Goal: Task Accomplishment & Management: Complete application form

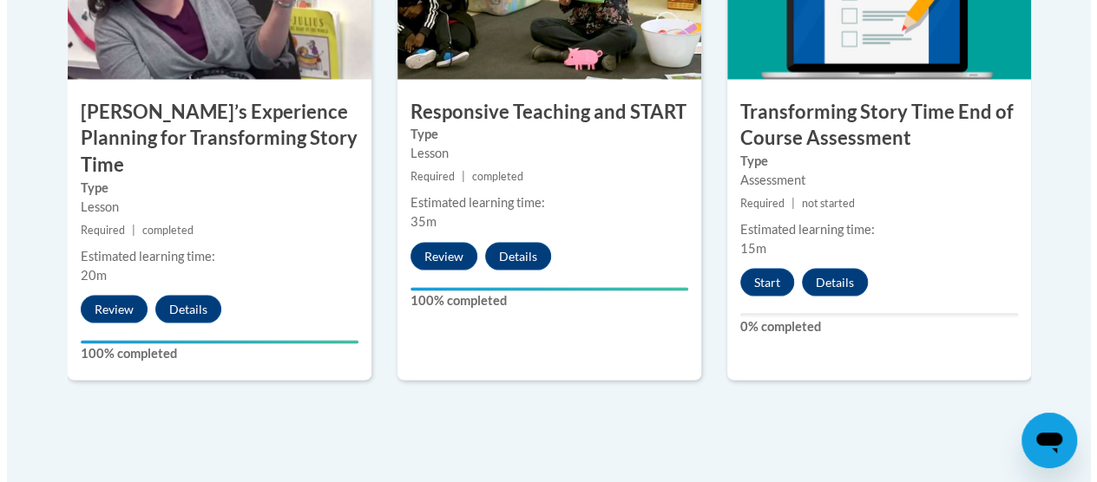
scroll to position [1580, 0]
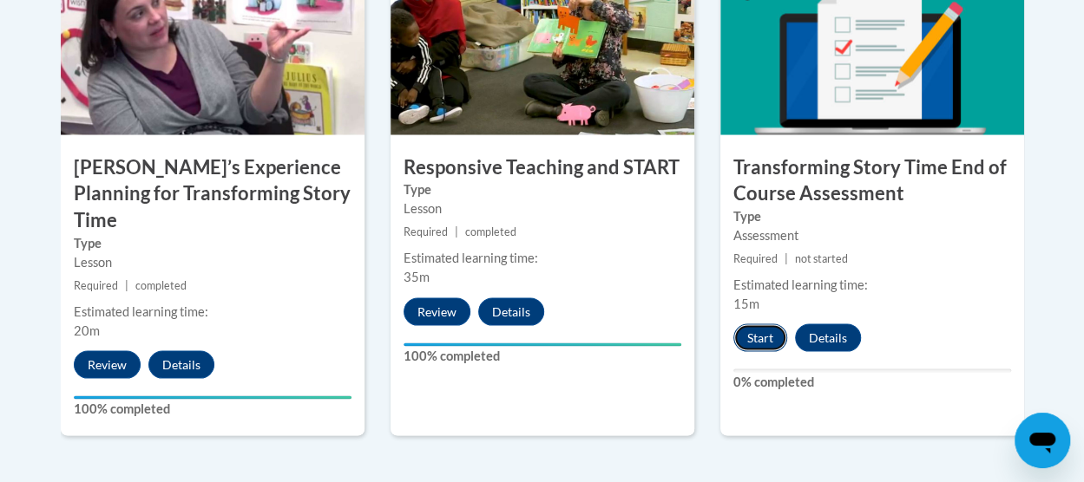
click at [743, 332] on button "Start" at bounding box center [760, 338] width 54 height 28
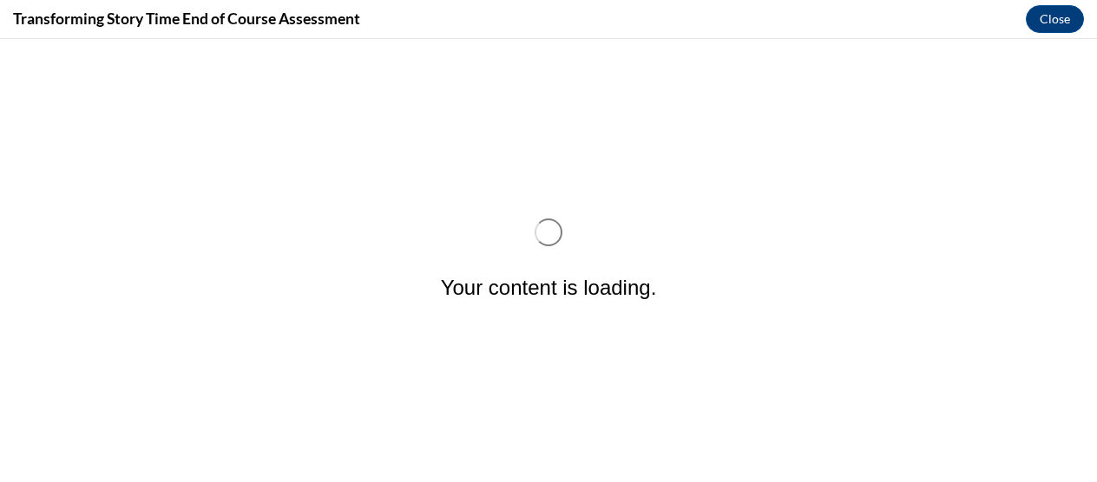
scroll to position [0, 0]
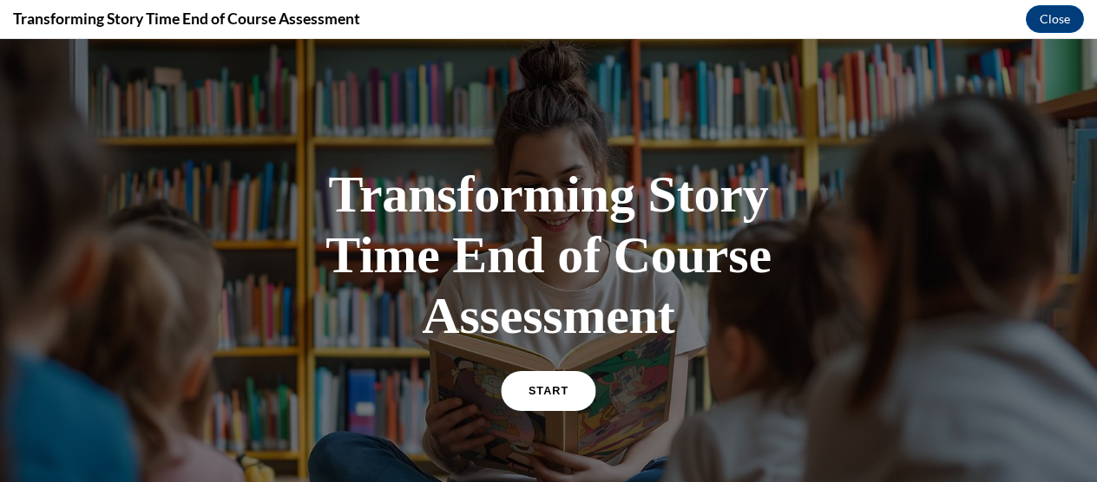
click at [531, 395] on span "START" at bounding box center [548, 391] width 40 height 13
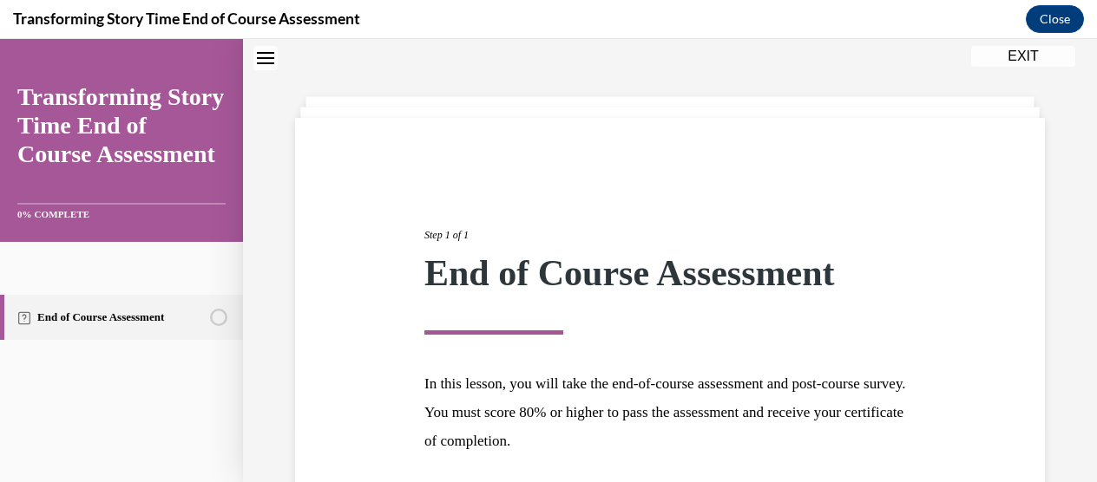
scroll to position [200, 0]
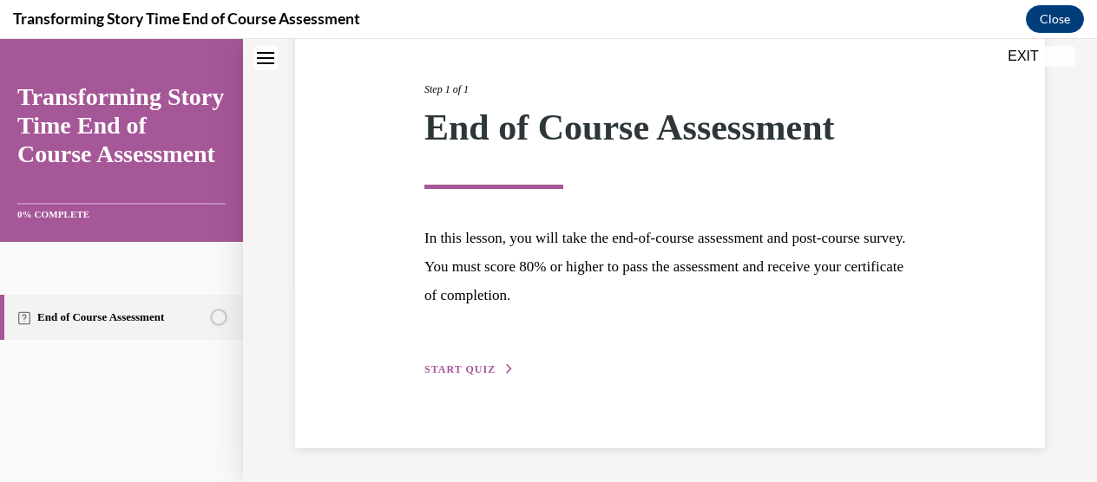
click at [465, 372] on span "START QUIZ" at bounding box center [459, 369] width 71 height 12
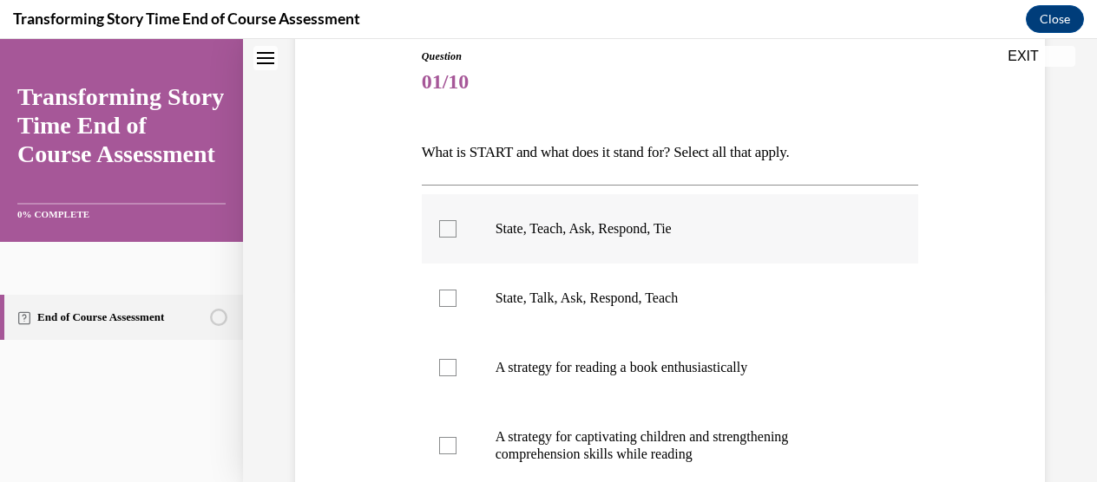
scroll to position [231, 0]
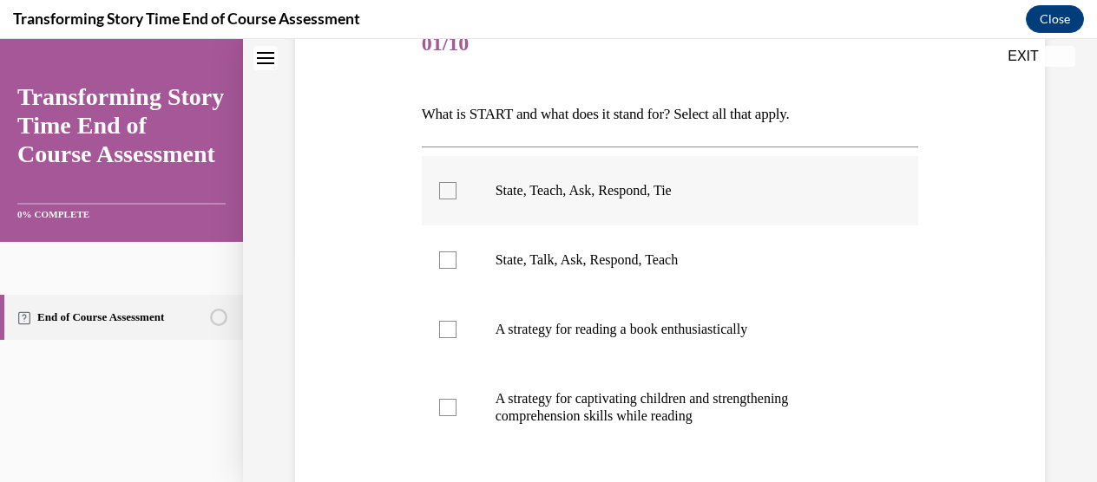
click at [550, 185] on p "State, Teach, Ask, Respond, Tie" at bounding box center [685, 190] width 380 height 17
click at [456, 185] on input "State, Teach, Ask, Respond, Tie" at bounding box center [447, 190] width 17 height 17
checkbox input "true"
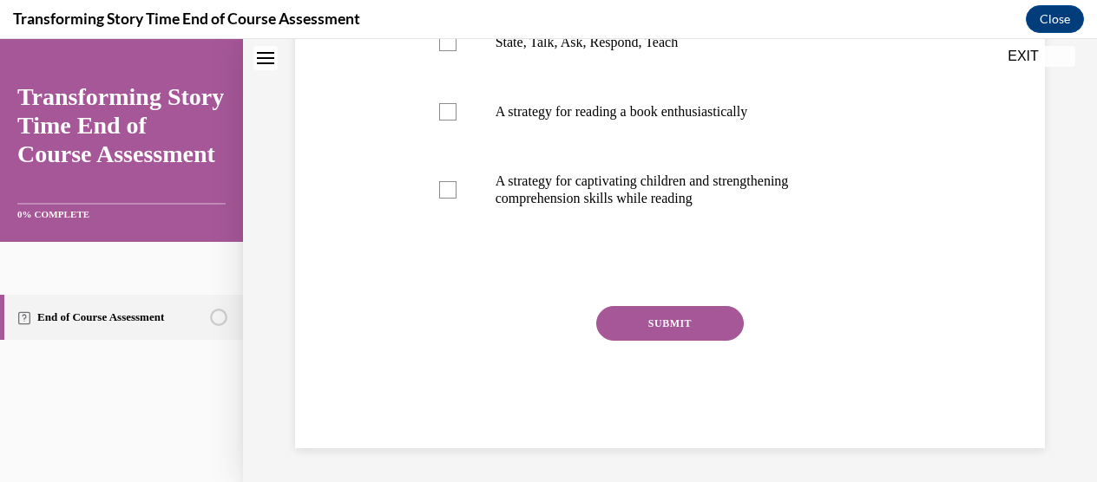
click at [657, 306] on button "SUBMIT" at bounding box center [669, 323] width 147 height 35
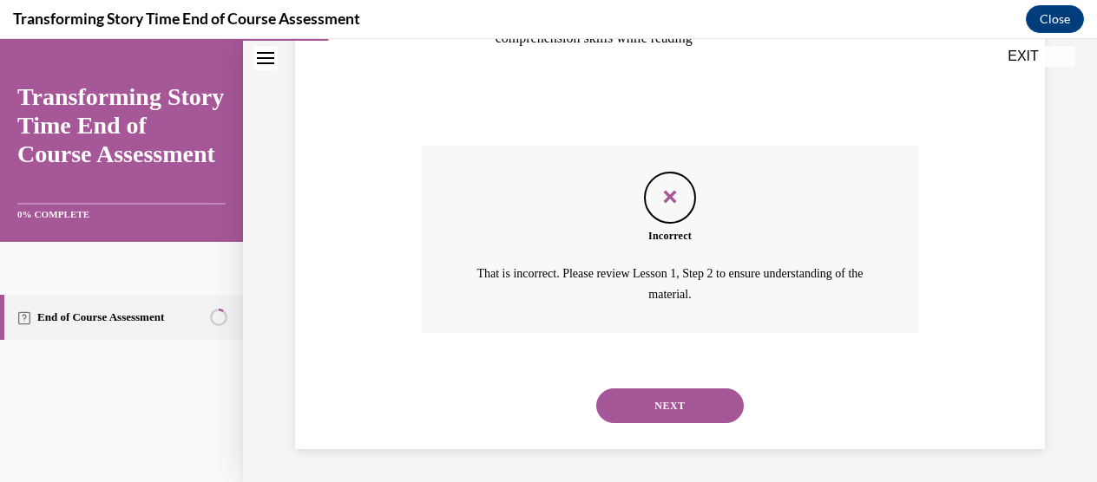
scroll to position [314, 0]
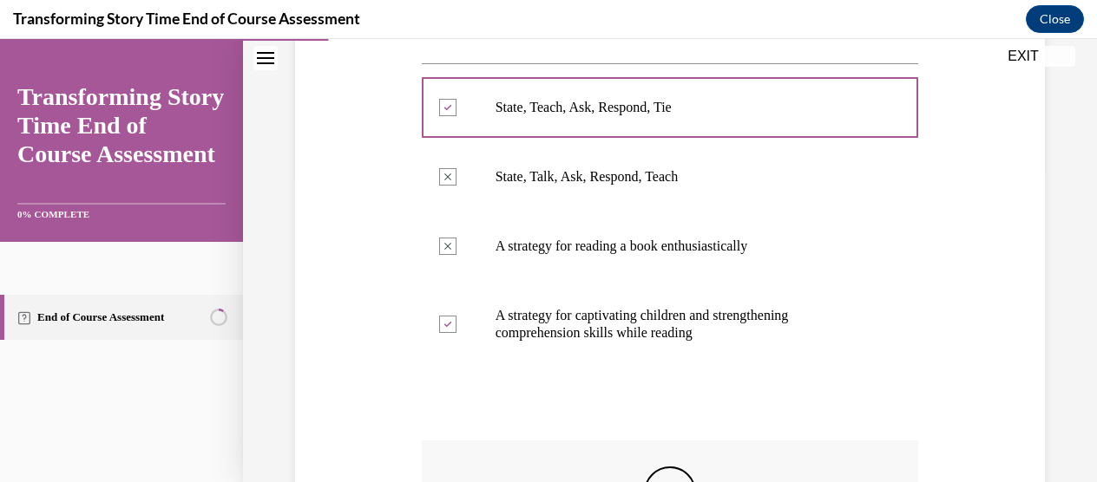
click at [611, 182] on p "State, Talk, Ask, Respond, Teach" at bounding box center [685, 176] width 380 height 17
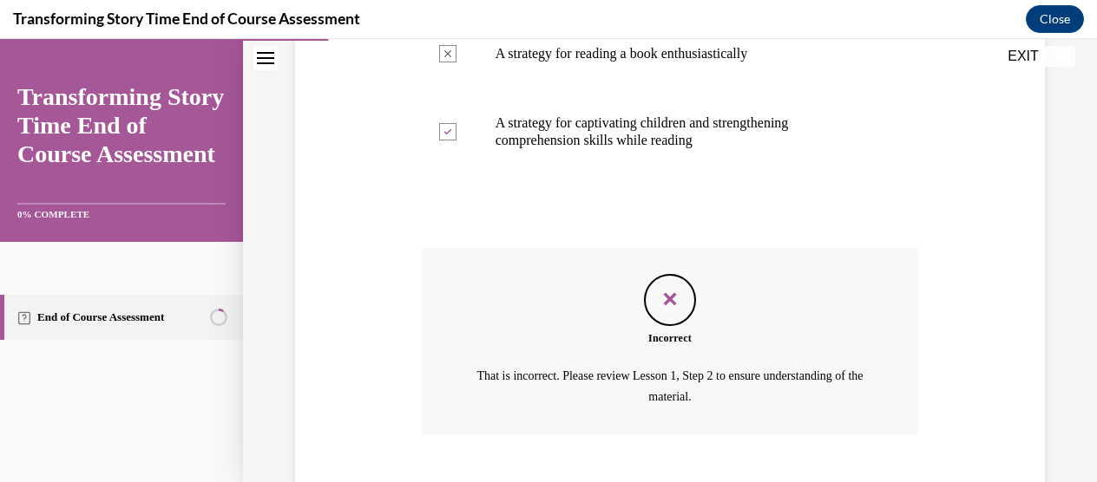
scroll to position [609, 0]
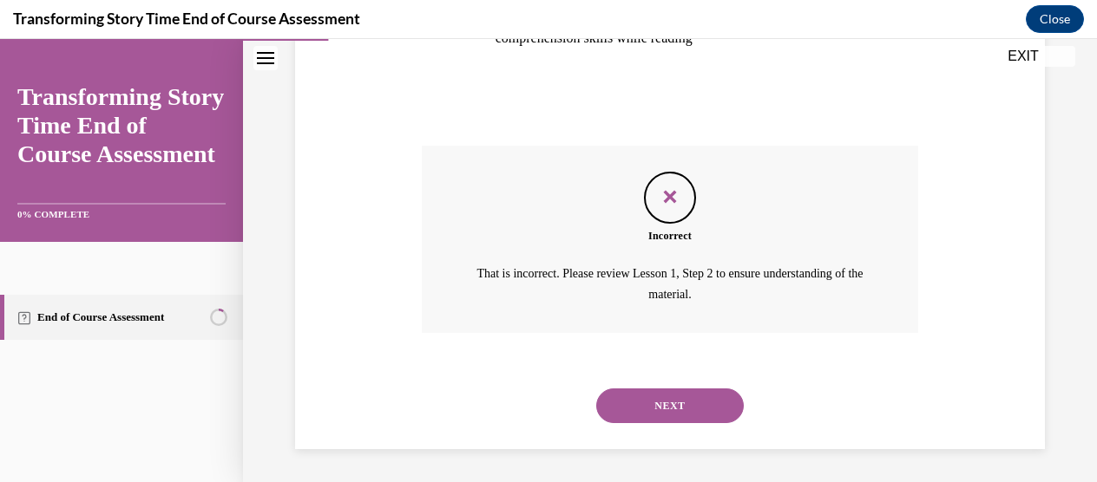
click at [645, 393] on button "NEXT" at bounding box center [669, 406] width 147 height 35
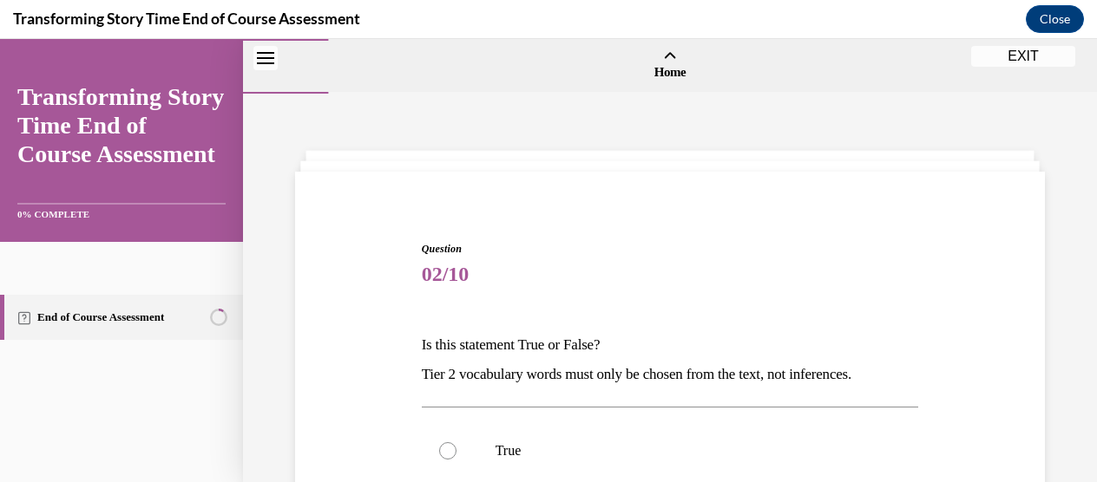
scroll to position [134, 0]
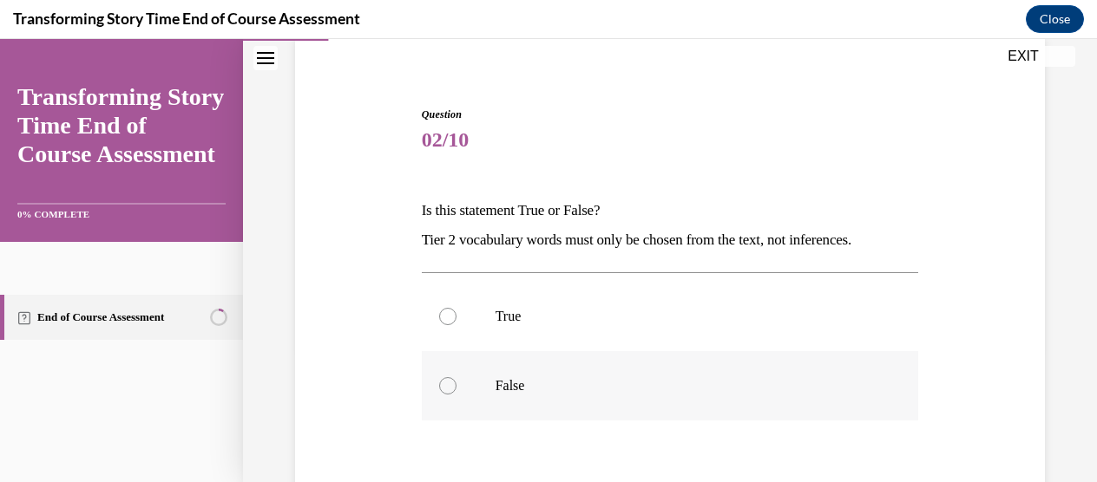
click at [507, 391] on p "False" at bounding box center [685, 385] width 380 height 17
click at [456, 391] on input "False" at bounding box center [447, 385] width 17 height 17
radio input "true"
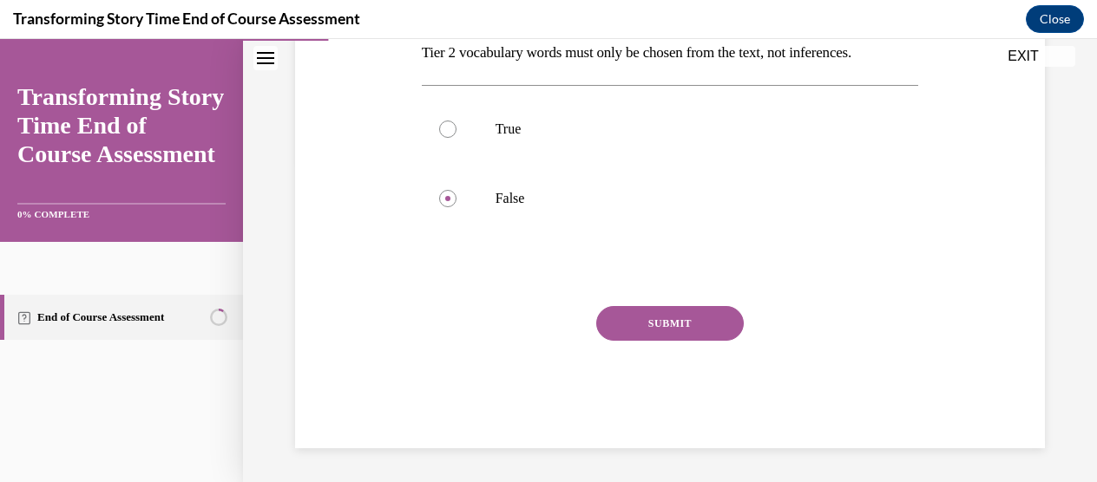
click at [645, 327] on button "SUBMIT" at bounding box center [669, 323] width 147 height 35
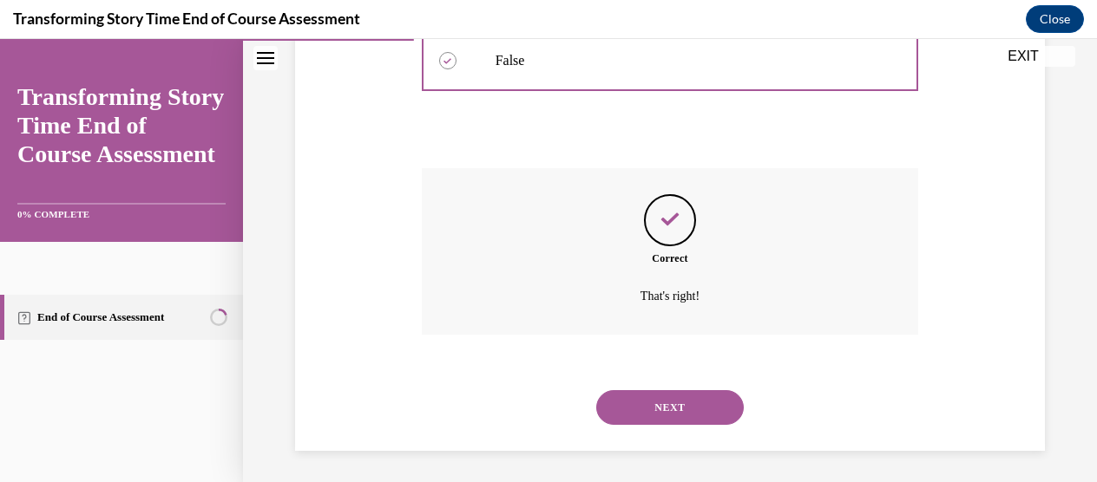
scroll to position [462, 0]
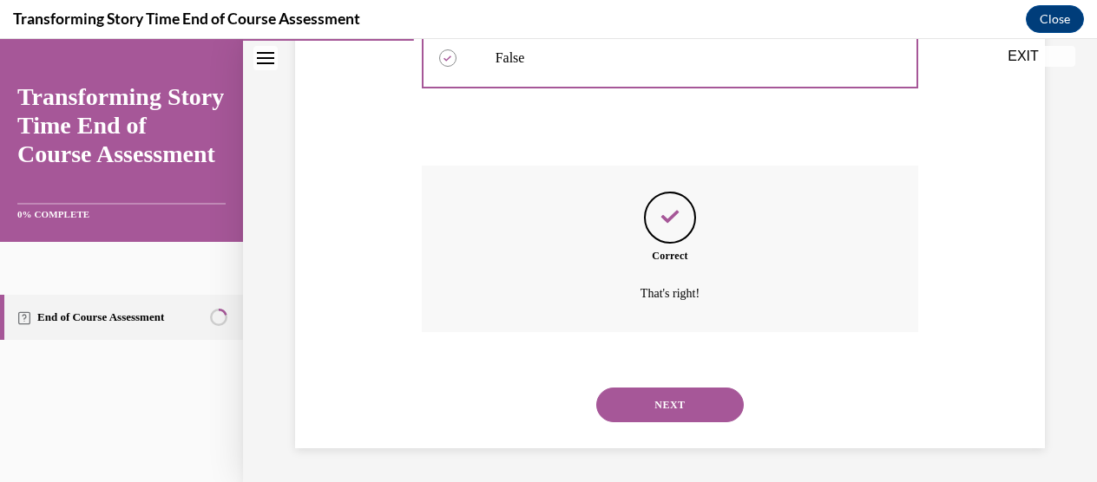
click at [655, 394] on button "NEXT" at bounding box center [669, 405] width 147 height 35
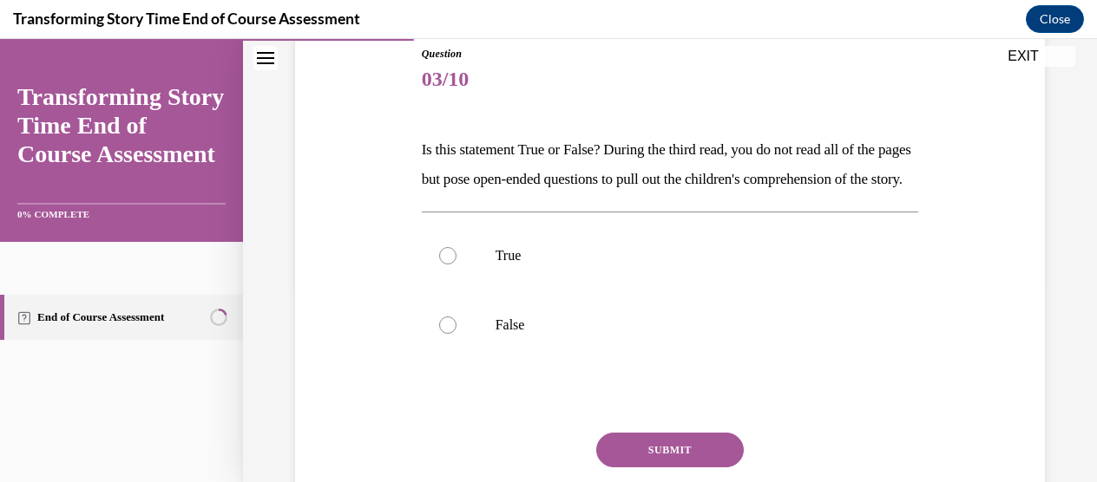
scroll to position [200, 0]
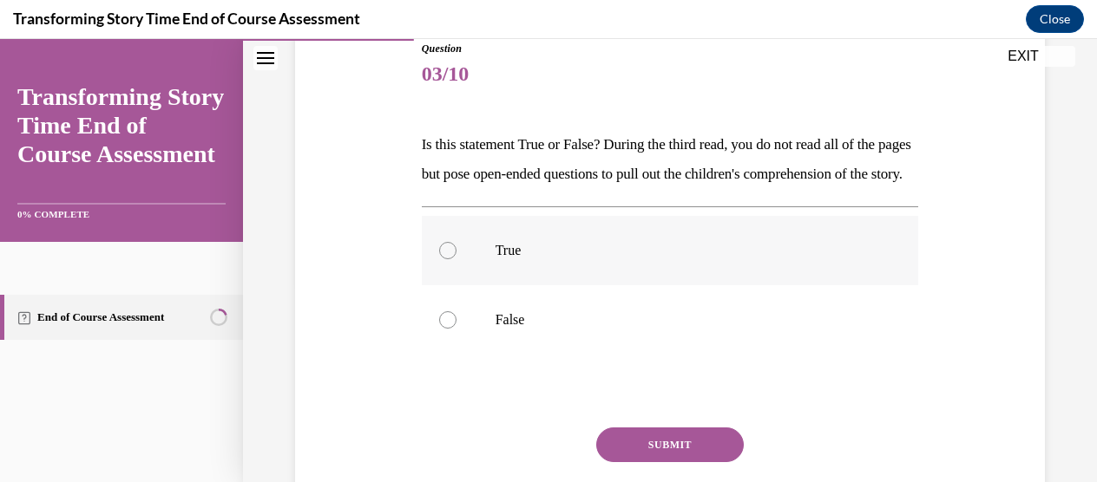
click at [574, 285] on label "True" at bounding box center [670, 250] width 497 height 69
click at [456, 259] on input "True" at bounding box center [447, 250] width 17 height 17
radio input "true"
click at [644, 462] on button "SUBMIT" at bounding box center [669, 445] width 147 height 35
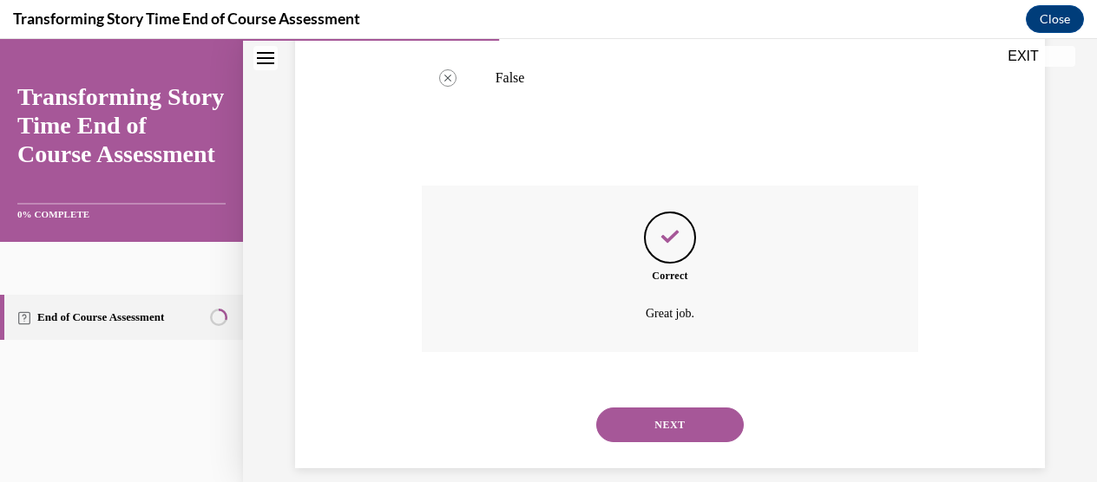
scroll to position [492, 0]
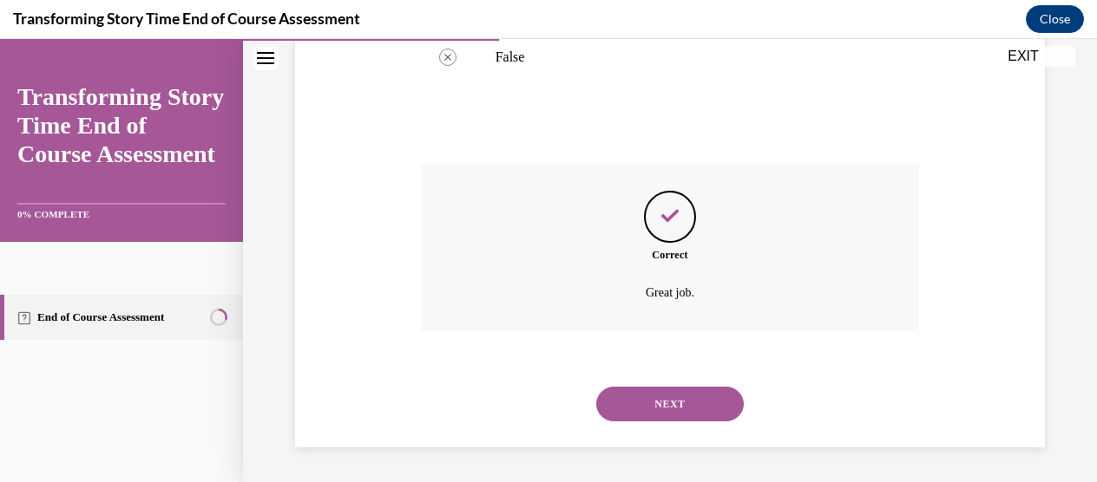
click at [669, 407] on button "NEXT" at bounding box center [669, 404] width 147 height 35
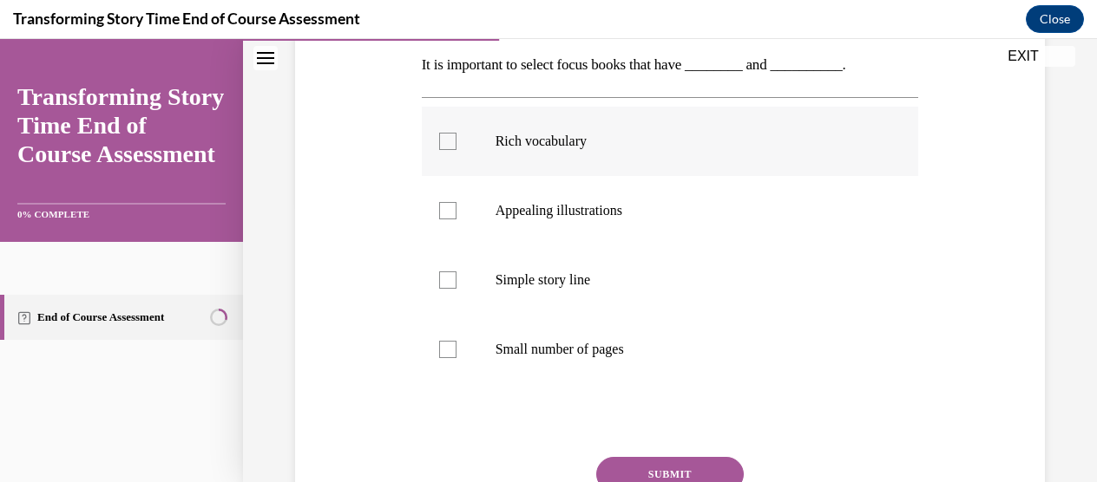
scroll to position [281, 0]
click at [578, 152] on label "Rich vocabulary" at bounding box center [670, 140] width 497 height 69
click at [456, 149] on input "Rich vocabulary" at bounding box center [447, 140] width 17 height 17
checkbox input "true"
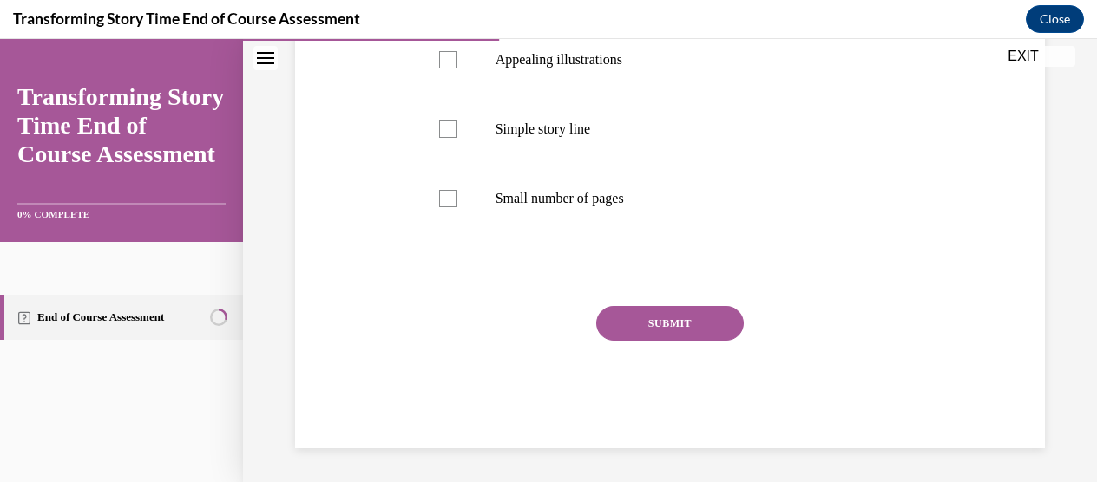
click at [650, 318] on button "SUBMIT" at bounding box center [669, 323] width 147 height 35
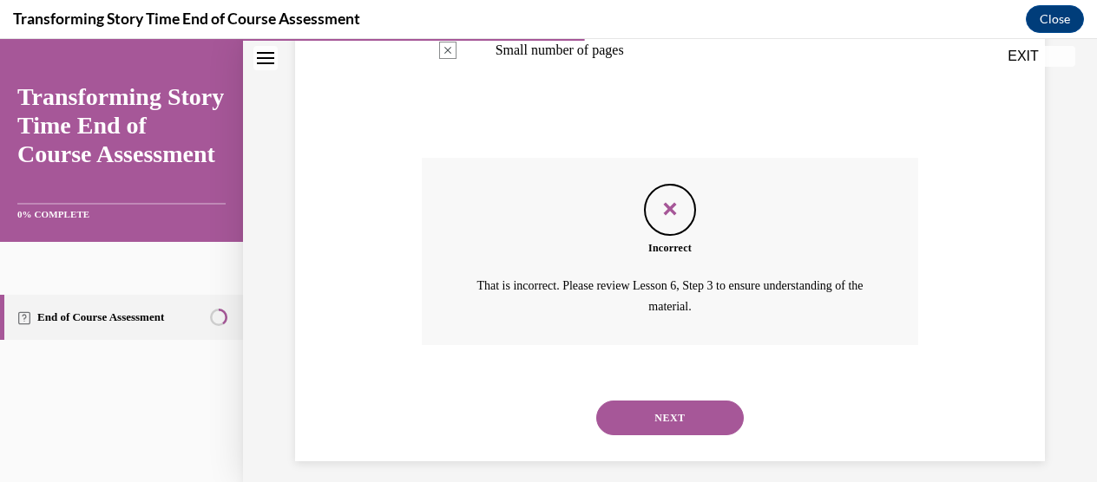
scroll to position [592, 0]
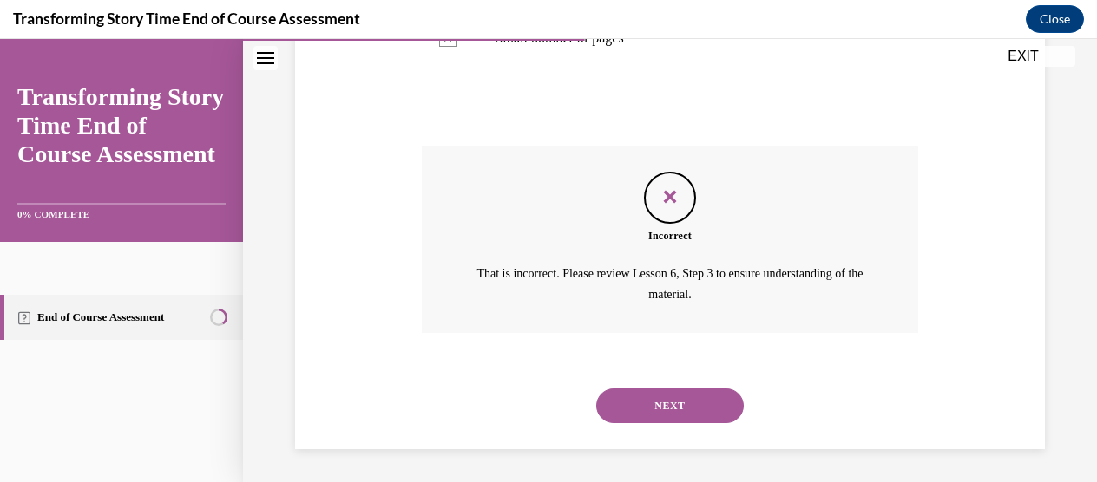
click at [652, 410] on button "NEXT" at bounding box center [669, 406] width 147 height 35
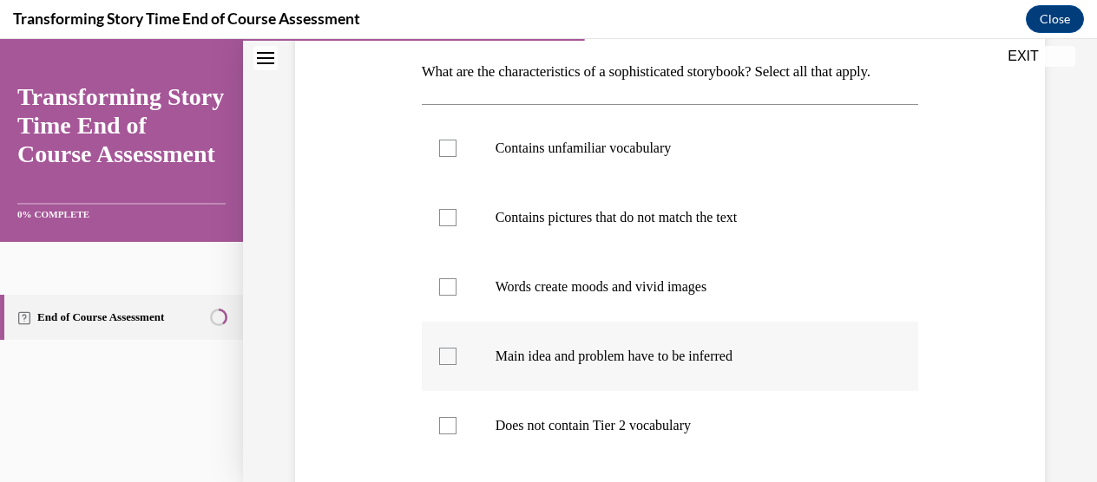
scroll to position [272, 0]
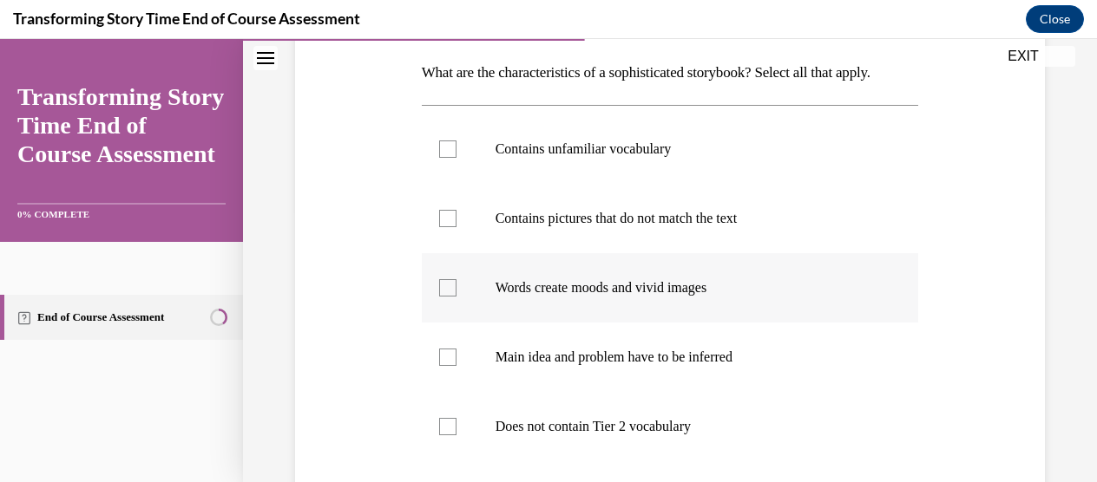
click at [593, 323] on label "Words create moods and vivid images" at bounding box center [670, 287] width 497 height 69
click at [456, 297] on input "Words create moods and vivid images" at bounding box center [447, 287] width 17 height 17
checkbox input "true"
click at [563, 184] on label "Contains unfamiliar vocabulary" at bounding box center [670, 149] width 497 height 69
click at [456, 158] on input "Contains unfamiliar vocabulary" at bounding box center [447, 149] width 17 height 17
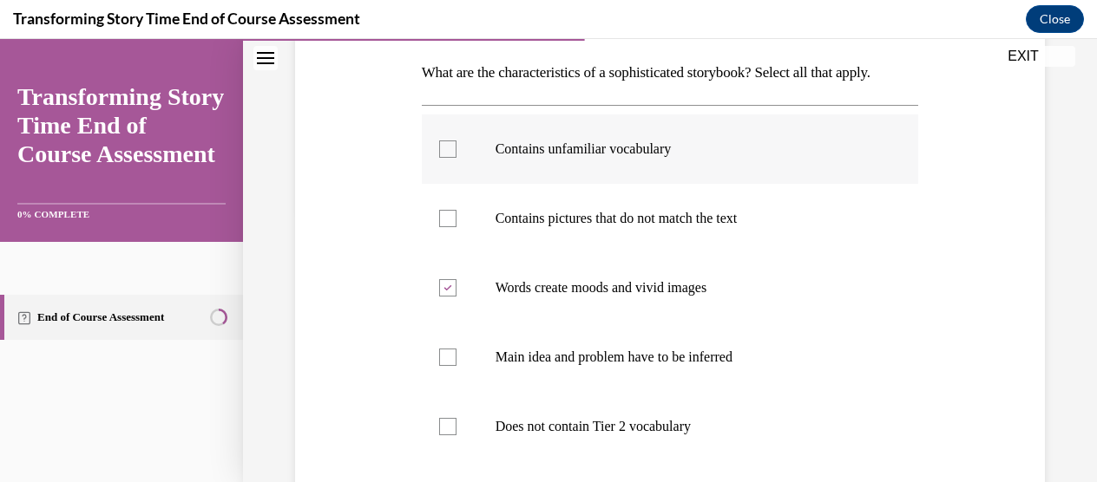
checkbox input "true"
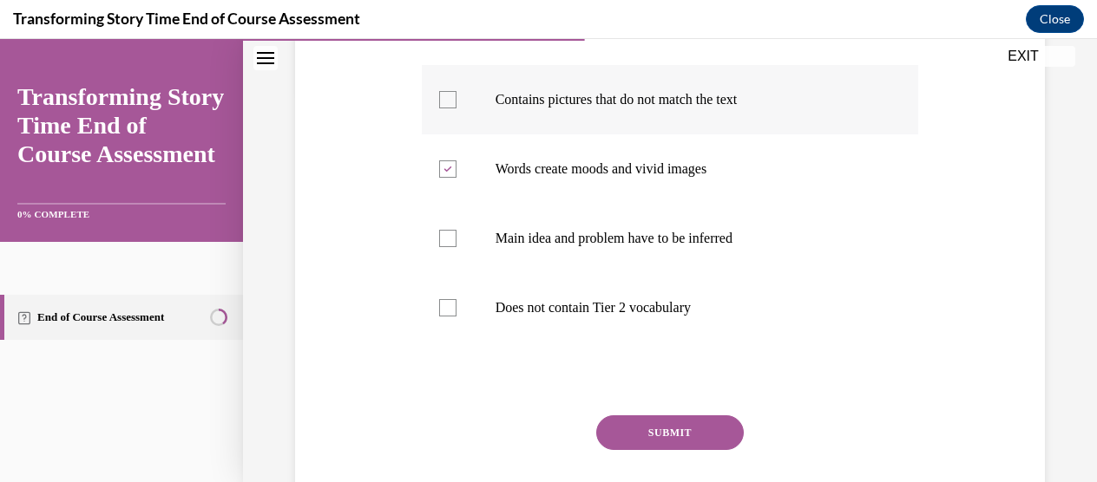
scroll to position [396, 0]
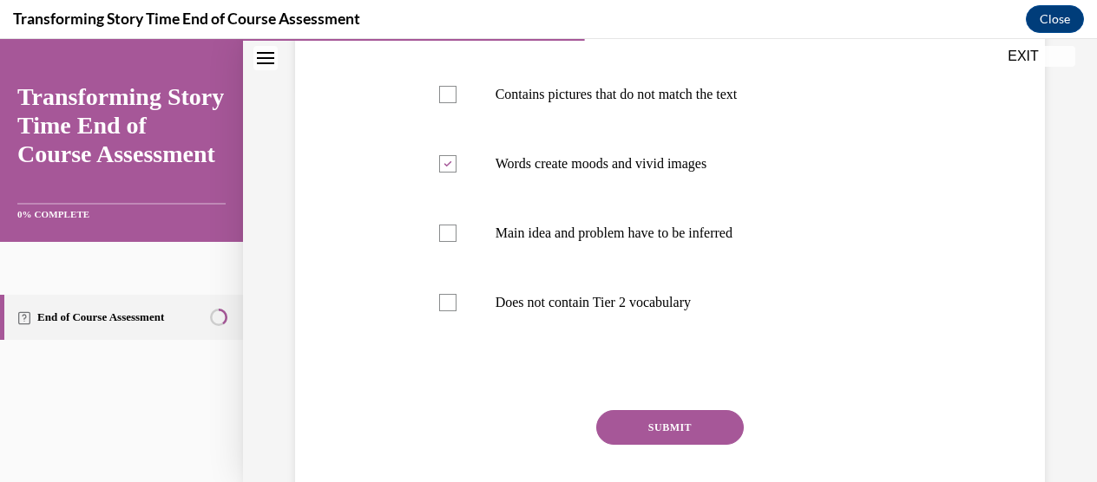
click at [640, 445] on button "SUBMIT" at bounding box center [669, 427] width 147 height 35
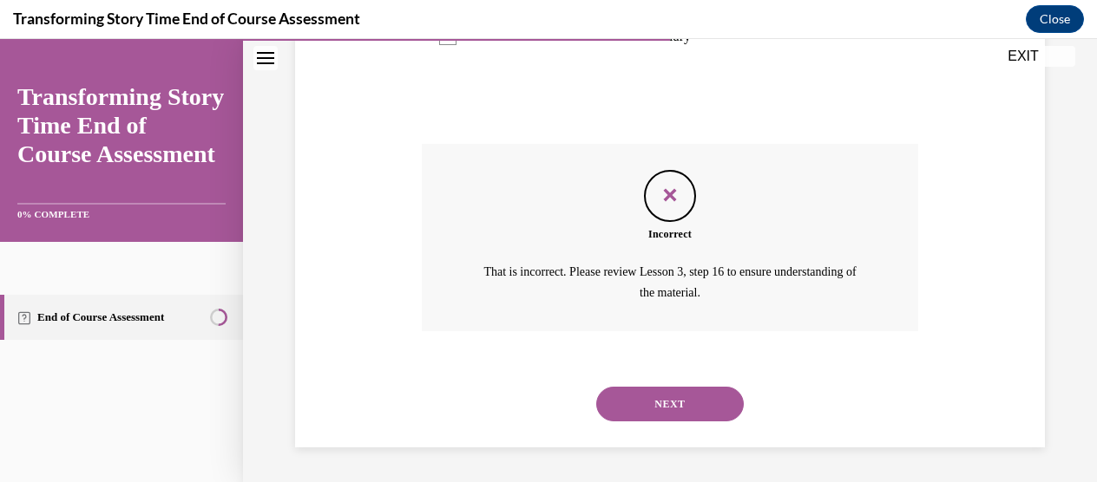
scroll to position [691, 0]
click at [640, 402] on button "NEXT" at bounding box center [669, 404] width 147 height 35
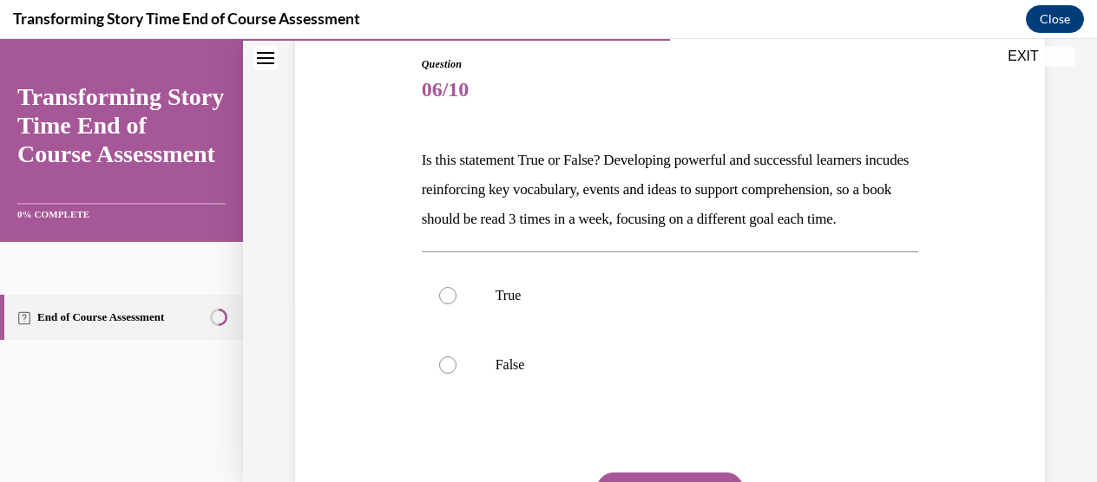
scroll to position [209, 0]
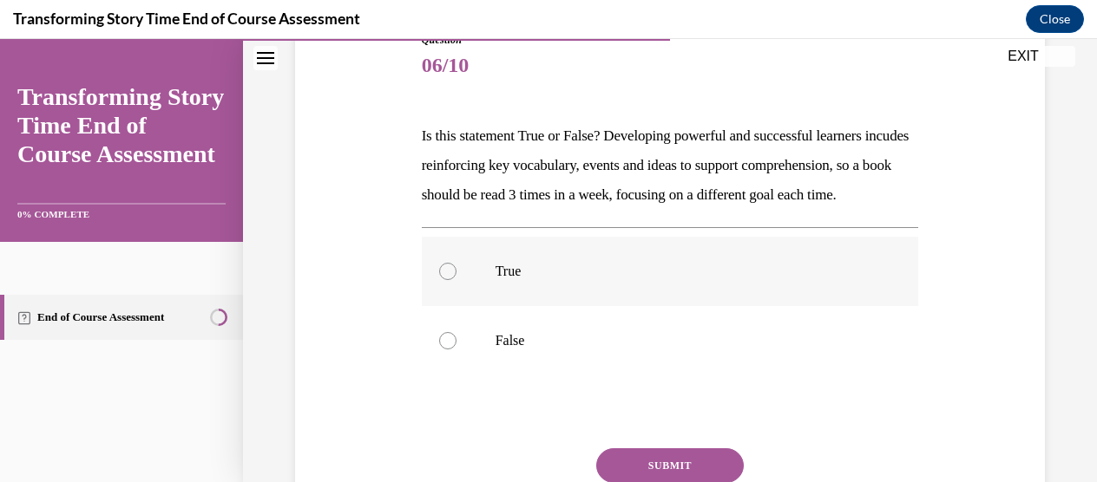
click at [579, 306] on label "True" at bounding box center [670, 271] width 497 height 69
click at [456, 280] on input "True" at bounding box center [447, 271] width 17 height 17
radio input "true"
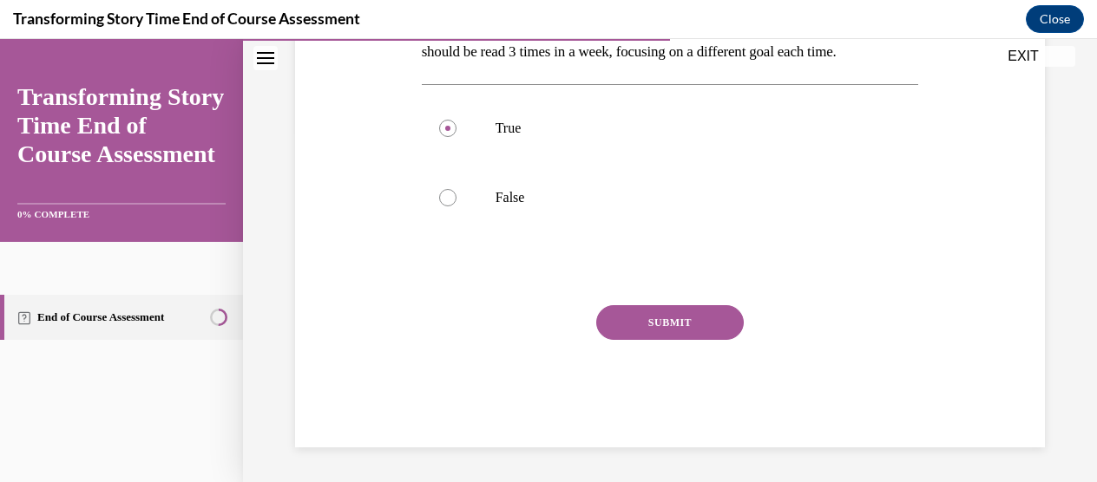
click at [604, 310] on button "SUBMIT" at bounding box center [669, 322] width 147 height 35
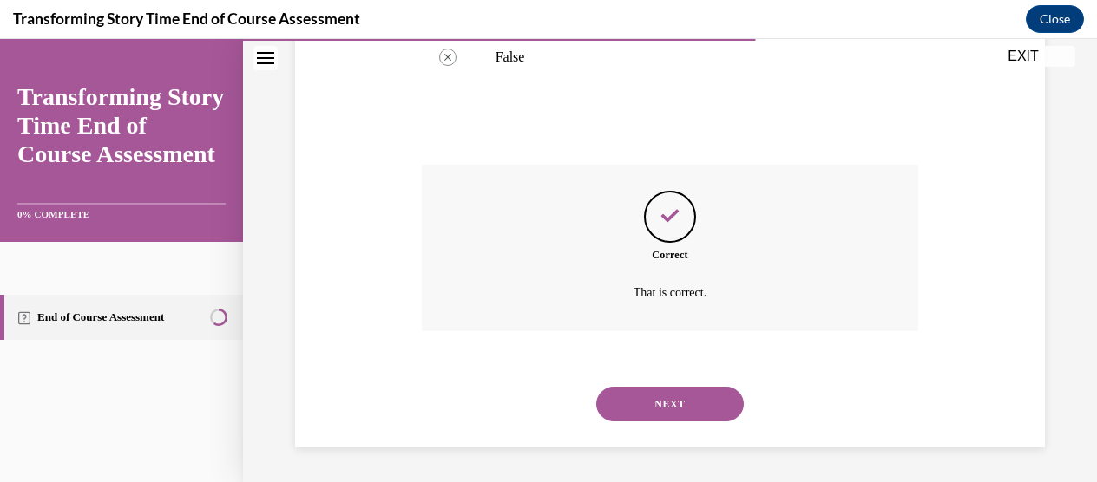
scroll to position [521, 0]
click at [650, 395] on button "NEXT" at bounding box center [669, 404] width 147 height 35
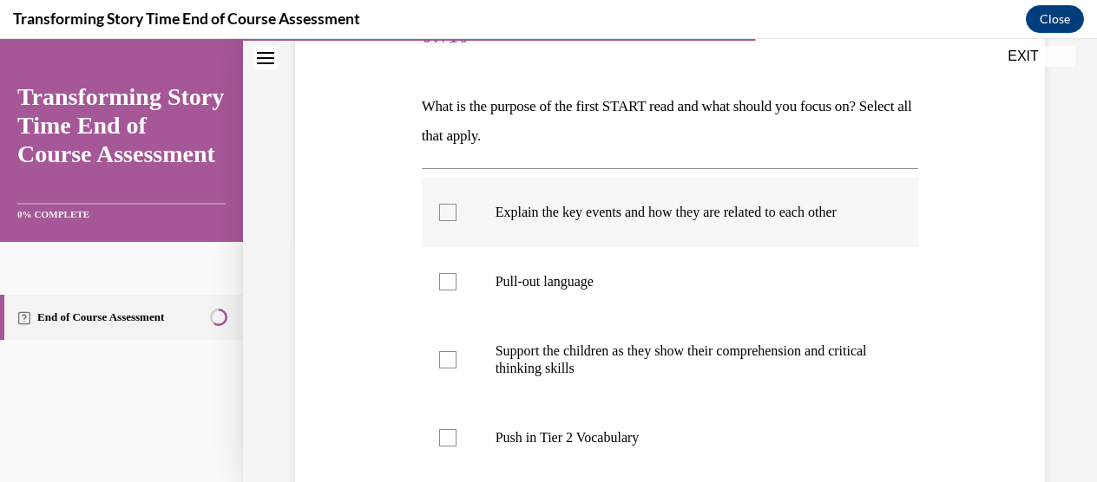
scroll to position [270, 0]
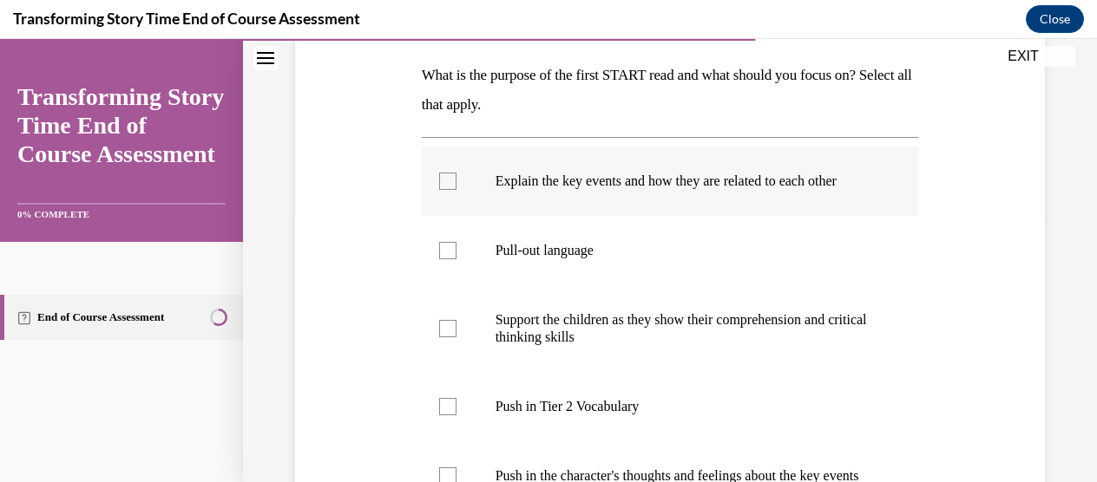
click at [599, 190] on p "Explain the key events and how they are related to each other" at bounding box center [685, 181] width 380 height 17
click at [456, 190] on input "Explain the key events and how they are related to each other" at bounding box center [447, 181] width 17 height 17
checkbox input "true"
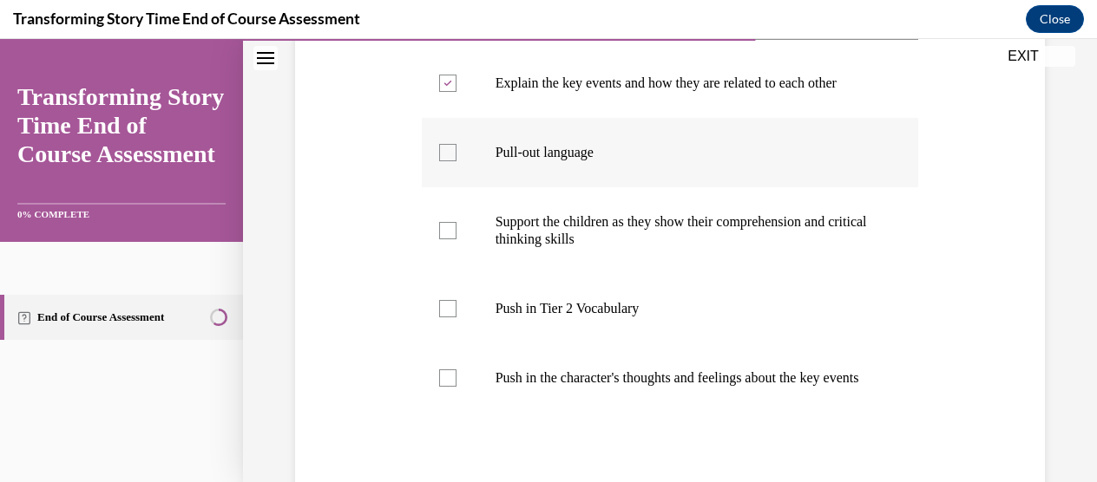
click at [586, 187] on label "Pull-out language" at bounding box center [670, 152] width 497 height 69
click at [456, 161] on input "Pull-out language" at bounding box center [447, 152] width 17 height 17
checkbox input "true"
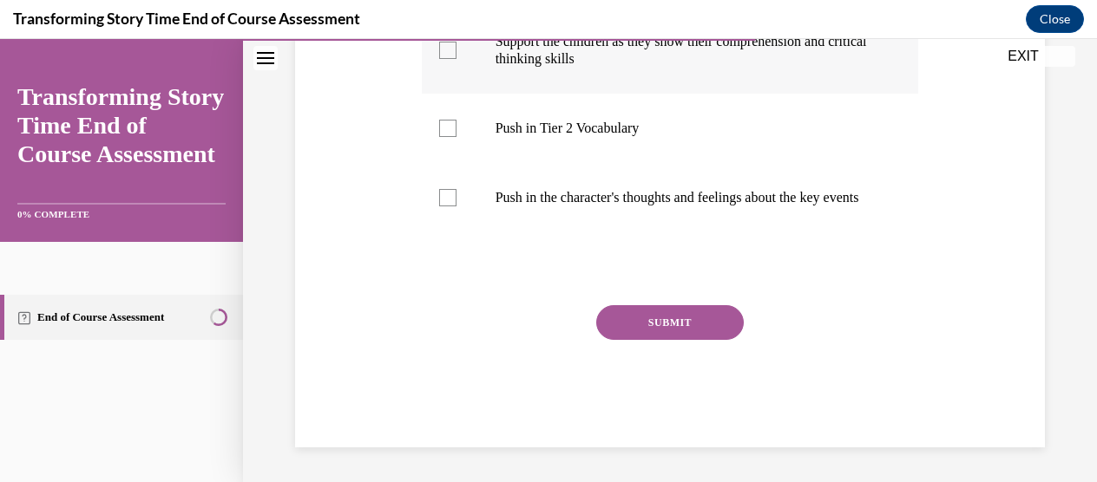
scroll to position [582, 0]
click at [614, 329] on button "SUBMIT" at bounding box center [669, 322] width 147 height 35
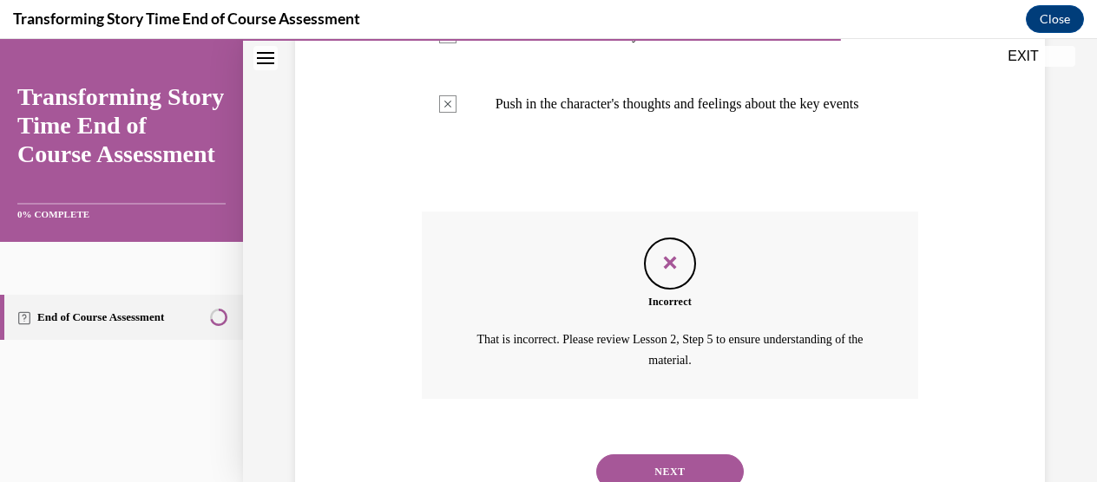
scroll to position [743, 0]
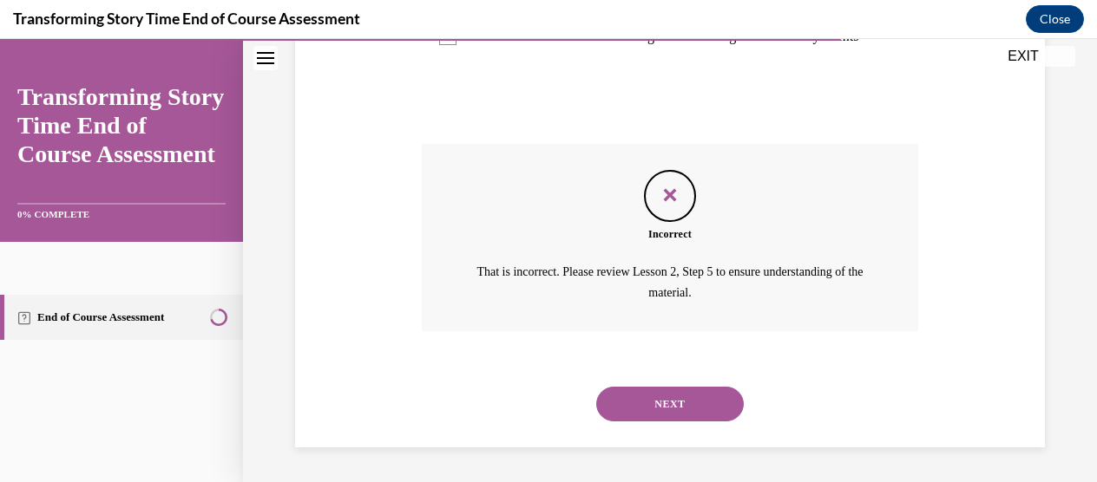
click at [643, 412] on button "NEXT" at bounding box center [669, 404] width 147 height 35
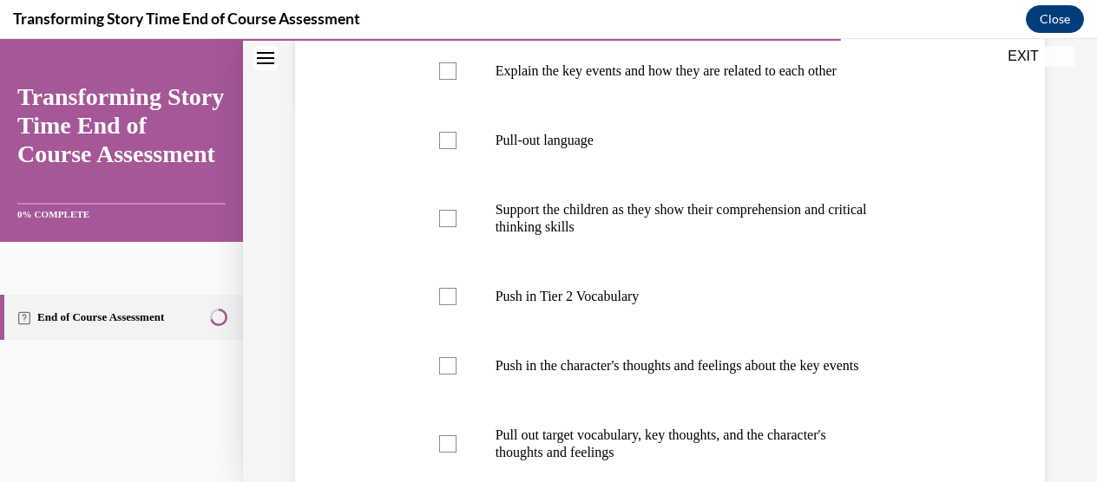
scroll to position [391, 0]
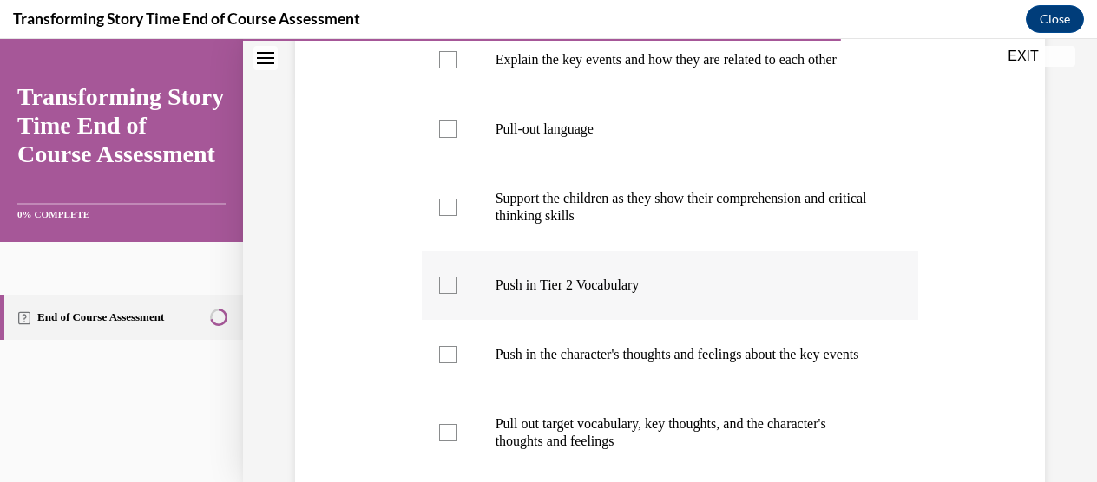
click at [626, 294] on p "Push in Tier 2 Vocabulary" at bounding box center [685, 285] width 380 height 17
click at [456, 294] on input "Push in Tier 2 Vocabulary" at bounding box center [447, 285] width 17 height 17
checkbox input "true"
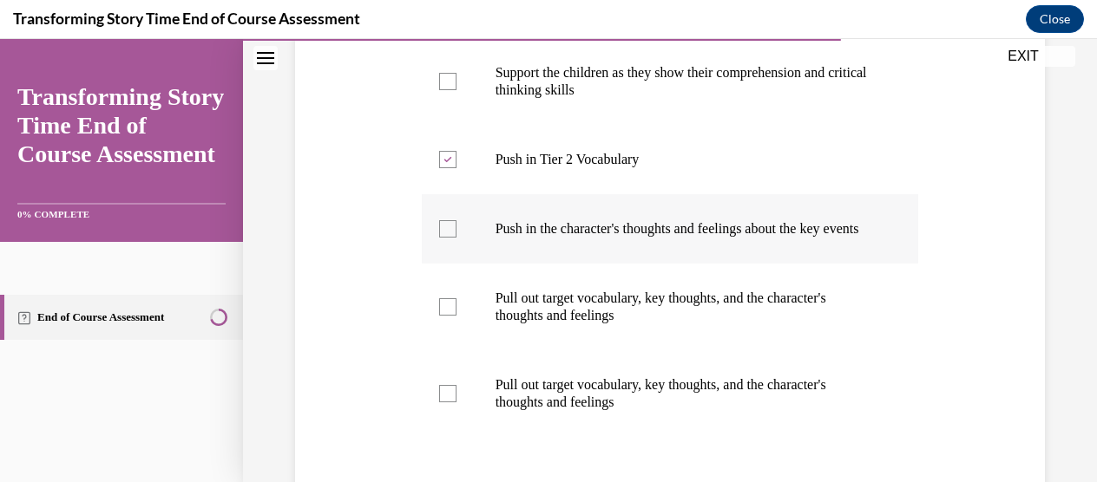
click at [641, 238] on p "Push in the character's thoughts and feelings about the key events" at bounding box center [685, 228] width 380 height 17
click at [456, 238] on input "Push in the character's thoughts and feelings about the key events" at bounding box center [447, 228] width 17 height 17
checkbox input "true"
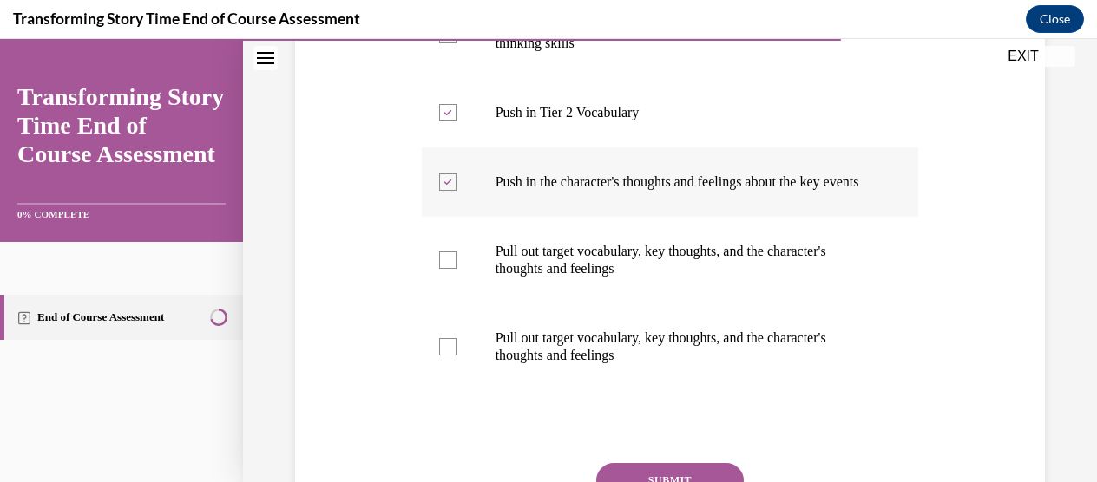
scroll to position [566, 0]
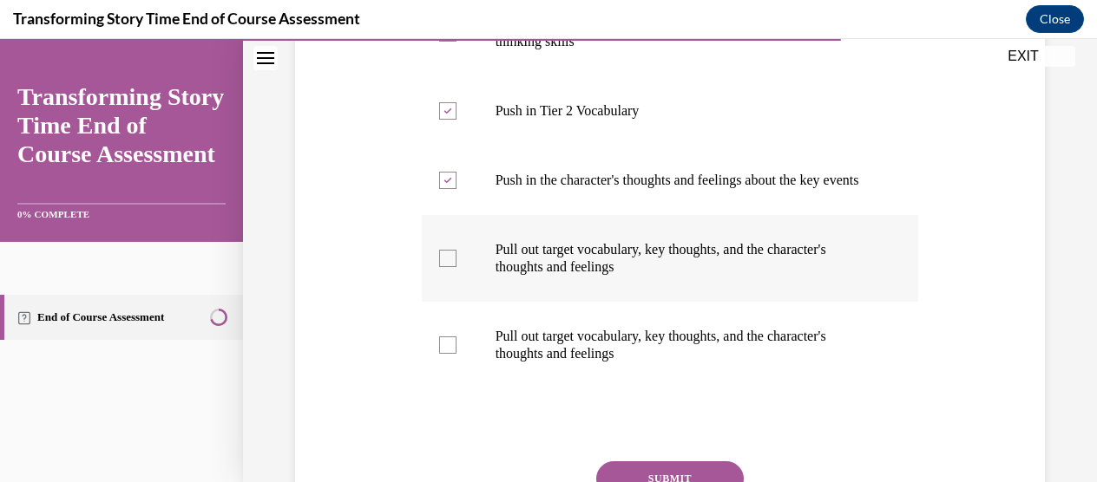
click at [629, 276] on p "Pull out target vocabulary, key thoughts, and the character's thoughts and feel…" at bounding box center [685, 258] width 380 height 35
click at [456, 267] on input "Pull out target vocabulary, key thoughts, and the character's thoughts and feel…" at bounding box center [447, 258] width 17 height 17
checkbox input "true"
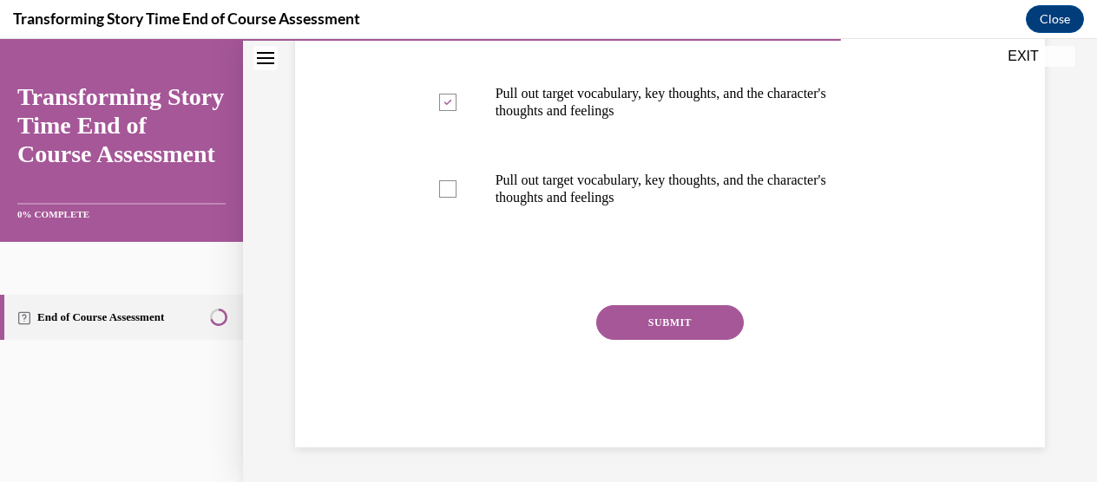
click at [614, 325] on button "SUBMIT" at bounding box center [669, 322] width 147 height 35
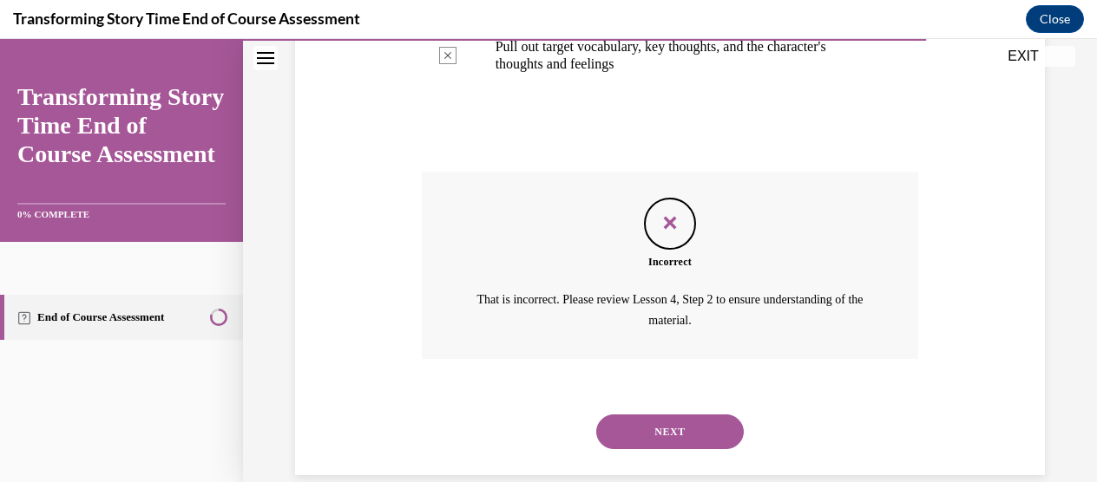
scroll to position [916, 0]
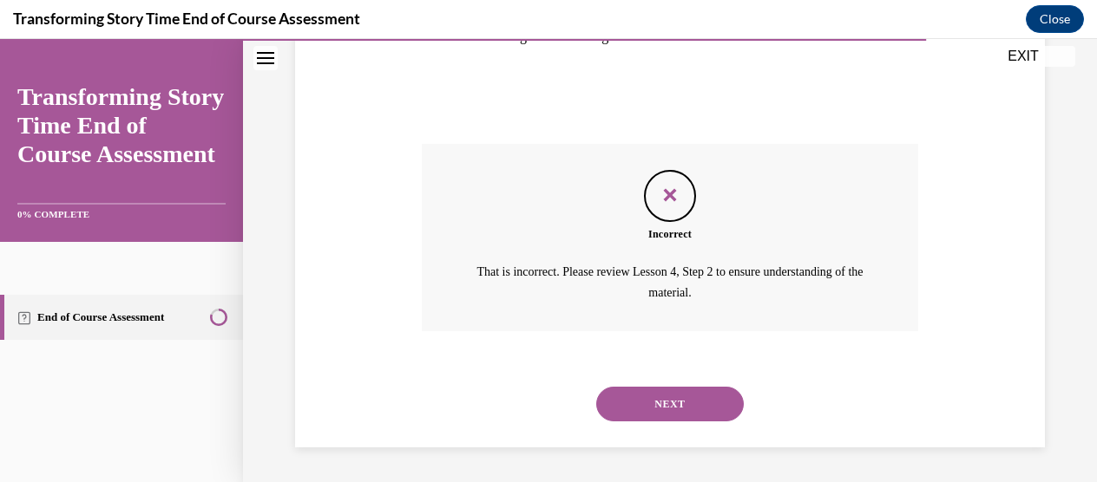
click at [632, 390] on button "NEXT" at bounding box center [669, 404] width 147 height 35
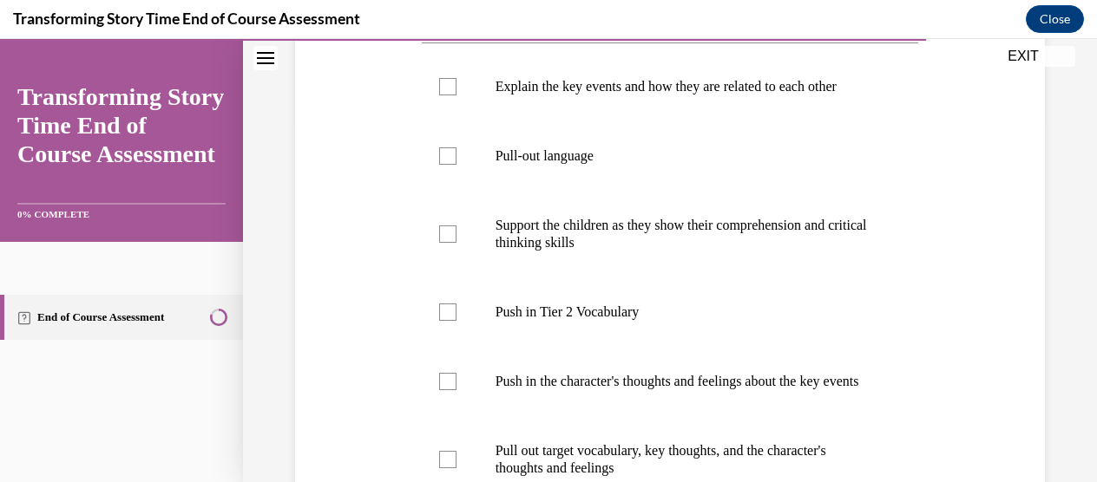
scroll to position [367, 0]
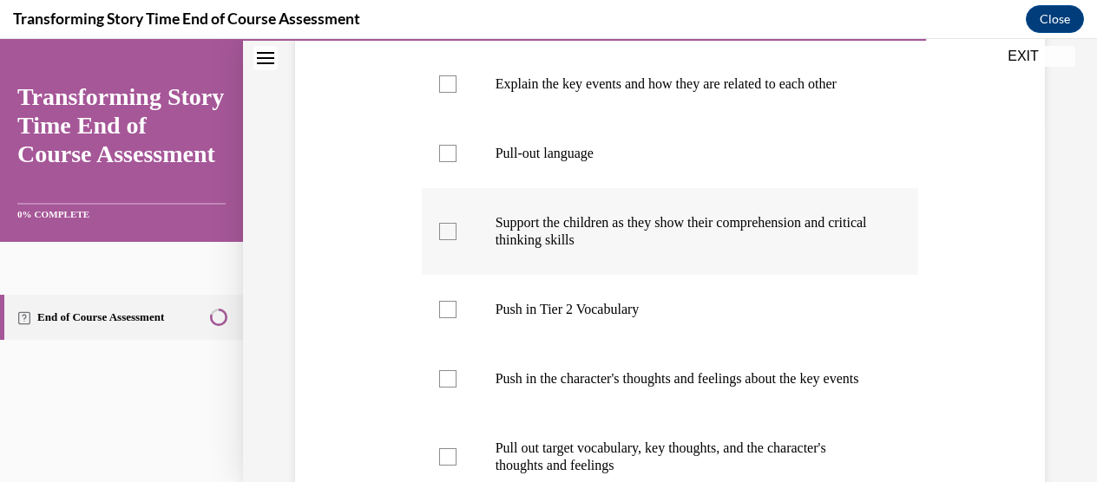
click at [607, 249] on p "Support the children as they show their comprehension and critical thinking ski…" at bounding box center [685, 231] width 380 height 35
click at [456, 240] on input "Support the children as they show their comprehension and critical thinking ski…" at bounding box center [447, 231] width 17 height 17
checkbox input "true"
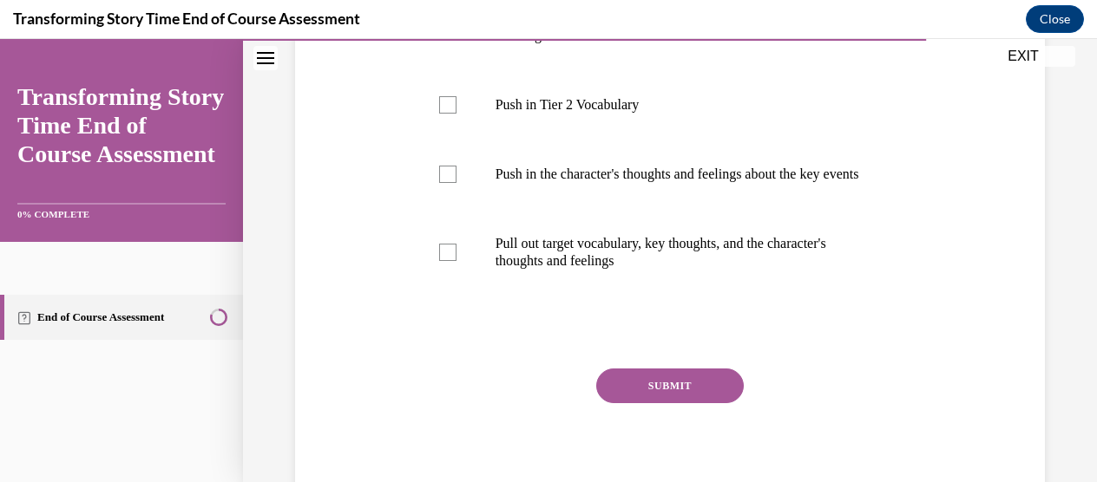
scroll to position [669, 0]
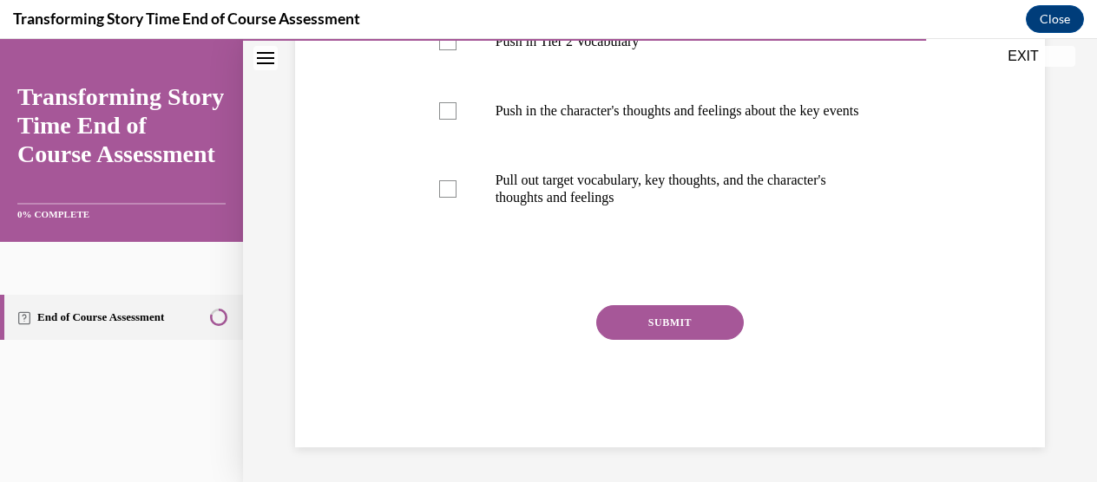
click at [638, 315] on button "SUBMIT" at bounding box center [669, 322] width 147 height 35
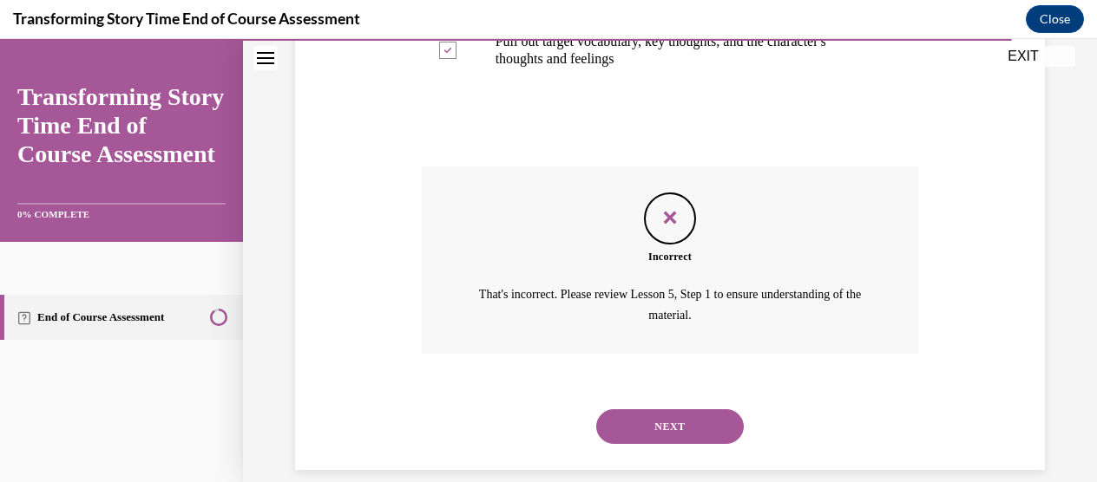
scroll to position [803, 0]
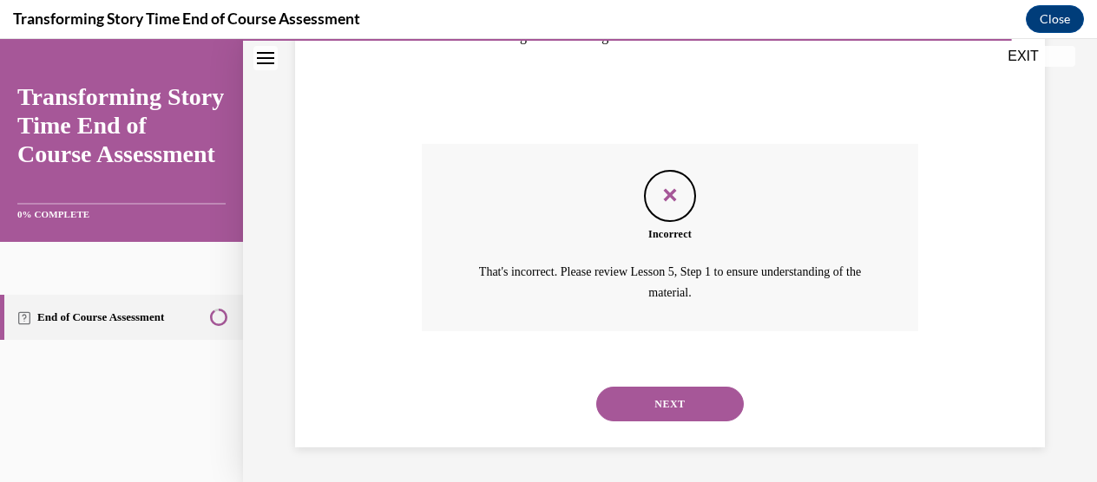
click at [665, 422] on button "NEXT" at bounding box center [669, 404] width 147 height 35
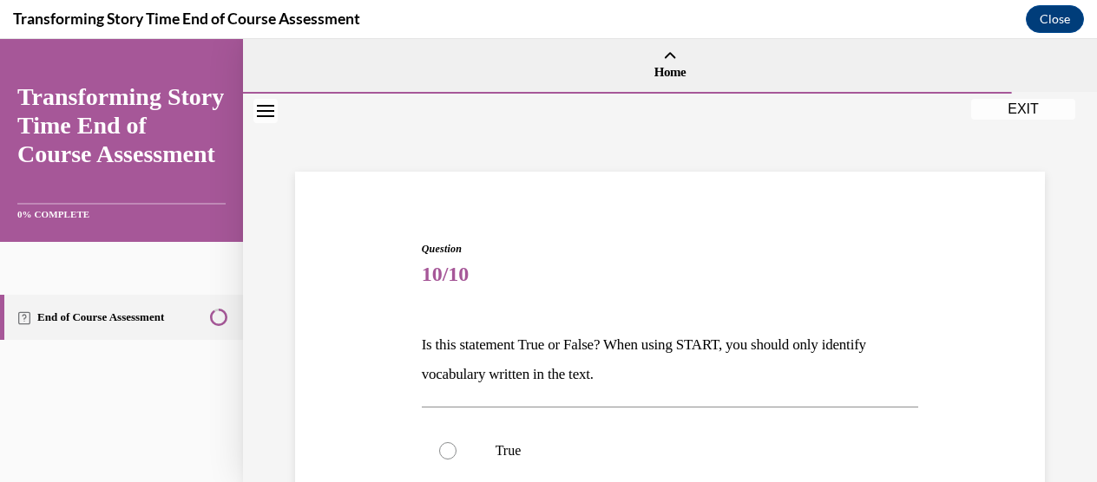
scroll to position [150, 0]
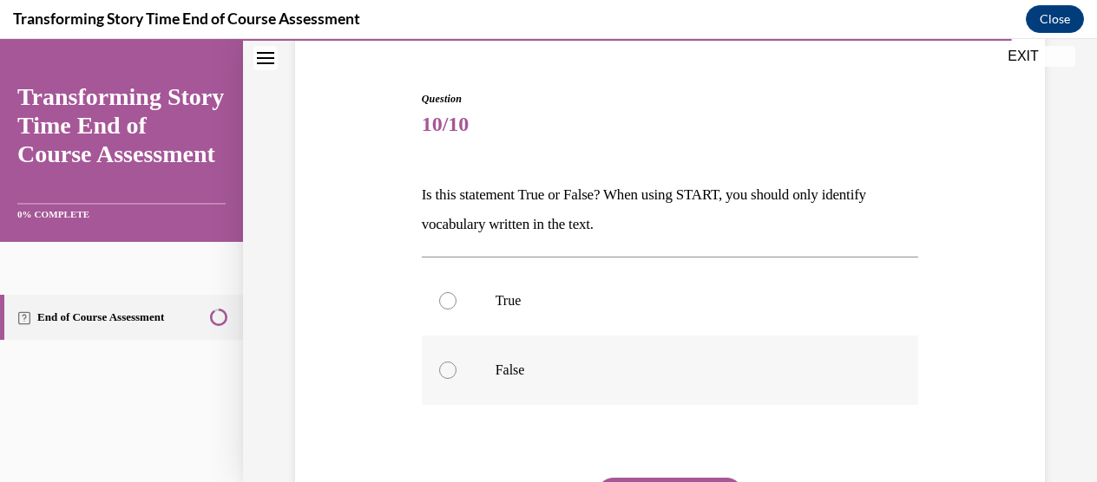
click at [541, 381] on label "False" at bounding box center [670, 370] width 497 height 69
click at [456, 379] on input "False" at bounding box center [447, 370] width 17 height 17
radio input "true"
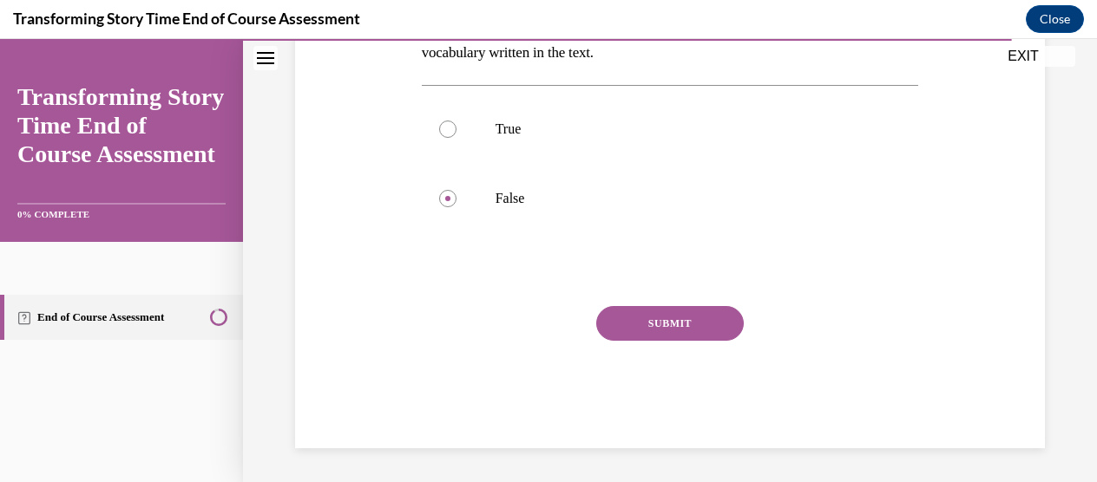
click at [636, 324] on button "SUBMIT" at bounding box center [669, 323] width 147 height 35
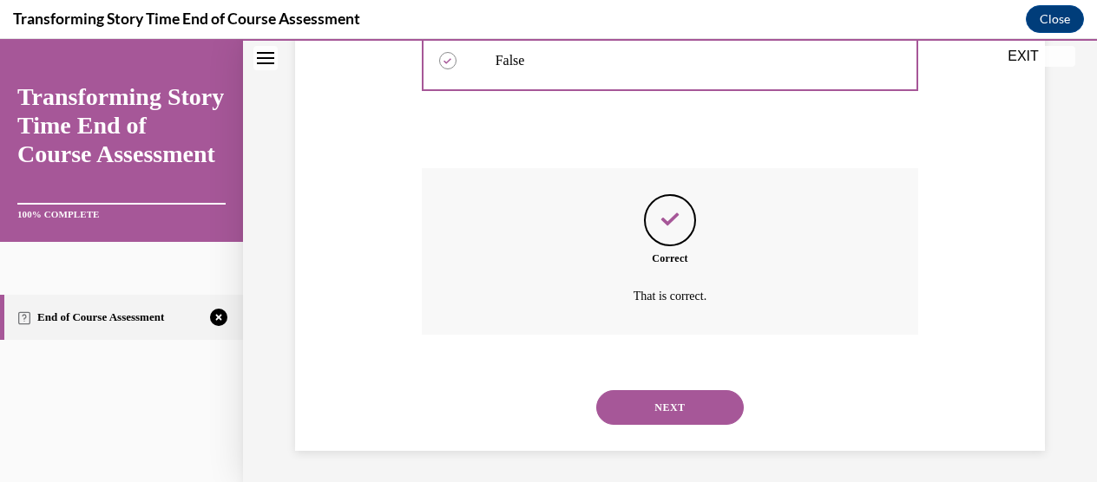
scroll to position [462, 0]
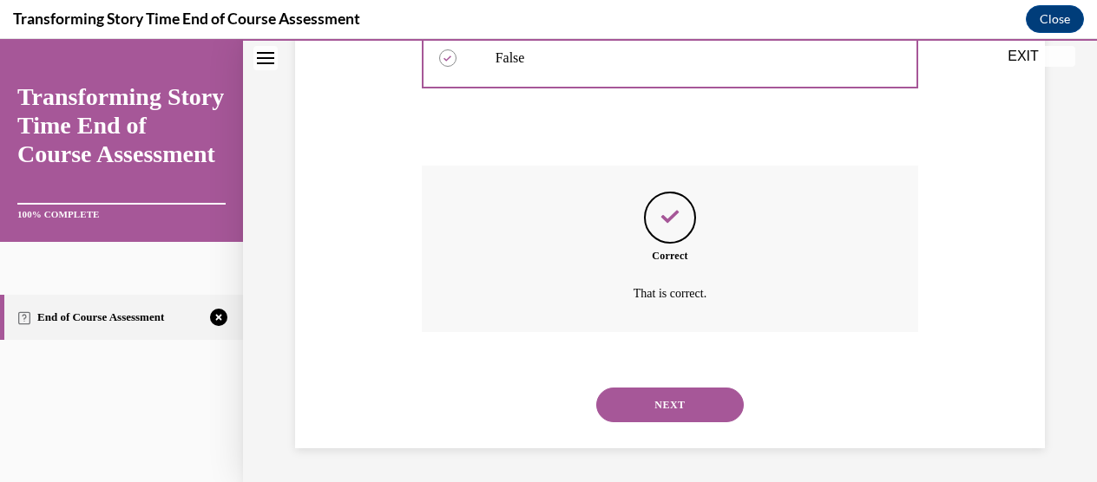
click at [638, 411] on button "NEXT" at bounding box center [669, 405] width 147 height 35
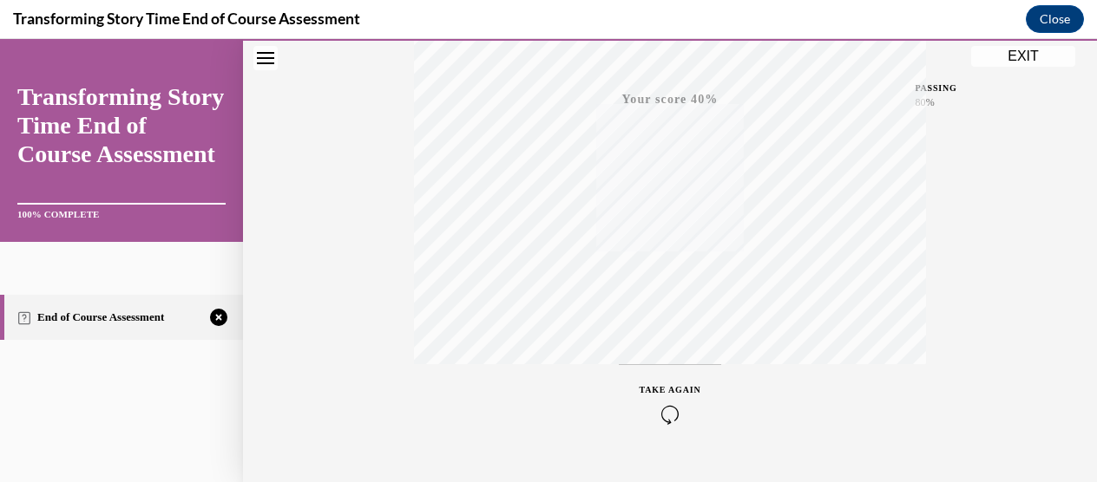
scroll to position [445, 0]
click at [656, 368] on icon "button" at bounding box center [670, 377] width 62 height 19
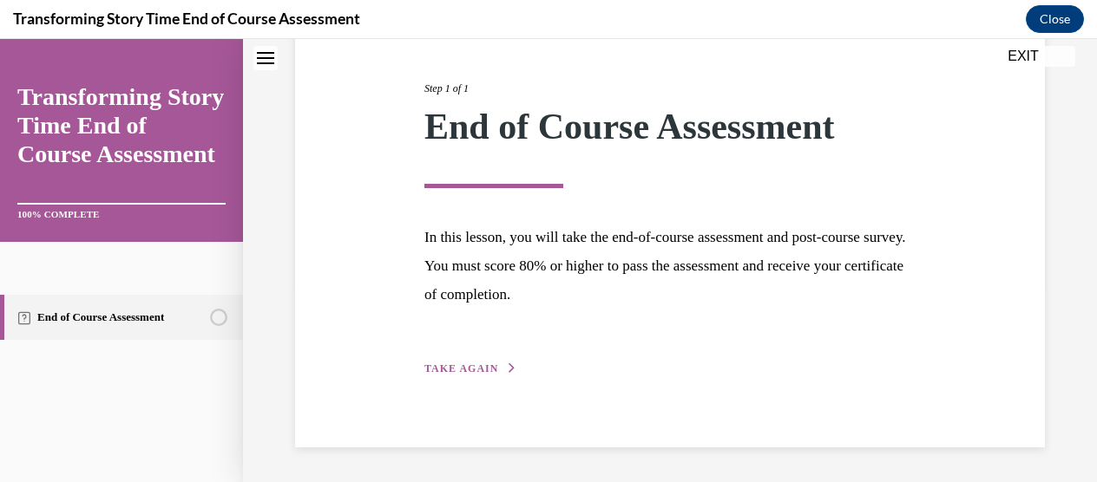
scroll to position [200, 0]
click at [465, 374] on span "TAKE AGAIN" at bounding box center [461, 369] width 74 height 12
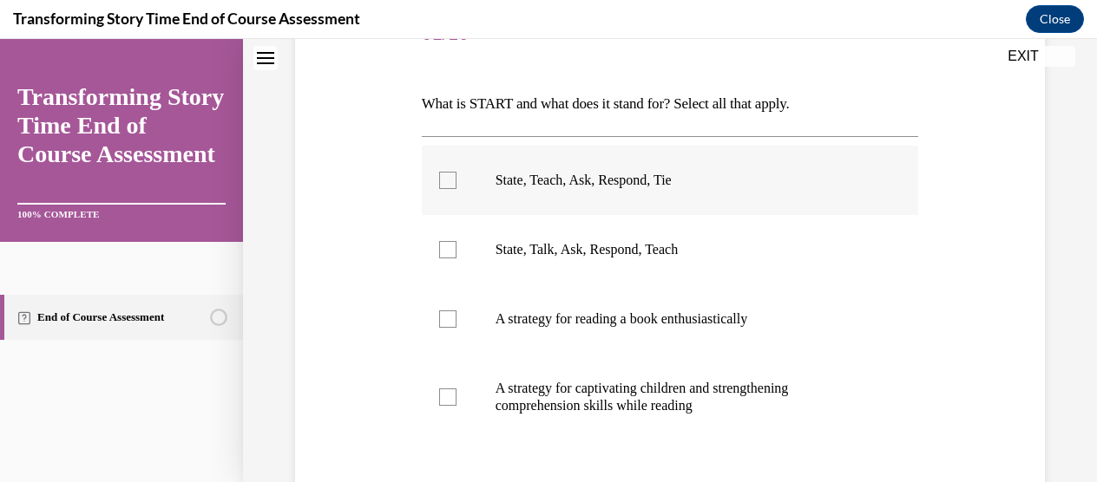
scroll to position [241, 0]
click at [571, 180] on p "State, Teach, Ask, Respond, Tie" at bounding box center [685, 180] width 380 height 17
click at [456, 180] on input "State, Teach, Ask, Respond, Tie" at bounding box center [447, 180] width 17 height 17
checkbox input "true"
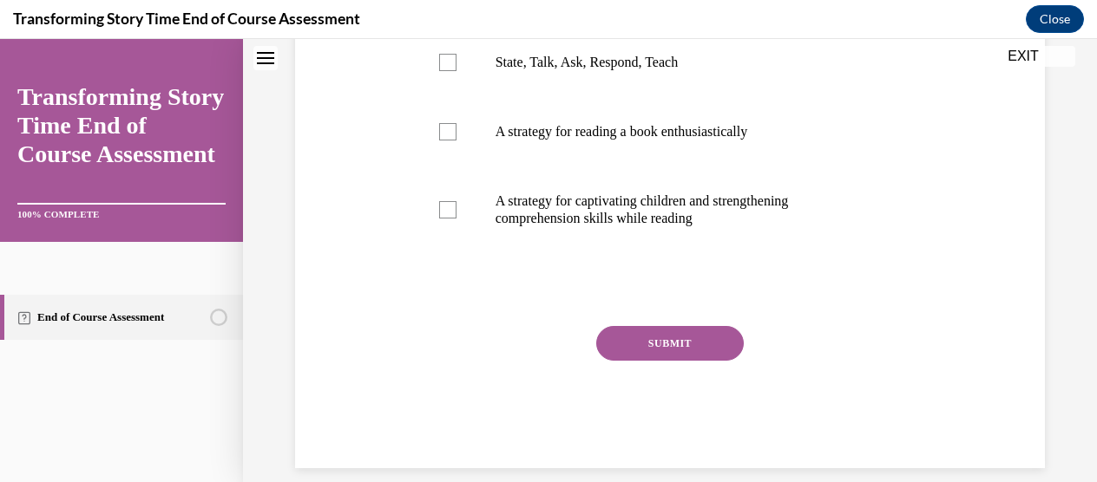
scroll to position [449, 0]
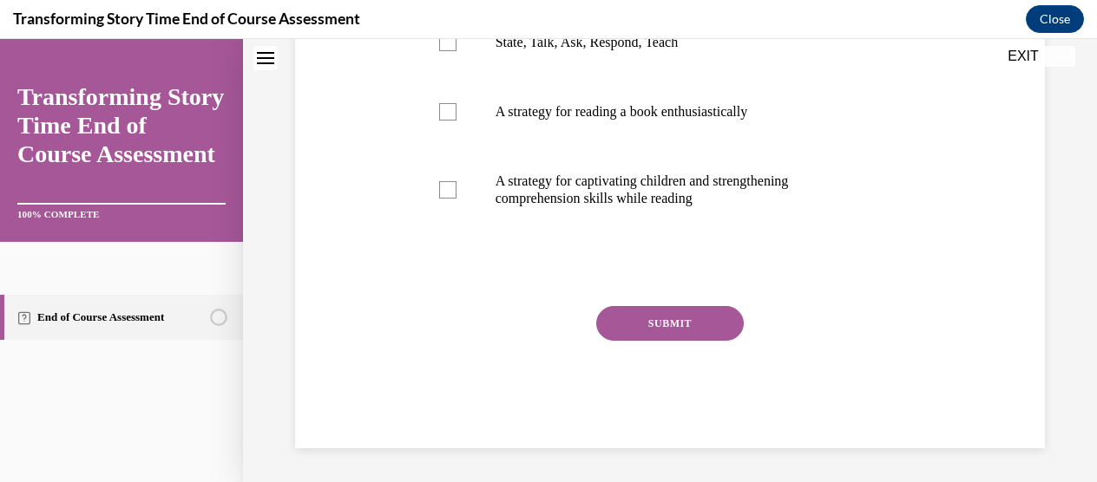
click at [640, 331] on button "SUBMIT" at bounding box center [669, 323] width 147 height 35
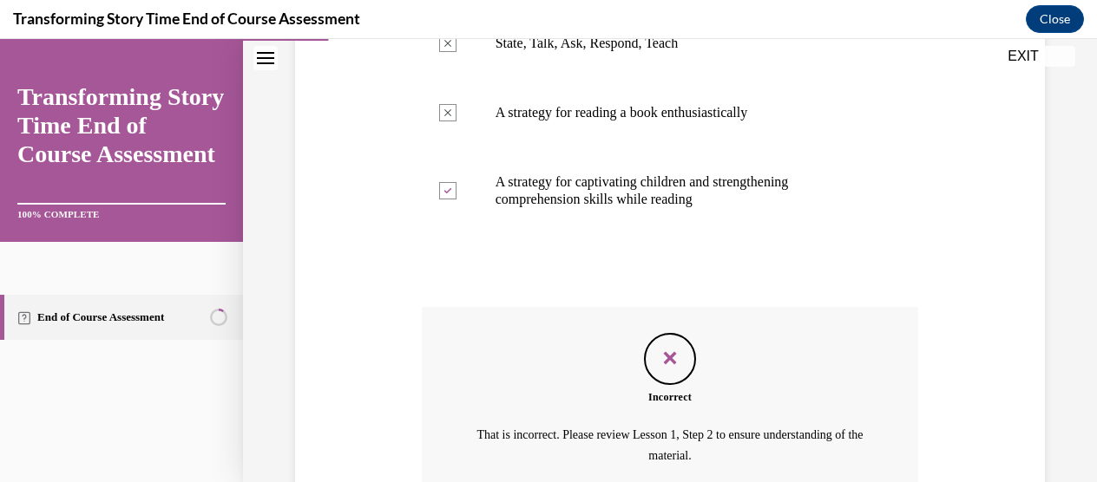
scroll to position [609, 0]
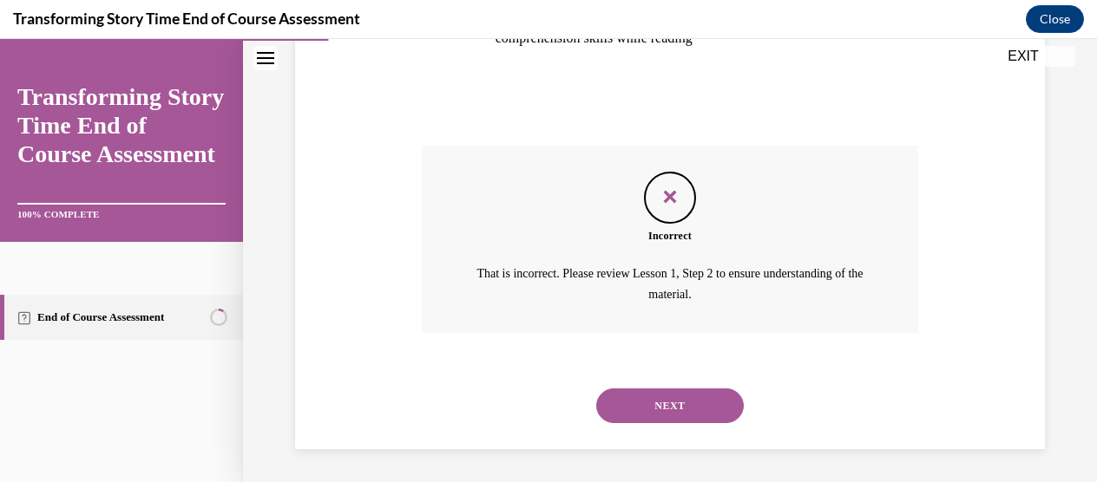
click at [657, 416] on button "NEXT" at bounding box center [669, 406] width 147 height 35
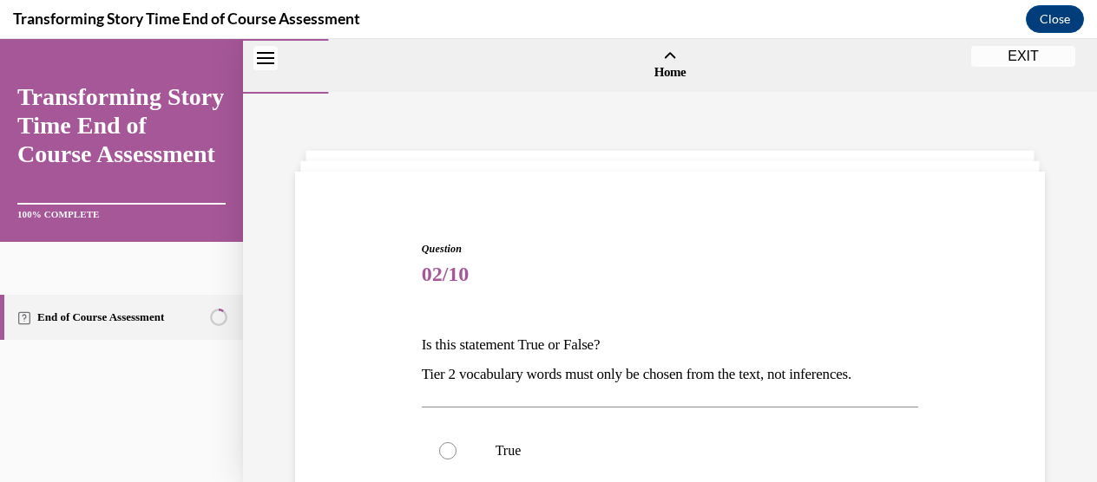
scroll to position [100, 0]
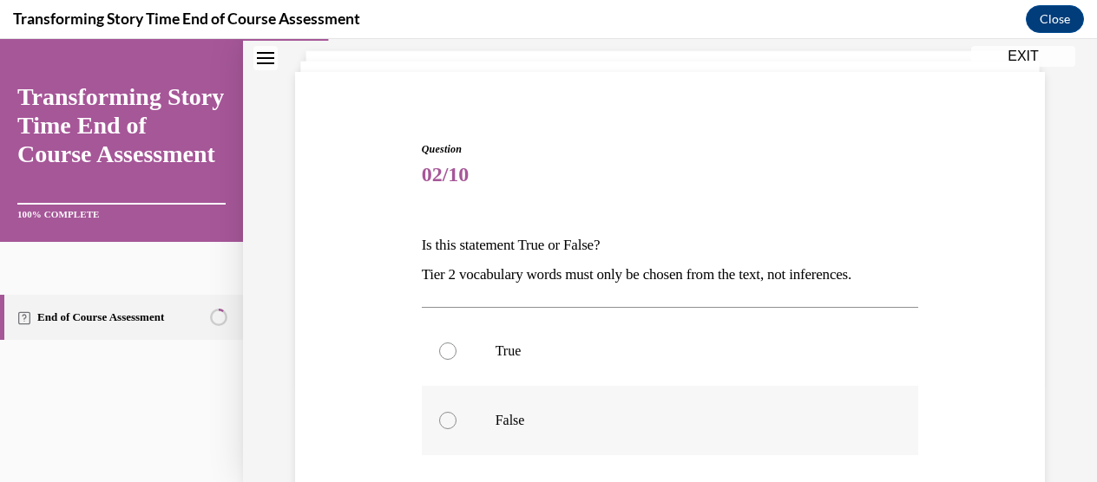
click at [593, 403] on label "False" at bounding box center [670, 420] width 497 height 69
click at [456, 412] on input "False" at bounding box center [447, 420] width 17 height 17
radio input "true"
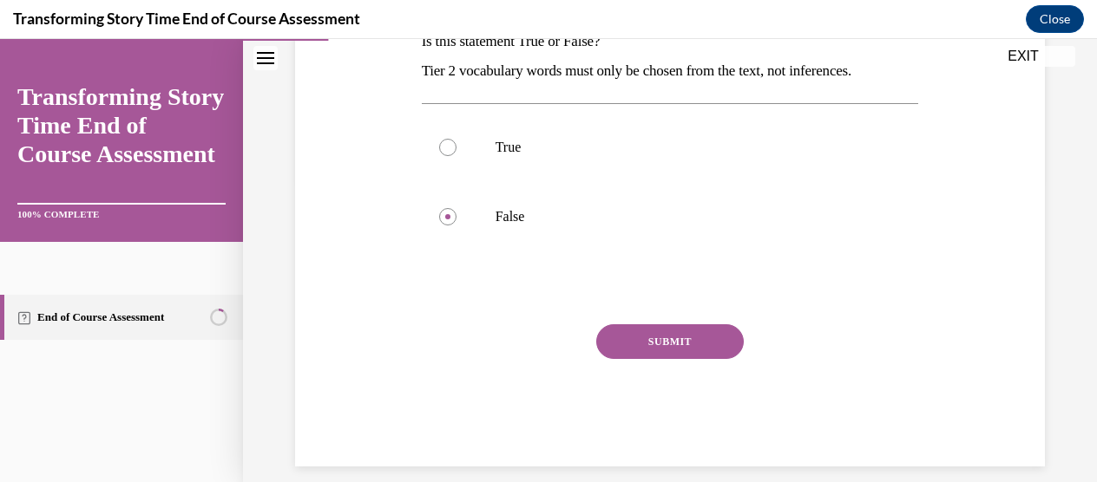
click at [651, 345] on button "SUBMIT" at bounding box center [669, 341] width 147 height 35
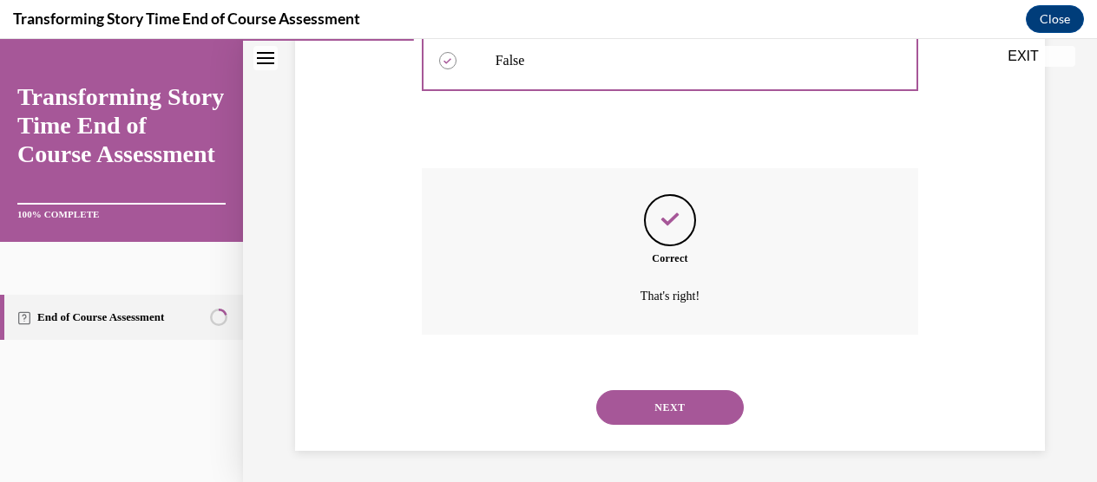
scroll to position [462, 0]
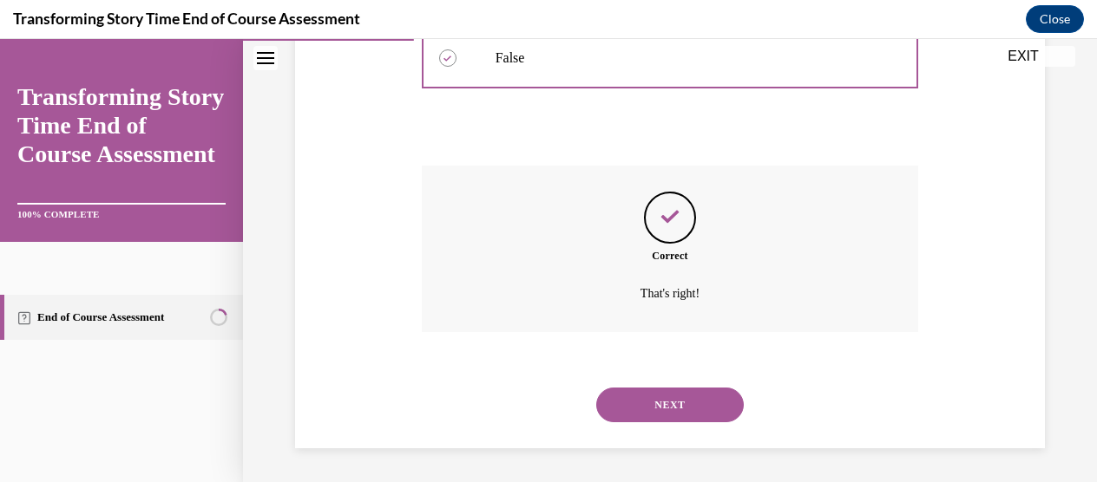
click at [632, 405] on button "NEXT" at bounding box center [669, 405] width 147 height 35
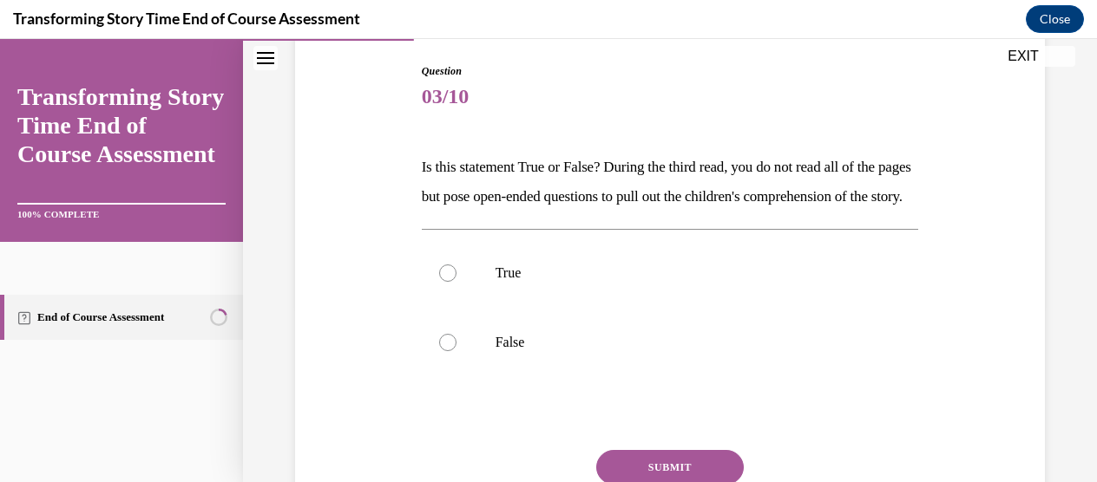
scroll to position [179, 0]
click at [520, 281] on p "True" at bounding box center [685, 272] width 380 height 17
click at [456, 281] on input "True" at bounding box center [447, 272] width 17 height 17
radio input "true"
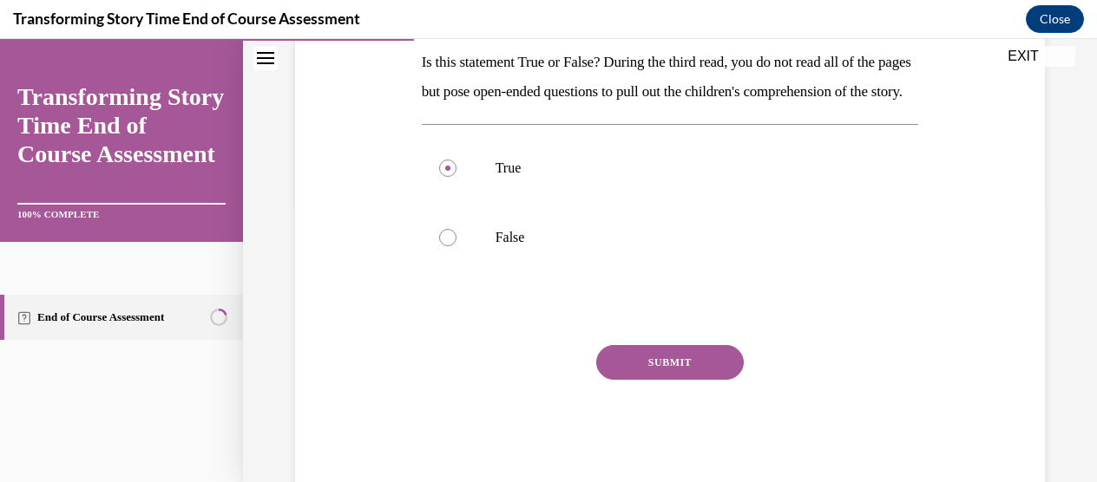
click at [617, 380] on button "SUBMIT" at bounding box center [669, 362] width 147 height 35
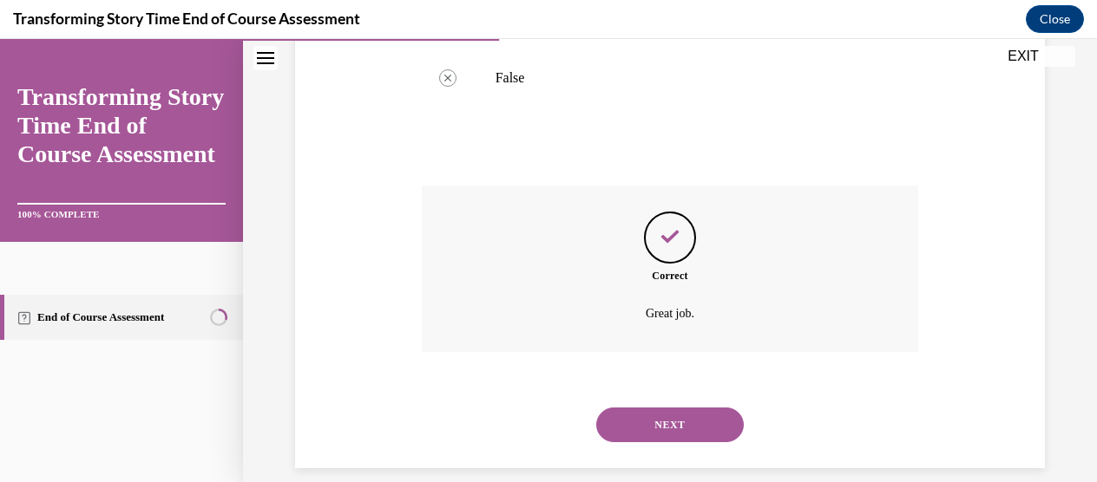
scroll to position [492, 0]
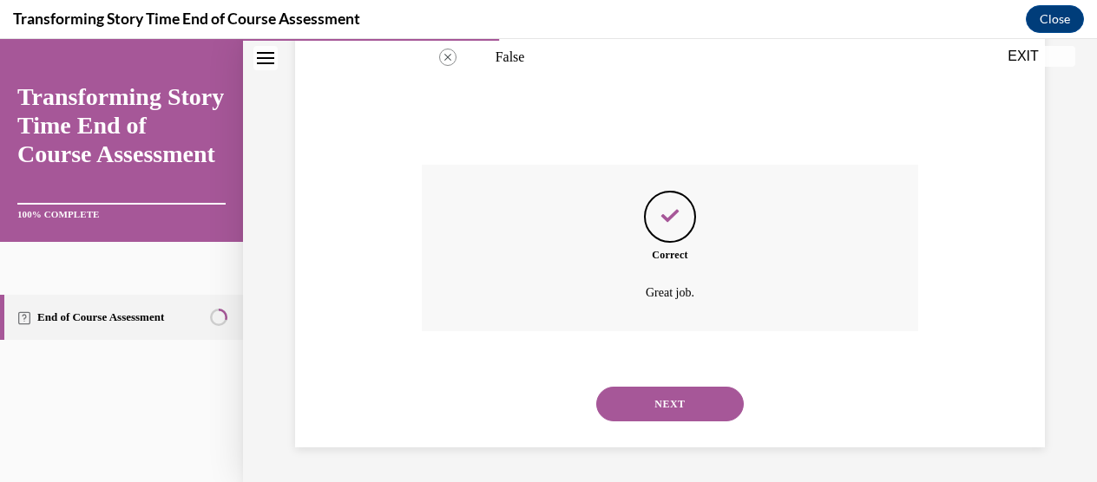
click at [642, 405] on button "NEXT" at bounding box center [669, 404] width 147 height 35
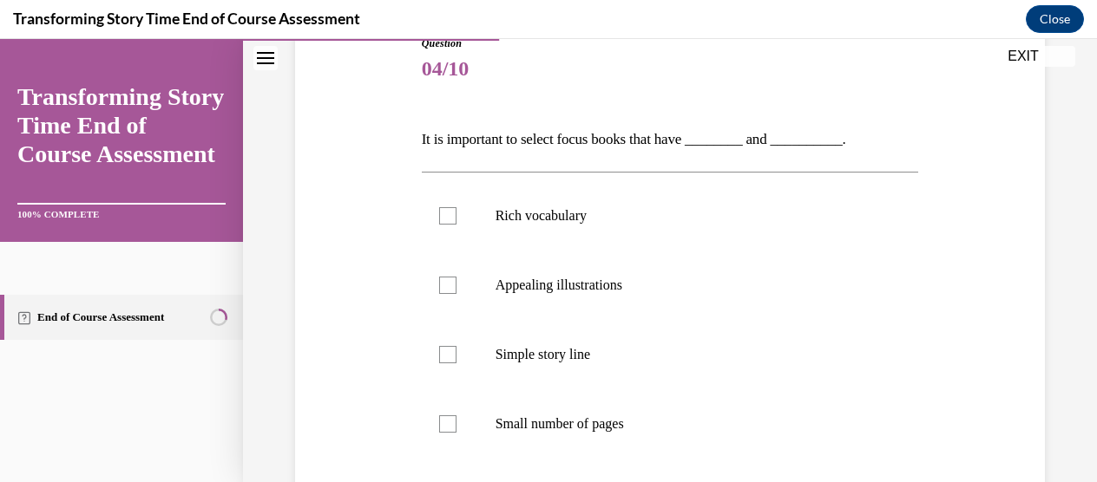
scroll to position [213, 0]
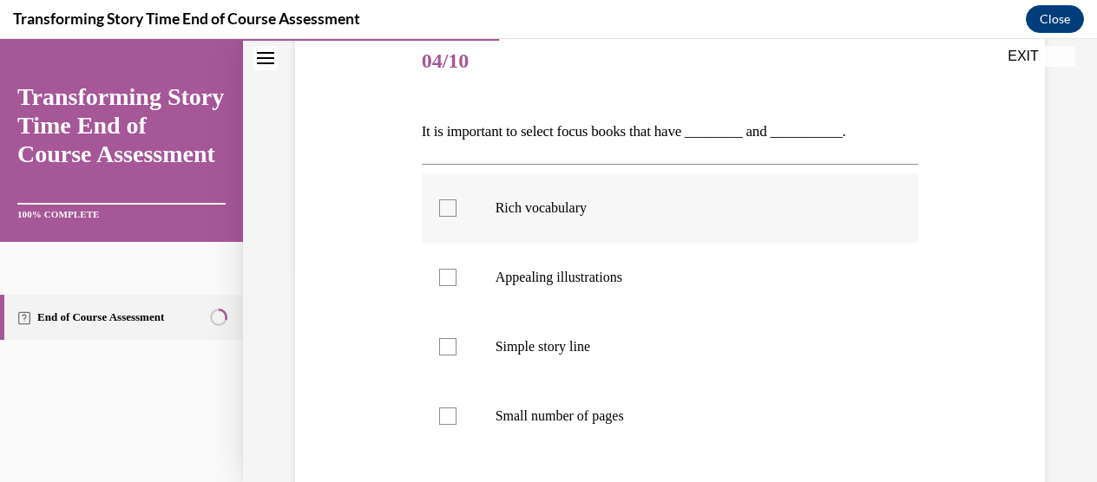
click at [566, 223] on label "Rich vocabulary" at bounding box center [670, 208] width 497 height 69
click at [456, 217] on input "Rich vocabulary" at bounding box center [447, 208] width 17 height 17
checkbox input "true"
click at [569, 266] on label "Appealing illustrations" at bounding box center [670, 277] width 497 height 69
click at [456, 269] on input "Appealing illustrations" at bounding box center [447, 277] width 17 height 17
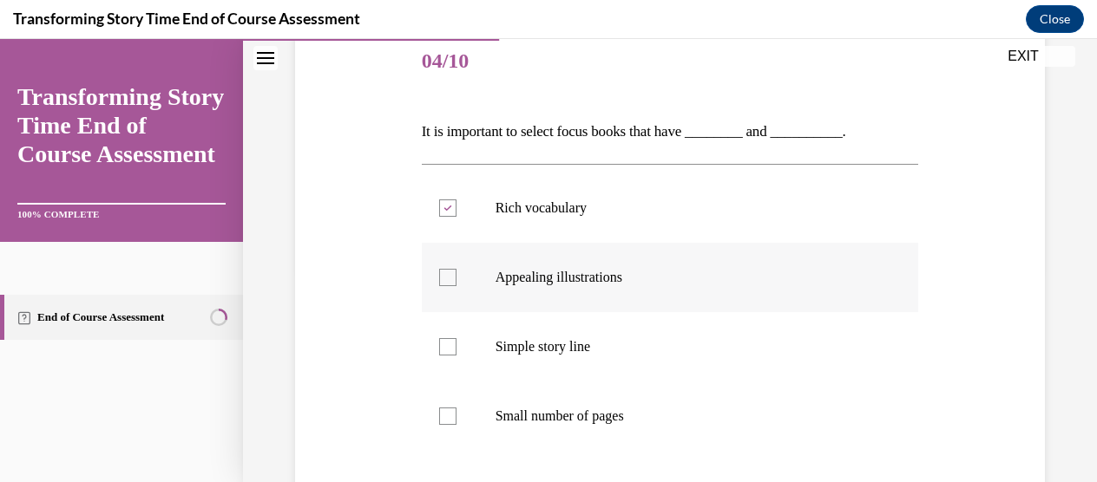
checkbox input "true"
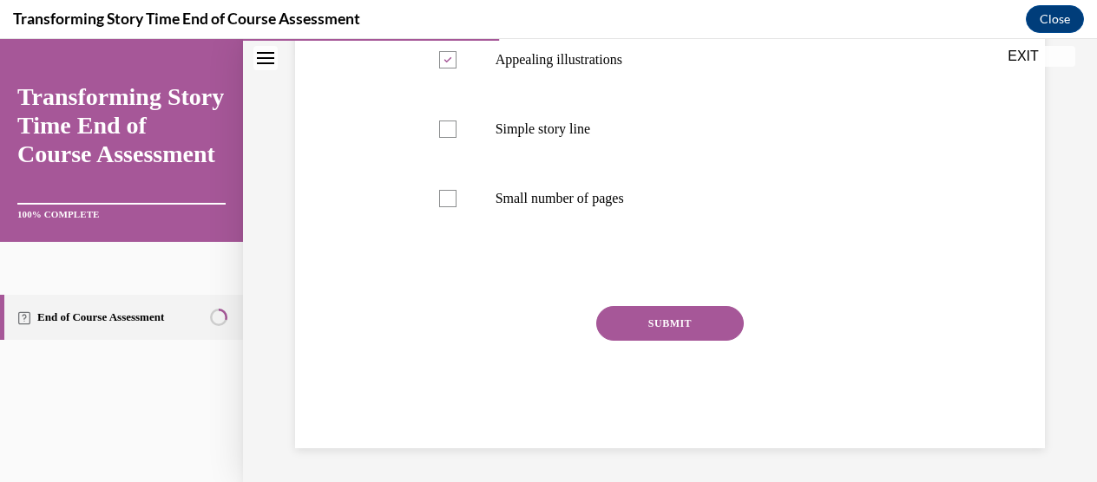
click at [620, 310] on button "SUBMIT" at bounding box center [669, 323] width 147 height 35
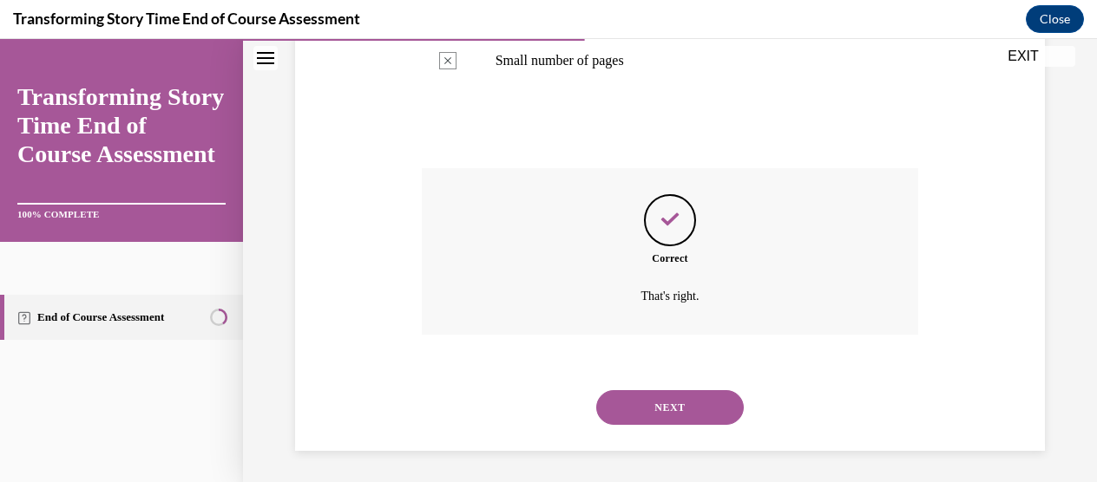
scroll to position [572, 0]
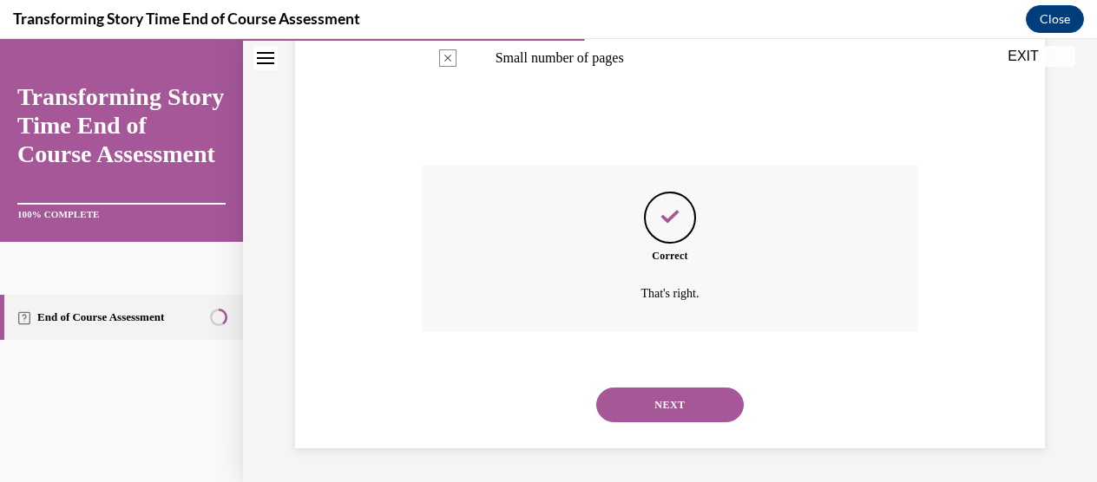
click at [676, 400] on button "NEXT" at bounding box center [669, 405] width 147 height 35
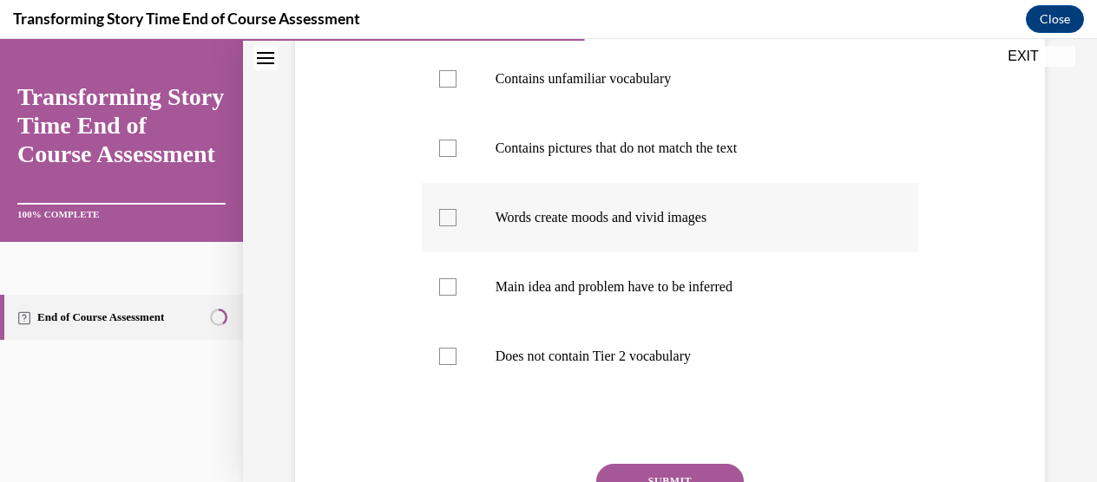
scroll to position [344, 0]
click at [624, 321] on label "Main idea and problem have to be inferred" at bounding box center [670, 286] width 497 height 69
click at [456, 295] on input "Main idea and problem have to be inferred" at bounding box center [447, 286] width 17 height 17
checkbox input "true"
click at [610, 252] on label "Words create moods and vivid images" at bounding box center [670, 216] width 497 height 69
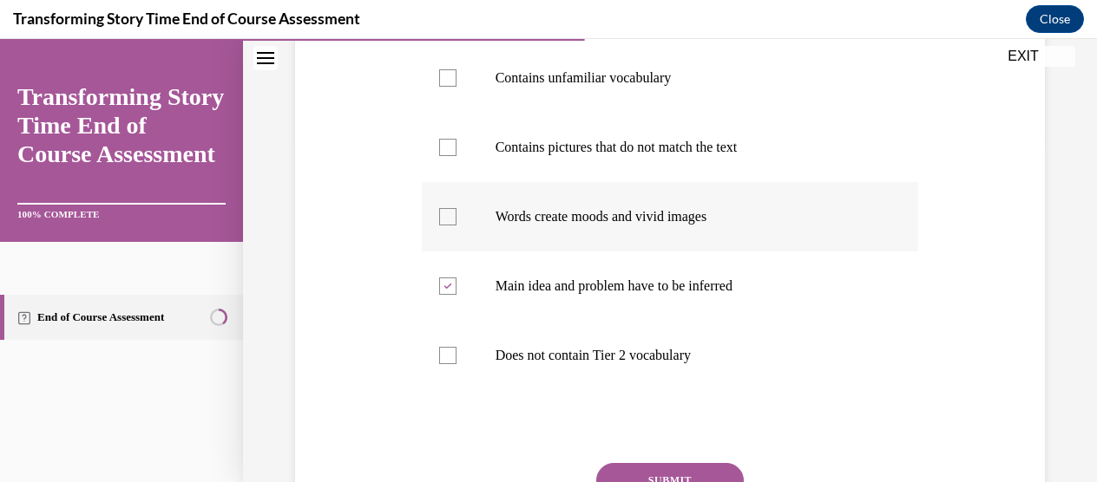
click at [456, 226] on input "Words create moods and vivid images" at bounding box center [447, 216] width 17 height 17
checkbox input "true"
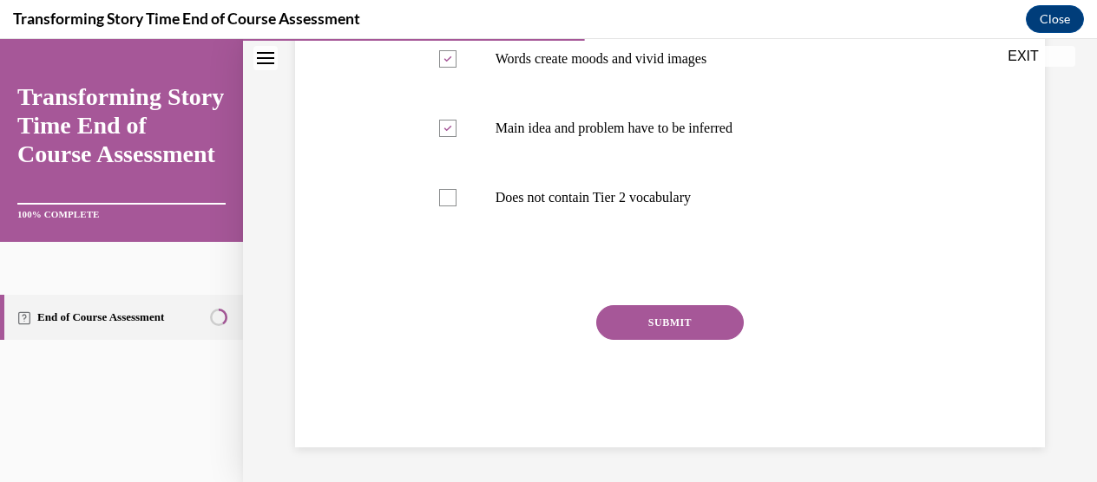
click at [624, 329] on button "SUBMIT" at bounding box center [669, 322] width 147 height 35
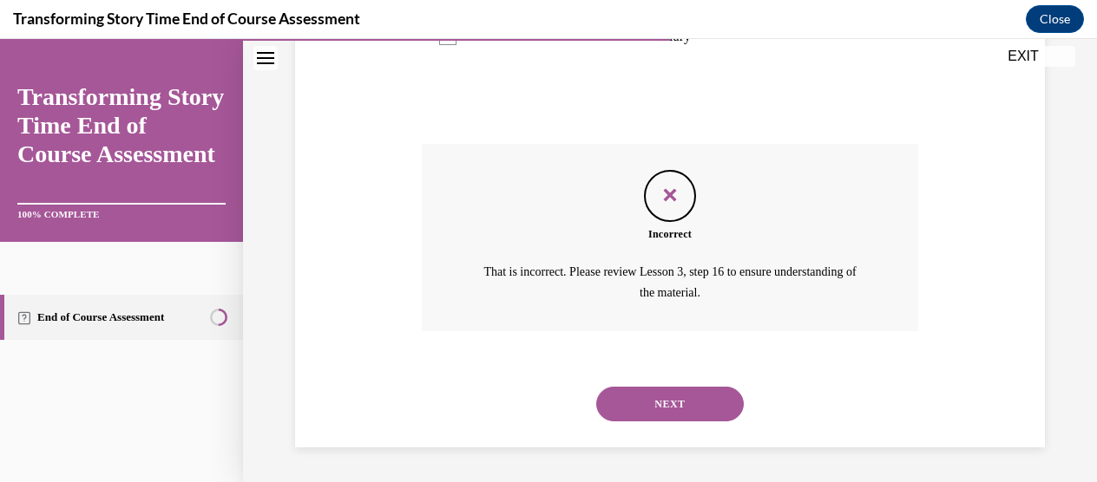
scroll to position [670, 0]
click at [667, 422] on button "NEXT" at bounding box center [669, 404] width 147 height 35
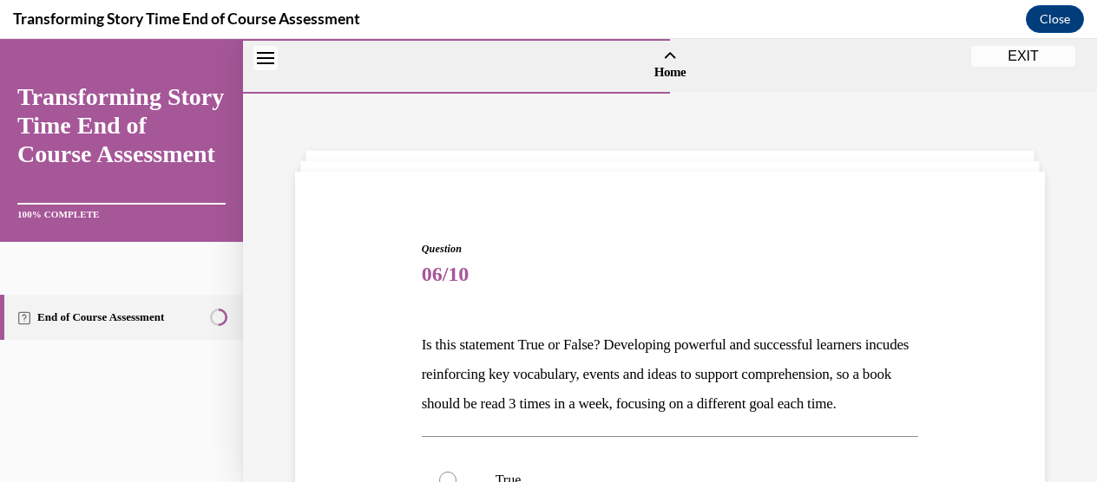
scroll to position [195, 0]
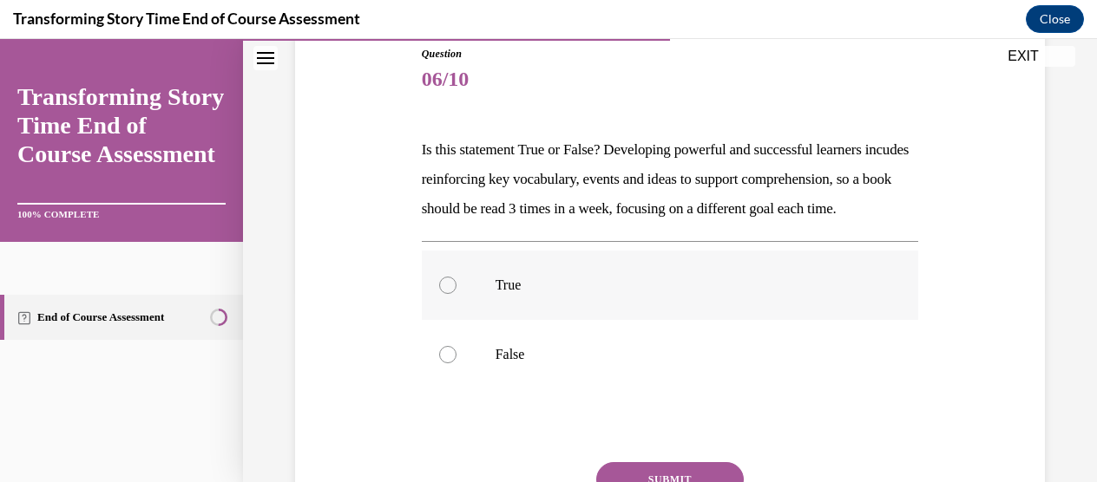
click at [562, 294] on p "True" at bounding box center [685, 285] width 380 height 17
click at [456, 294] on input "True" at bounding box center [447, 285] width 17 height 17
radio input "true"
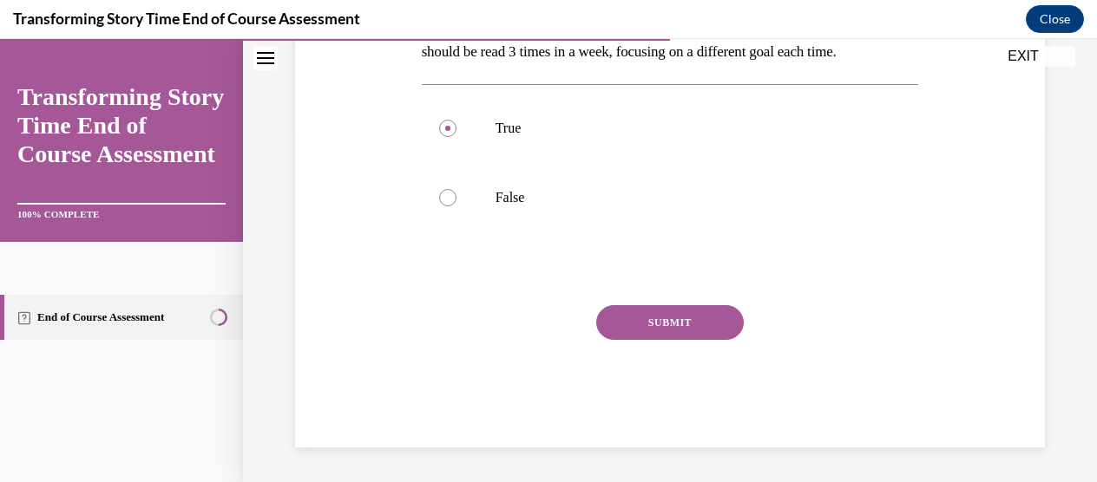
click at [618, 320] on button "SUBMIT" at bounding box center [669, 322] width 147 height 35
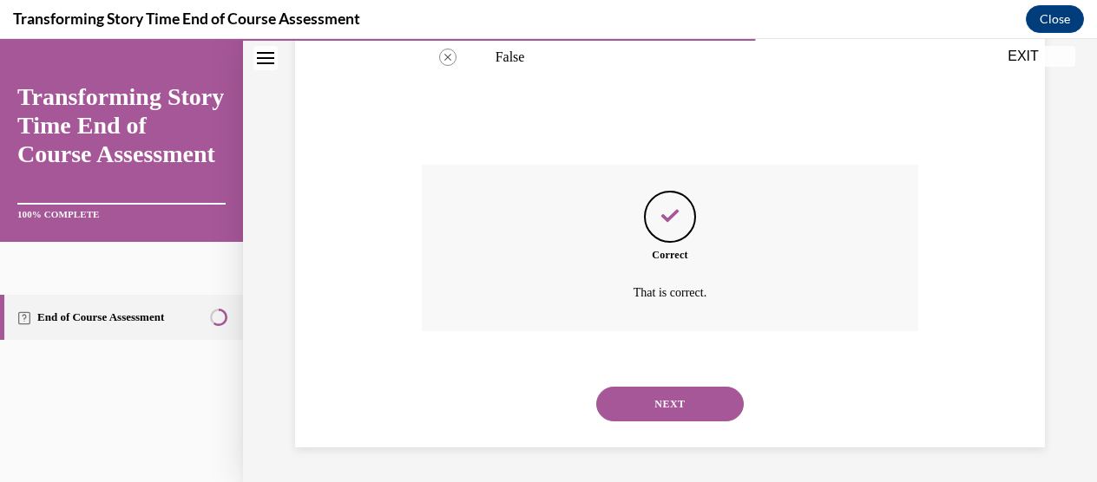
scroll to position [521, 0]
click at [647, 397] on button "NEXT" at bounding box center [669, 404] width 147 height 35
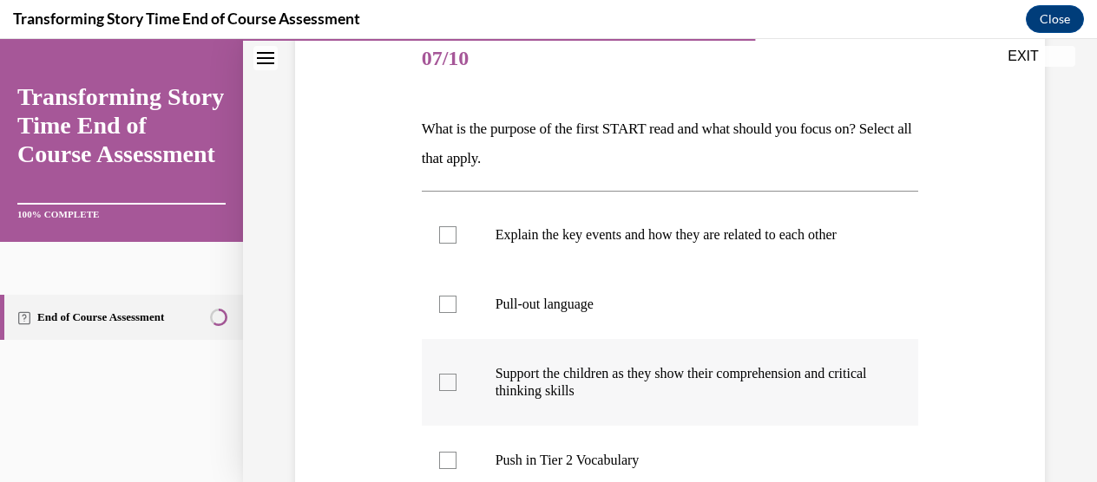
scroll to position [214, 0]
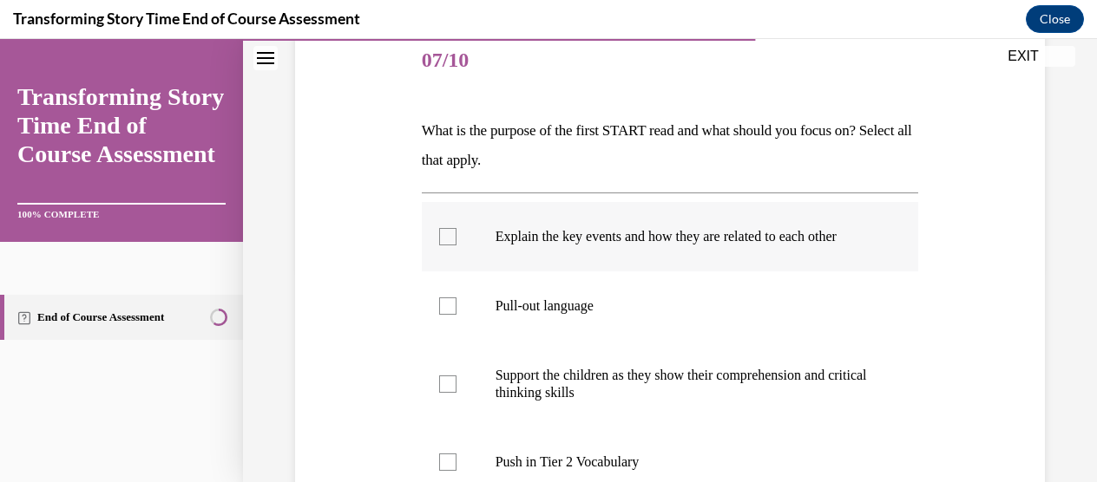
click at [628, 262] on label "Explain the key events and how they are related to each other" at bounding box center [670, 236] width 497 height 69
click at [456, 246] on input "Explain the key events and how they are related to each other" at bounding box center [447, 236] width 17 height 17
checkbox input "true"
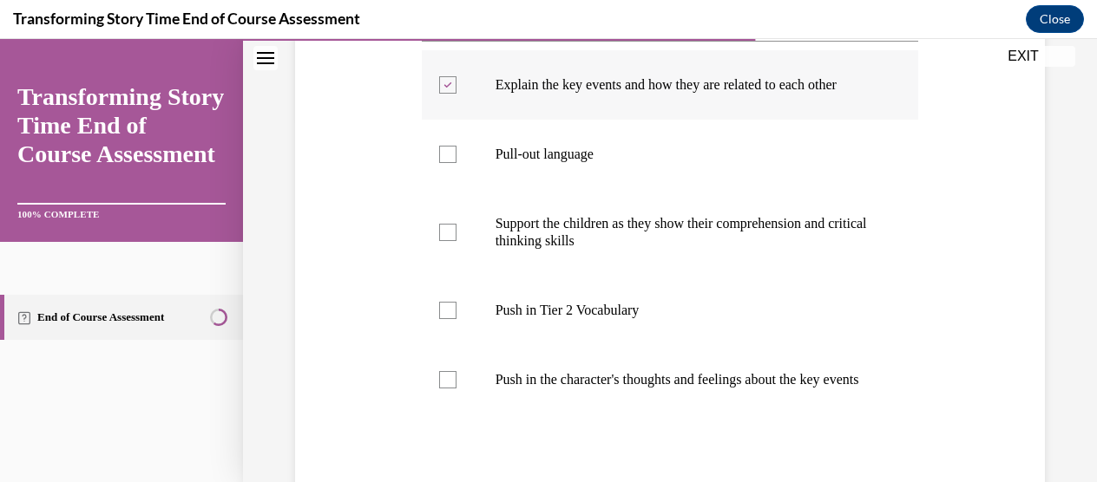
scroll to position [365, 0]
click at [593, 164] on p "Pull-out language" at bounding box center [685, 155] width 380 height 17
click at [456, 164] on input "Pull-out language" at bounding box center [447, 155] width 17 height 17
checkbox input "true"
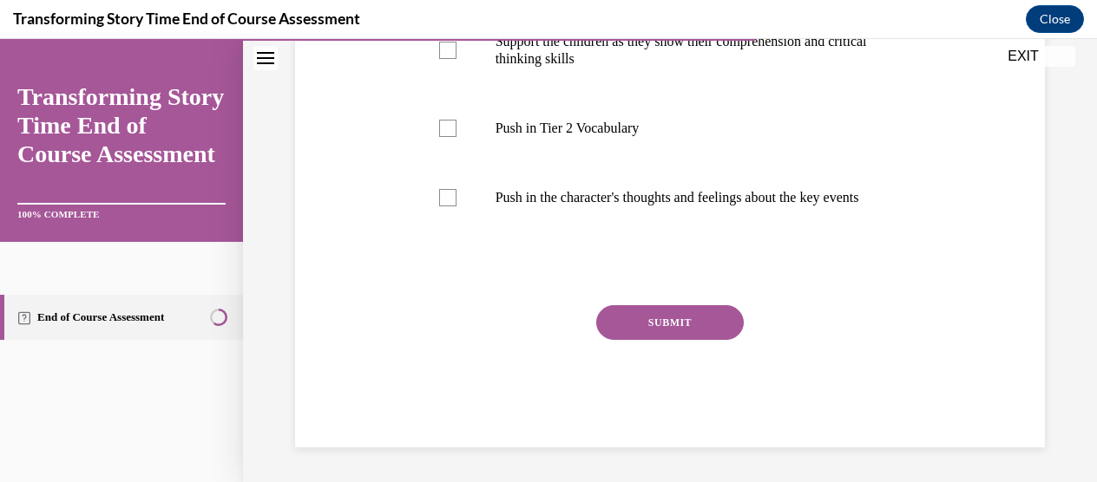
click at [619, 332] on button "SUBMIT" at bounding box center [669, 322] width 147 height 35
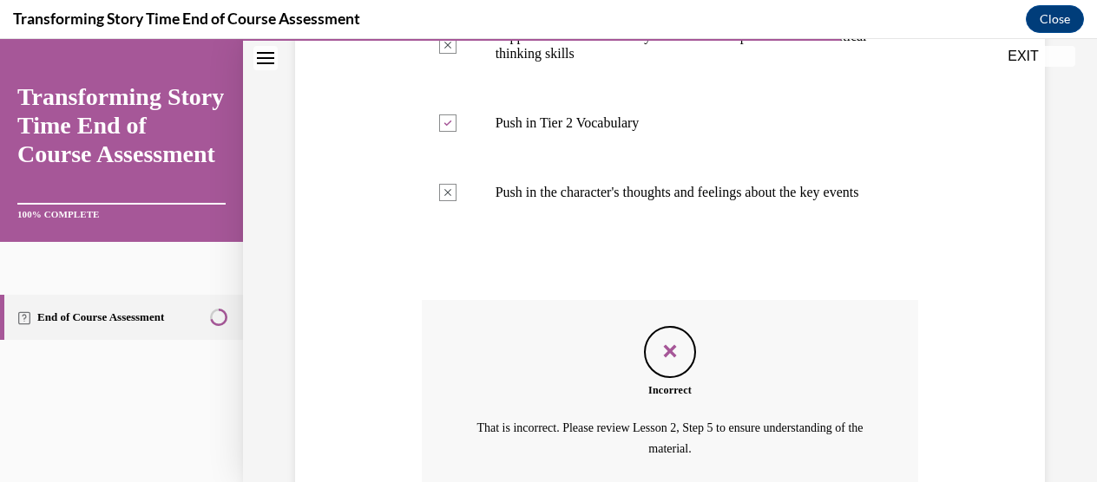
scroll to position [743, 0]
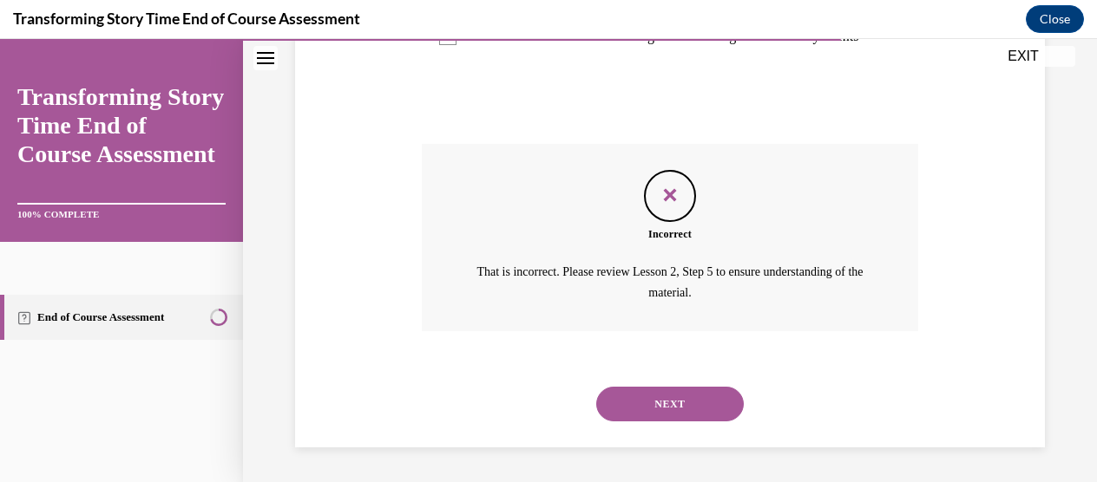
click at [664, 422] on div "NEXT" at bounding box center [670, 404] width 497 height 69
click at [656, 413] on button "NEXT" at bounding box center [669, 404] width 147 height 35
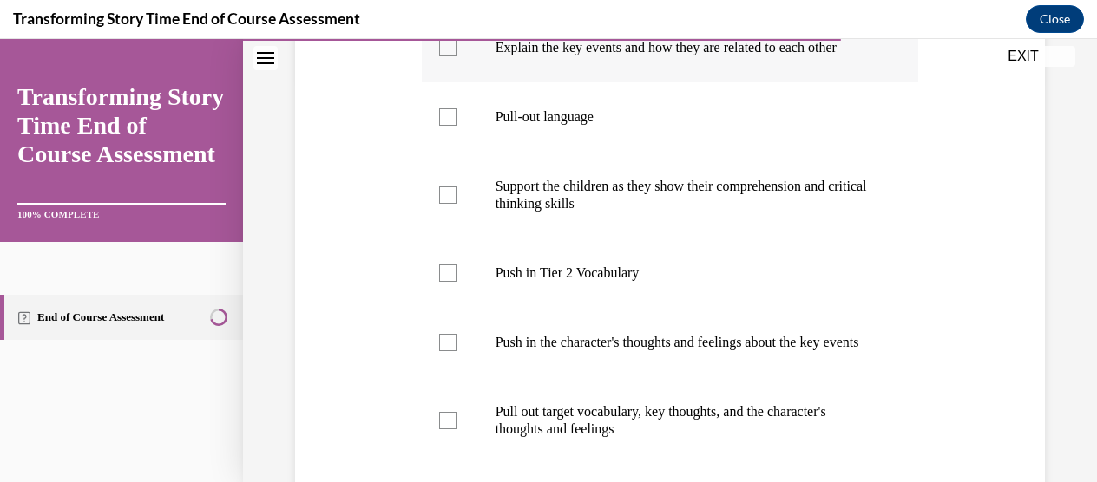
scroll to position [416, 0]
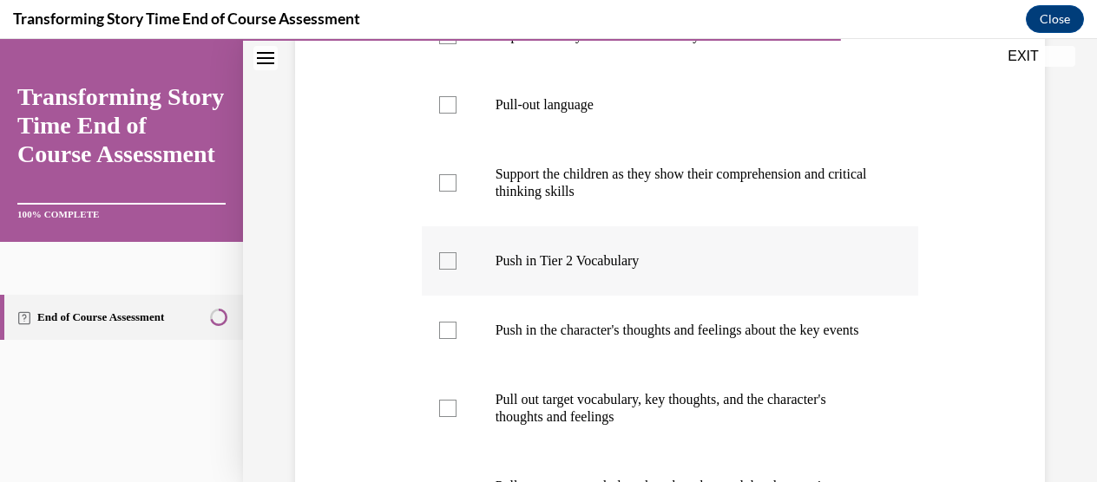
click at [579, 270] on p "Push in Tier 2 Vocabulary" at bounding box center [685, 260] width 380 height 17
click at [456, 270] on input "Push in Tier 2 Vocabulary" at bounding box center [447, 260] width 17 height 17
checkbox input "true"
click at [579, 334] on label "Push in the character's thoughts and feelings about the key events" at bounding box center [670, 330] width 497 height 69
click at [456, 334] on input "Push in the character's thoughts and feelings about the key events" at bounding box center [447, 330] width 17 height 17
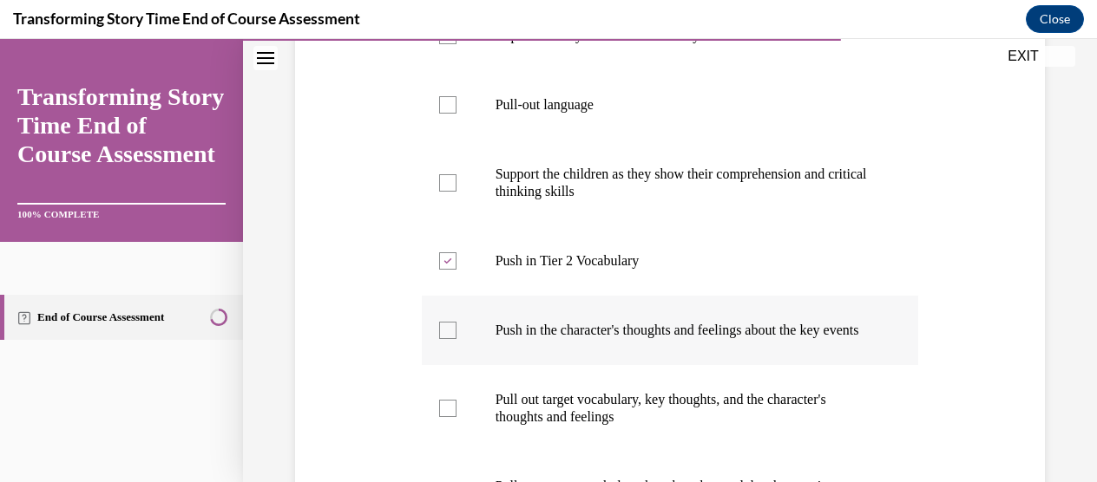
checkbox input "true"
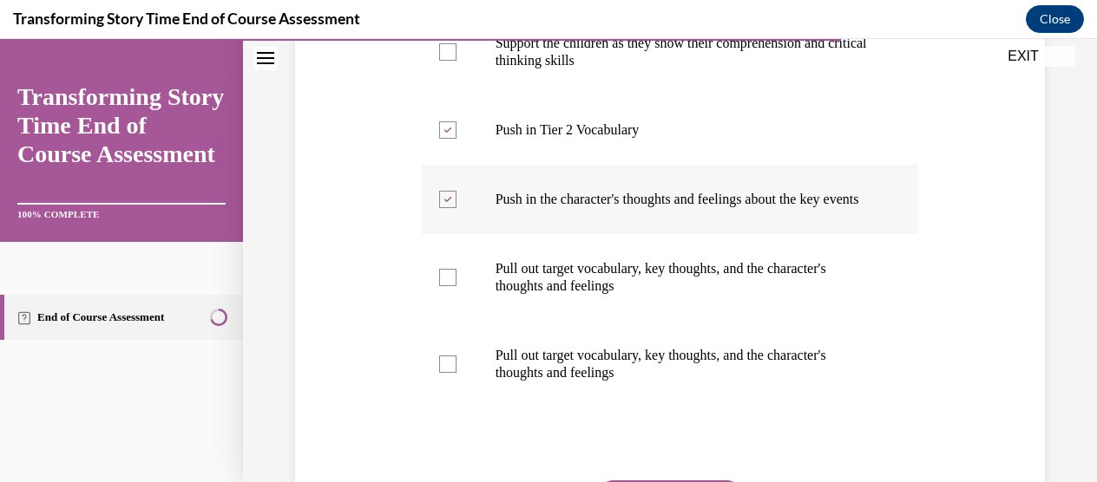
scroll to position [549, 0]
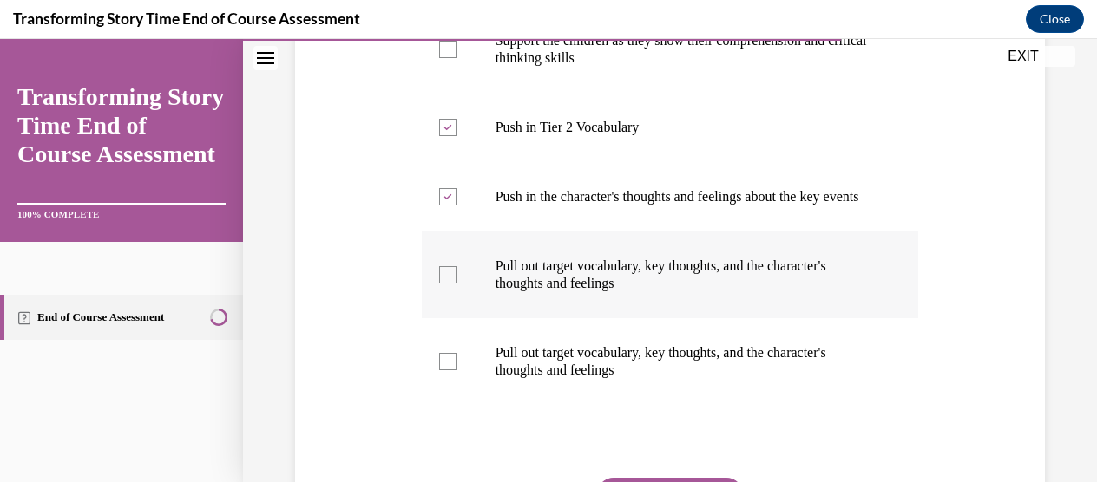
click at [583, 292] on p "Pull out target vocabulary, key thoughts, and the character's thoughts and feel…" at bounding box center [685, 275] width 380 height 35
click at [456, 284] on input "Pull out target vocabulary, key thoughts, and the character's thoughts and feel…" at bounding box center [447, 274] width 17 height 17
checkbox input "true"
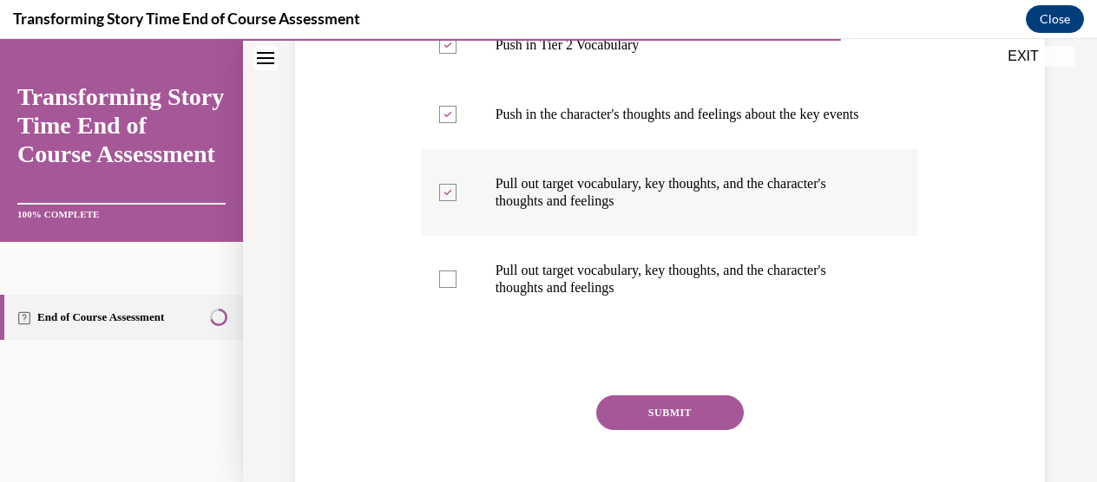
scroll to position [756, 0]
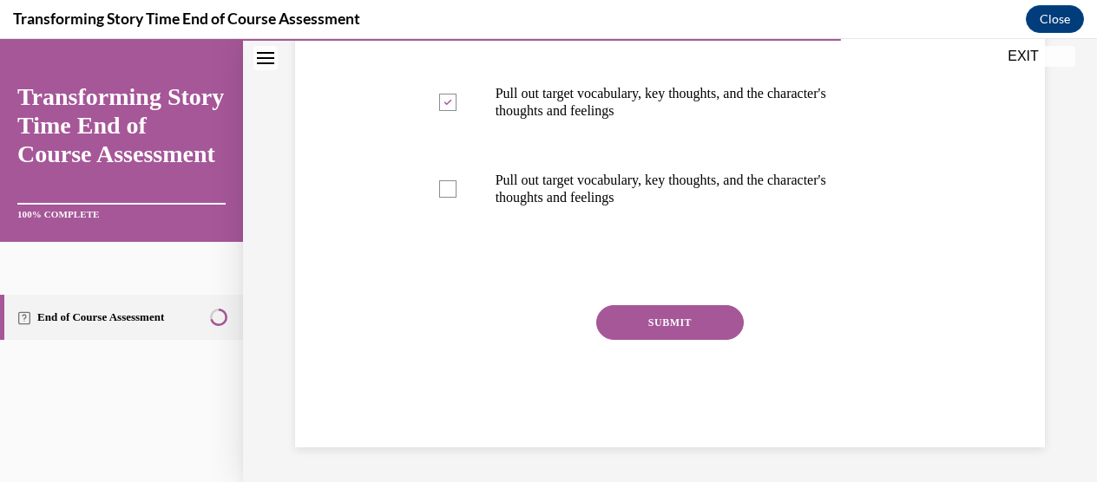
click at [641, 325] on button "SUBMIT" at bounding box center [669, 322] width 147 height 35
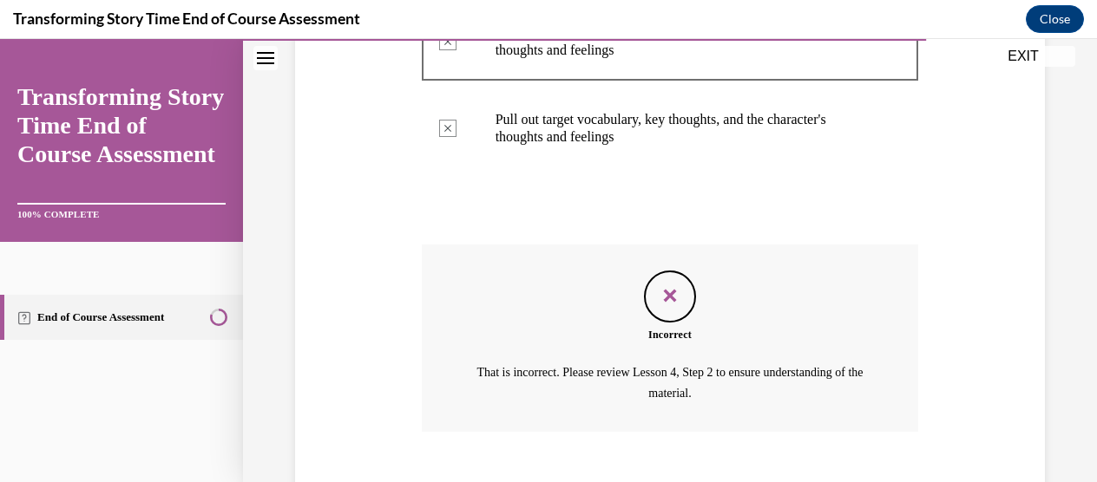
scroll to position [828, 0]
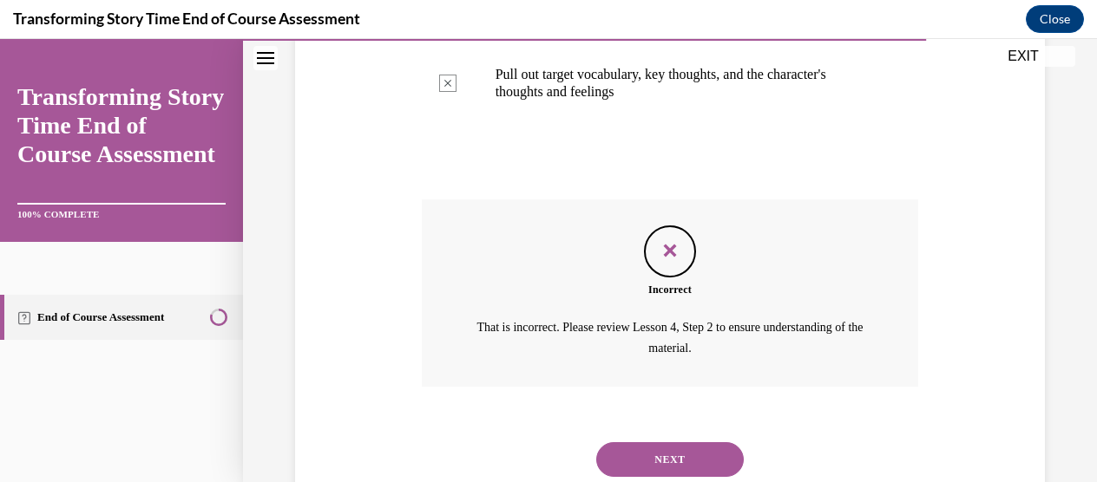
click at [658, 477] on button "NEXT" at bounding box center [669, 459] width 147 height 35
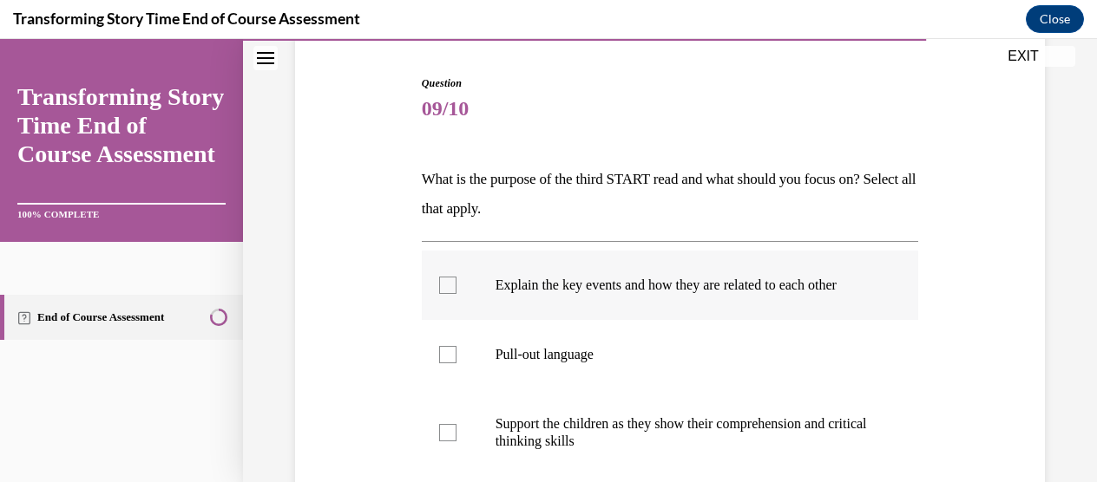
scroll to position [298, 0]
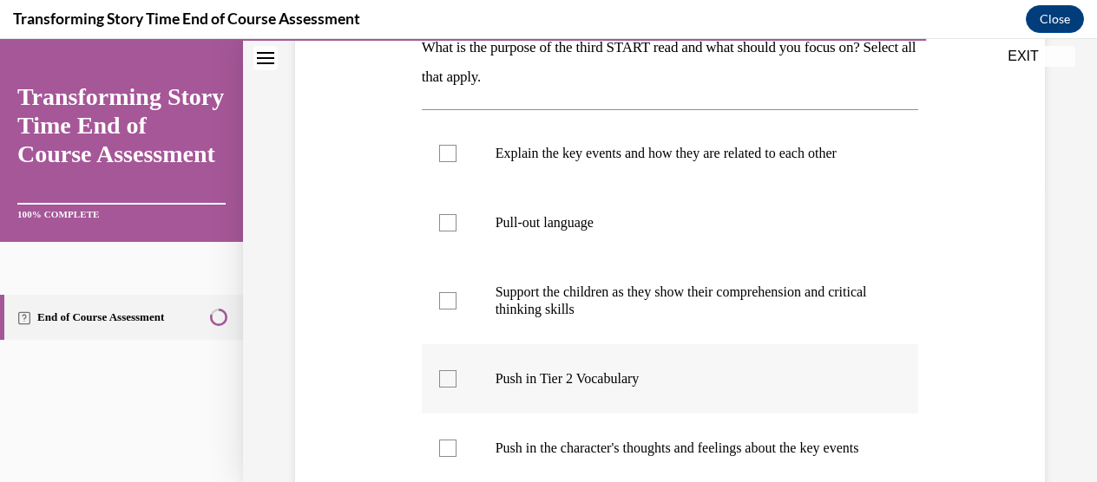
click at [583, 388] on p "Push in Tier 2 Vocabulary" at bounding box center [685, 378] width 380 height 17
click at [456, 388] on input "Push in Tier 2 Vocabulary" at bounding box center [447, 378] width 17 height 17
checkbox input "true"
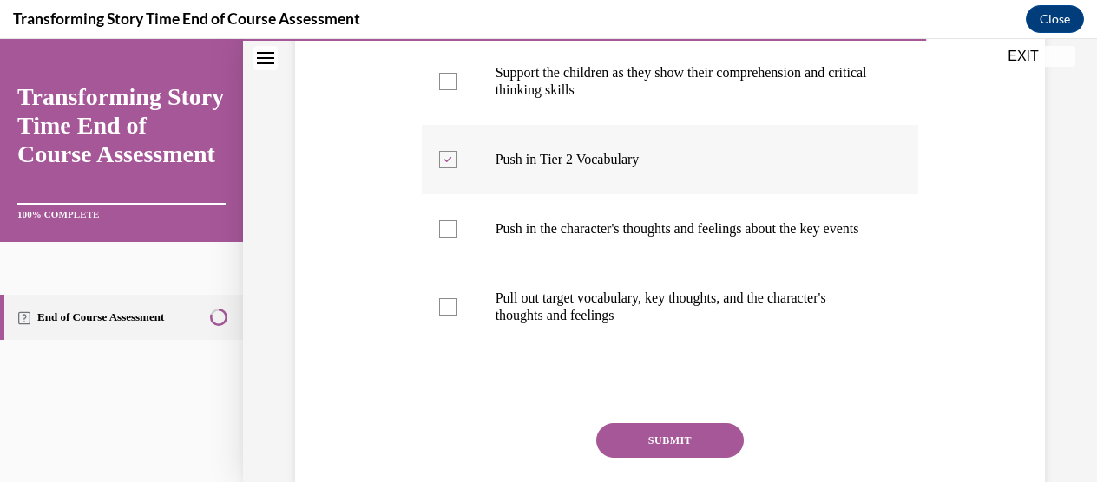
scroll to position [521, 0]
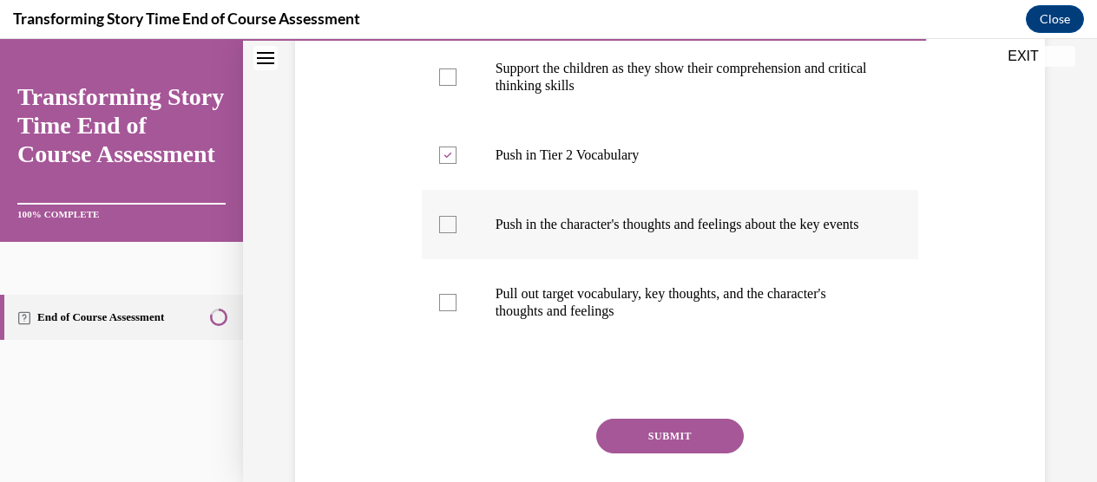
click at [554, 233] on p "Push in the character's thoughts and feelings about the key events" at bounding box center [685, 224] width 380 height 17
click at [456, 233] on input "Push in the character's thoughts and feelings about the key events" at bounding box center [447, 224] width 17 height 17
checkbox input "true"
click at [555, 320] on p "Pull out target vocabulary, key thoughts, and the character's thoughts and feel…" at bounding box center [685, 302] width 380 height 35
click at [456, 311] on input "Pull out target vocabulary, key thoughts, and the character's thoughts and feel…" at bounding box center [447, 302] width 17 height 17
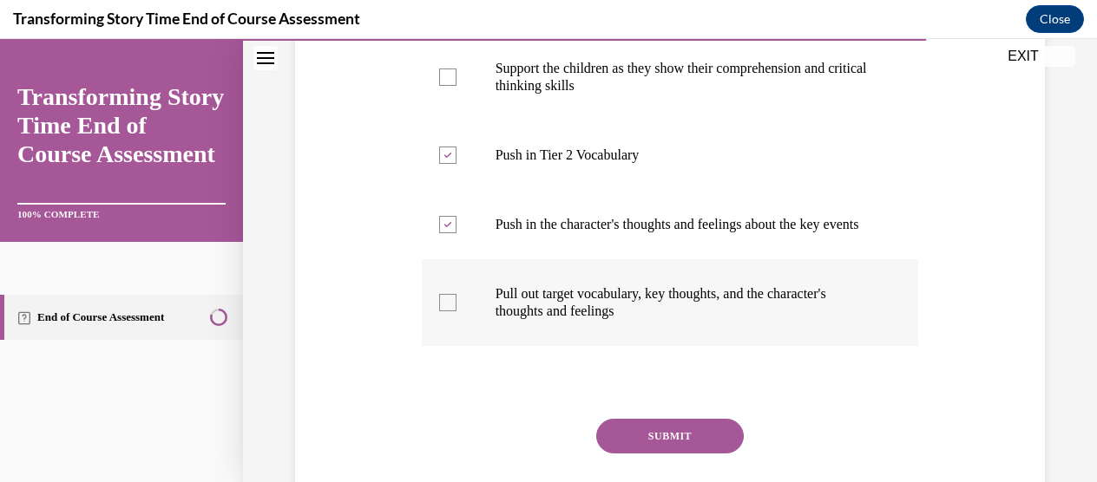
checkbox input "true"
click at [625, 454] on button "SUBMIT" at bounding box center [669, 436] width 147 height 35
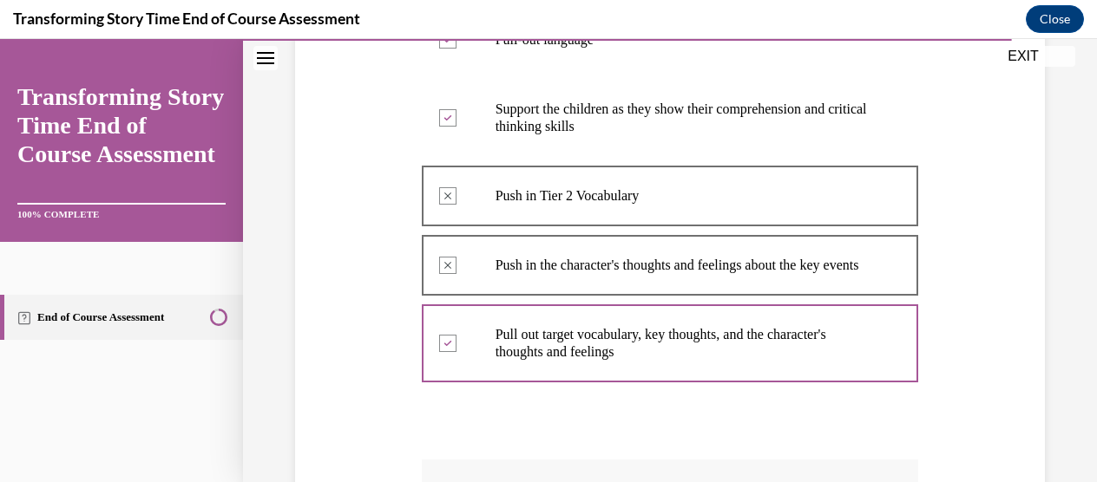
scroll to position [829, 0]
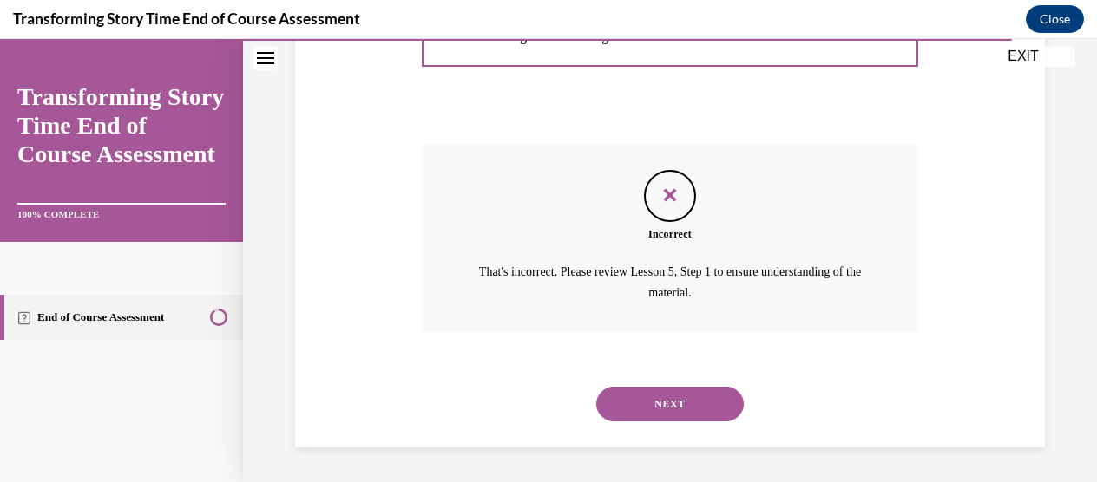
click at [627, 416] on button "NEXT" at bounding box center [669, 404] width 147 height 35
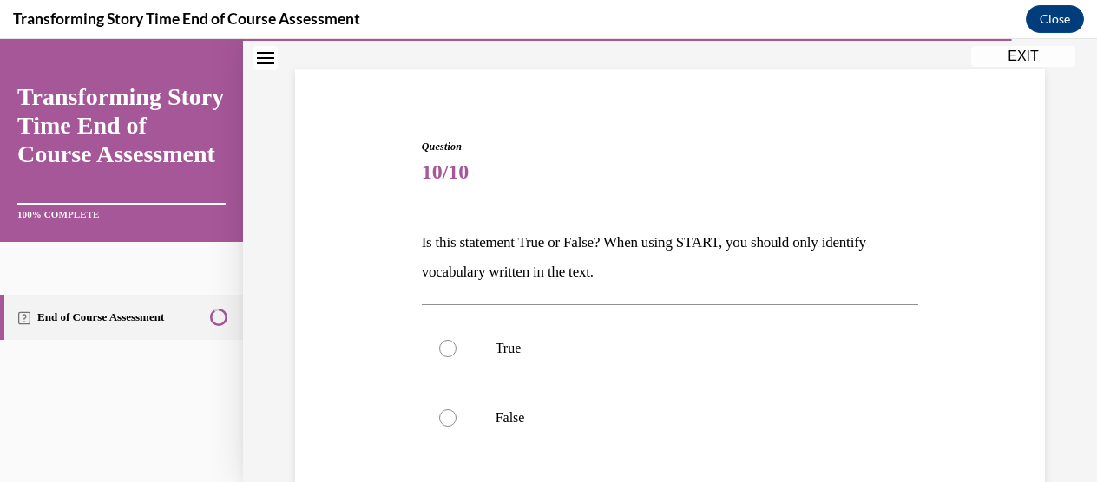
scroll to position [104, 0]
click at [540, 424] on label "False" at bounding box center [670, 416] width 497 height 69
click at [456, 424] on input "False" at bounding box center [447, 416] width 17 height 17
radio input "true"
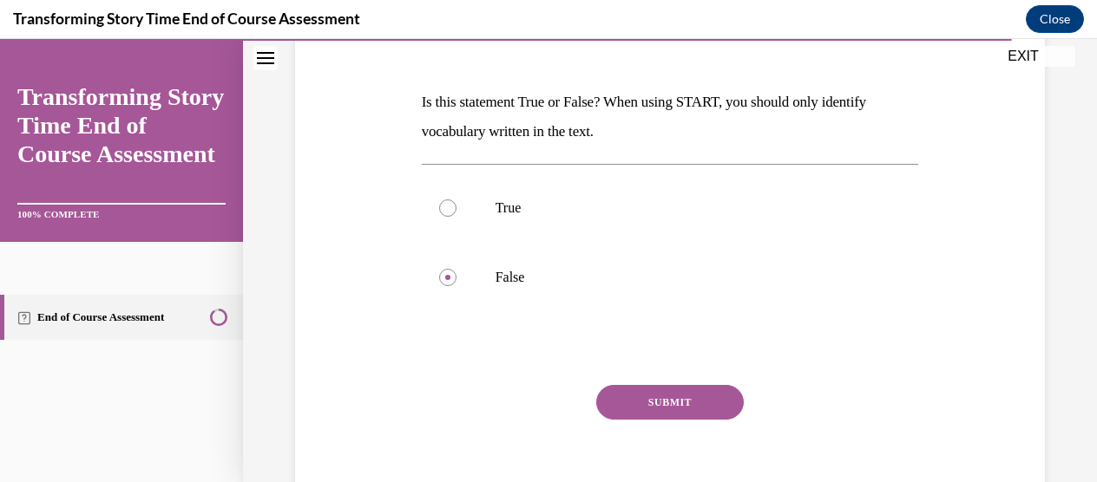
click at [642, 398] on button "SUBMIT" at bounding box center [669, 402] width 147 height 35
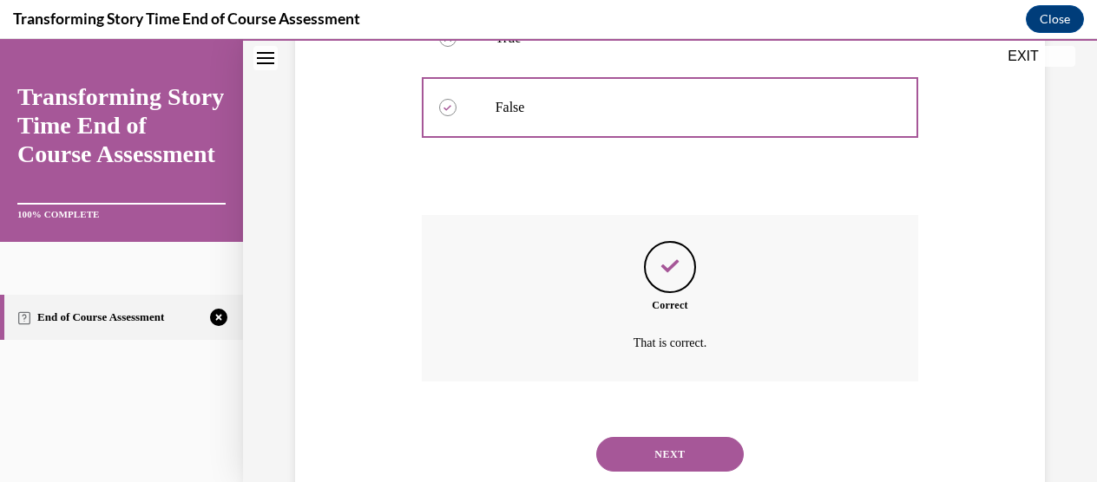
scroll to position [462, 0]
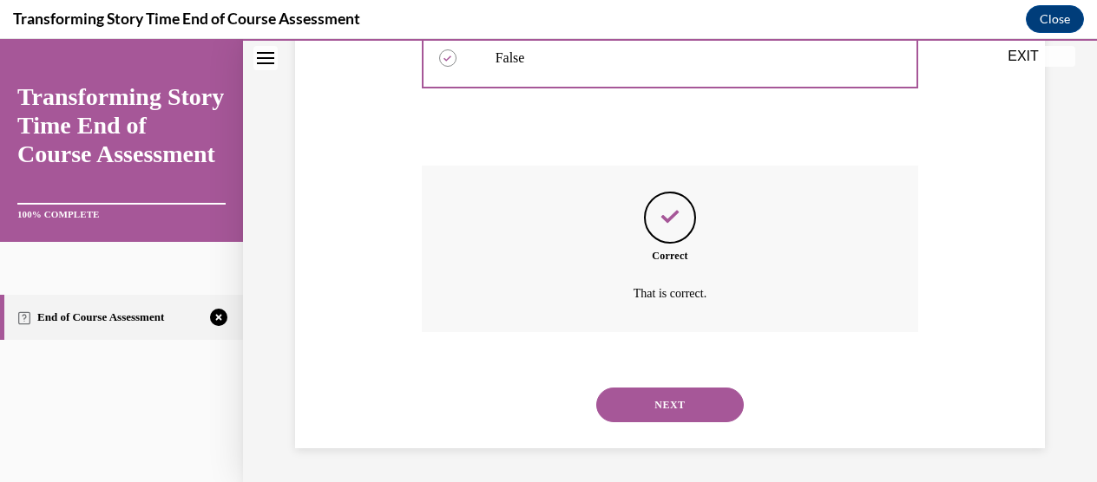
click at [640, 398] on button "NEXT" at bounding box center [669, 405] width 147 height 35
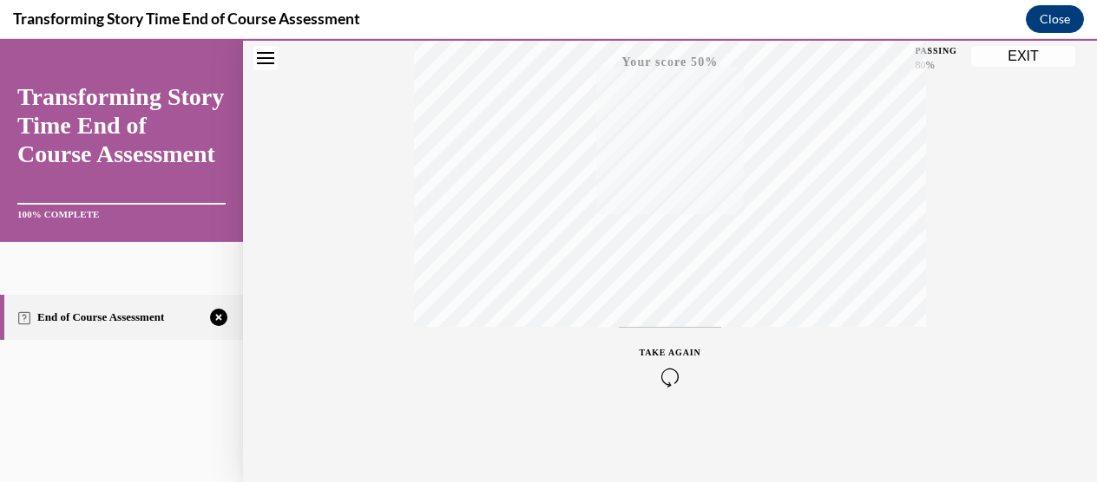
scroll to position [409, 0]
click at [669, 417] on icon "button" at bounding box center [670, 412] width 62 height 19
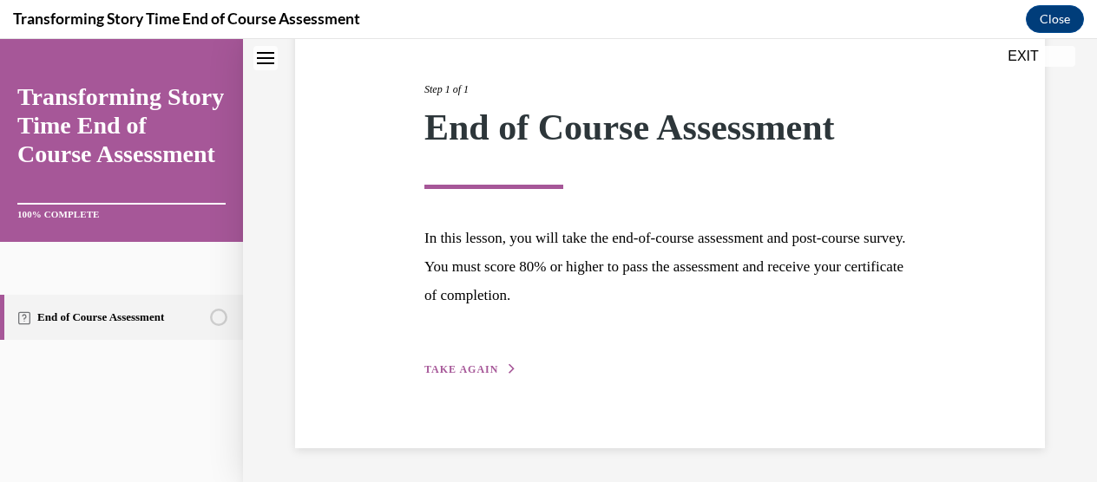
click at [462, 370] on span "TAKE AGAIN" at bounding box center [461, 369] width 74 height 12
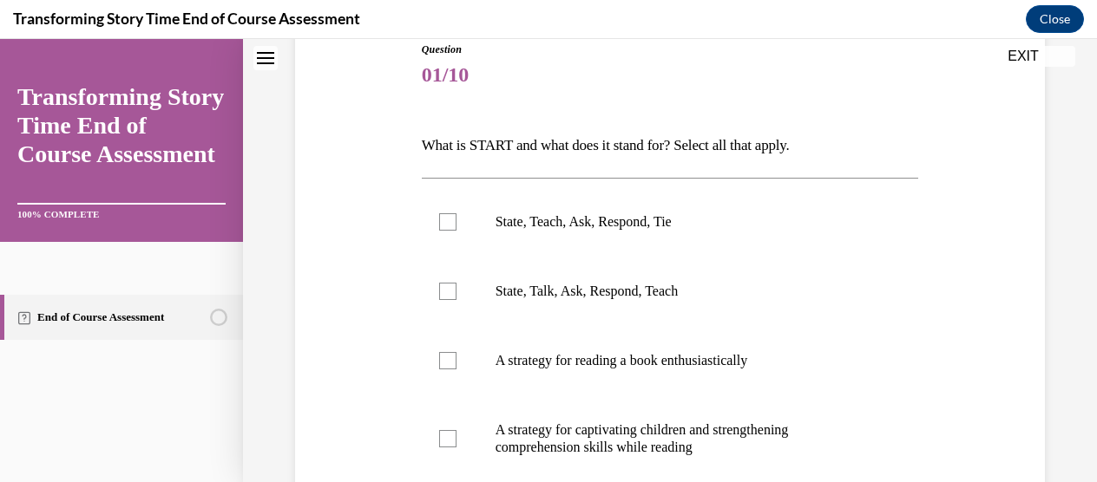
scroll to position [193, 0]
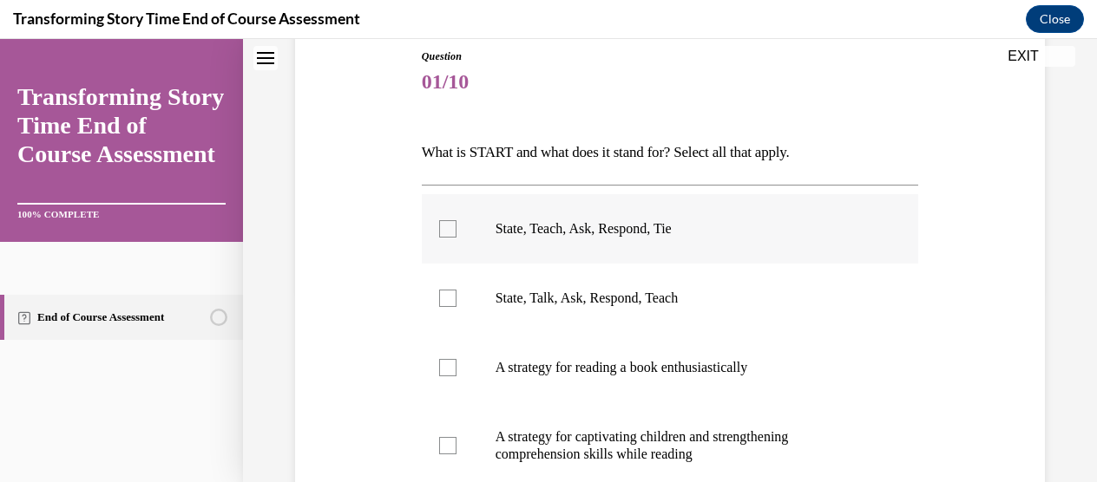
click at [560, 242] on label "State, Teach, Ask, Respond, Tie" at bounding box center [670, 228] width 497 height 69
click at [456, 238] on input "State, Teach, Ask, Respond, Tie" at bounding box center [447, 228] width 17 height 17
checkbox input "true"
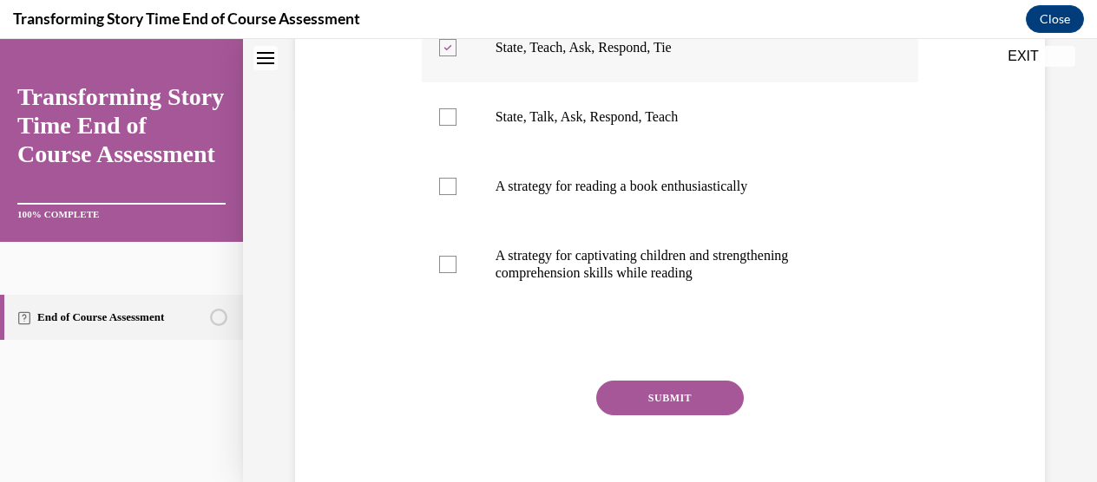
scroll to position [375, 0]
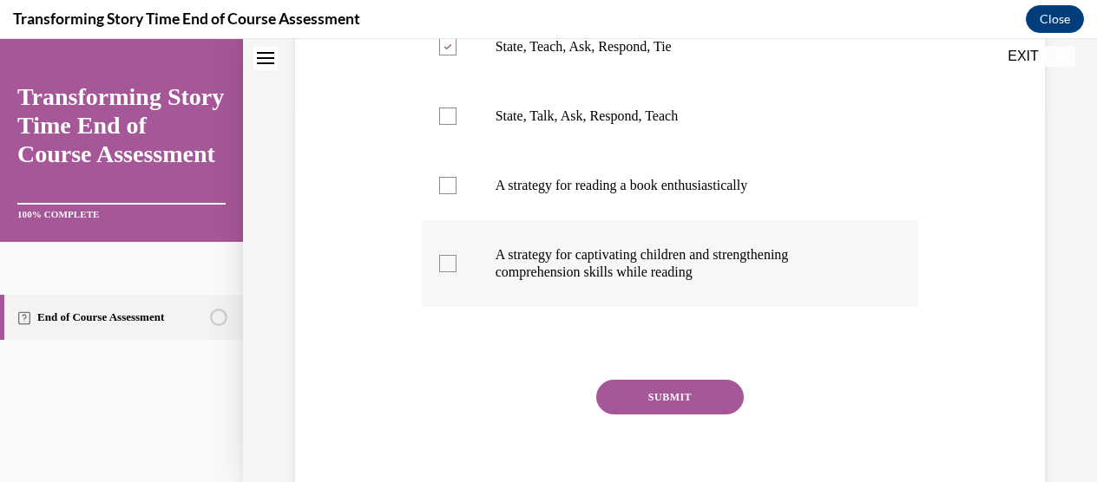
click at [566, 259] on p "A strategy for captivating children and strengthening comprehension skills whil…" at bounding box center [685, 263] width 380 height 35
click at [456, 259] on input "A strategy for captivating children and strengthening comprehension skills whil…" at bounding box center [447, 263] width 17 height 17
checkbox input "true"
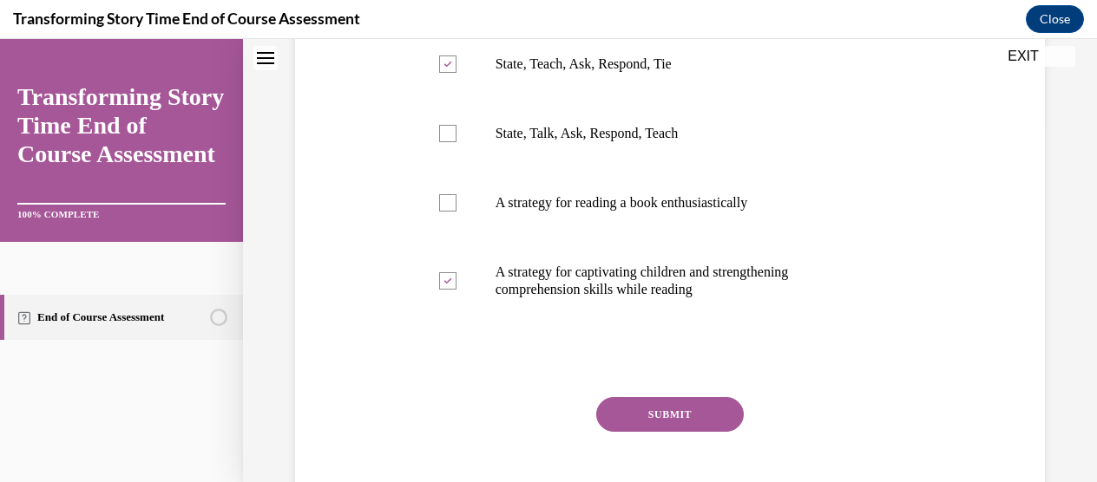
click at [612, 422] on button "SUBMIT" at bounding box center [669, 414] width 147 height 35
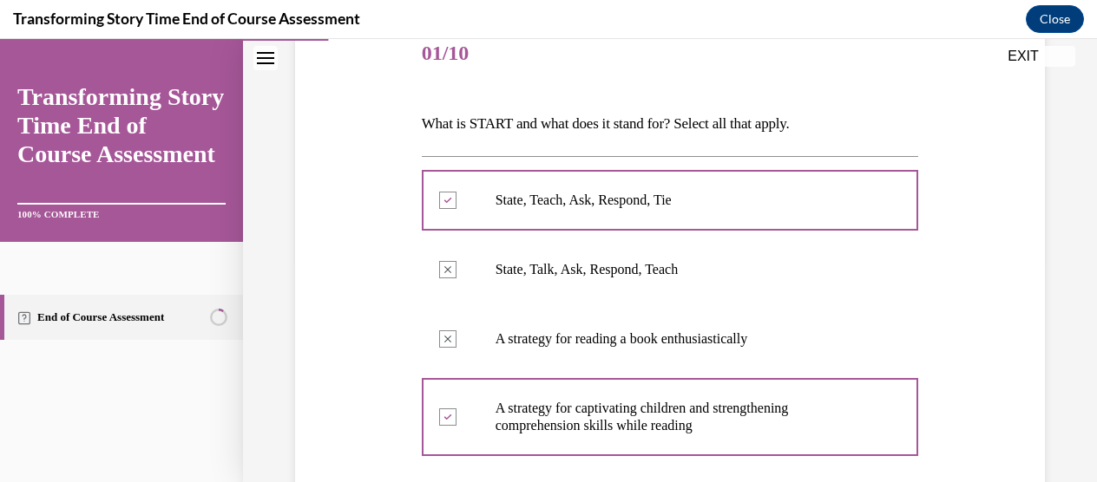
scroll to position [233, 0]
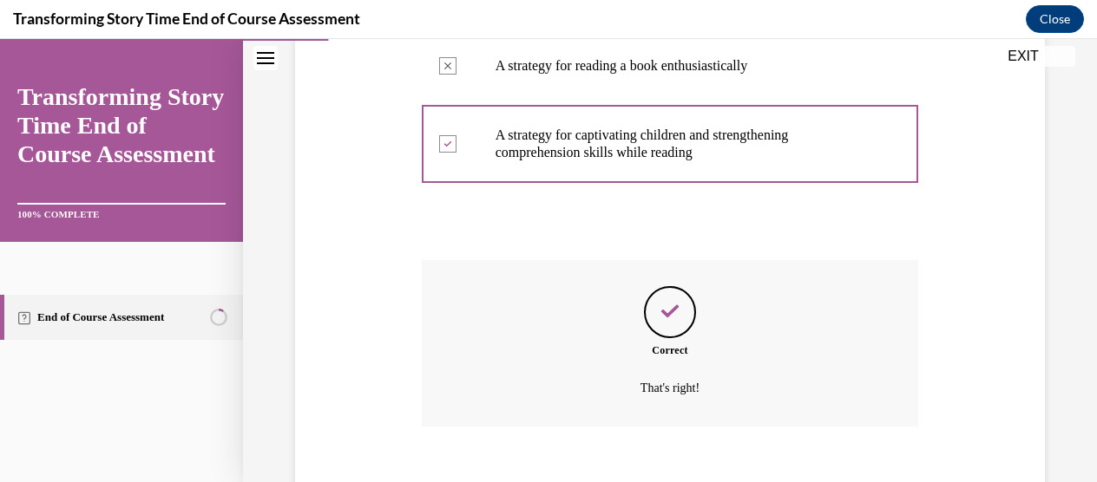
click at [645, 330] on div "Feedback" at bounding box center [670, 312] width 52 height 52
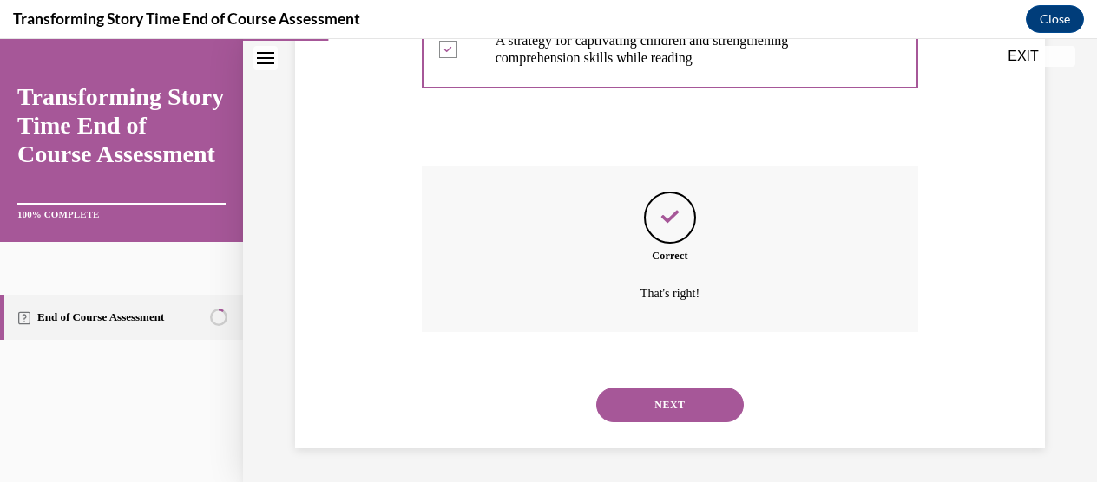
click at [654, 403] on button "NEXT" at bounding box center [669, 405] width 147 height 35
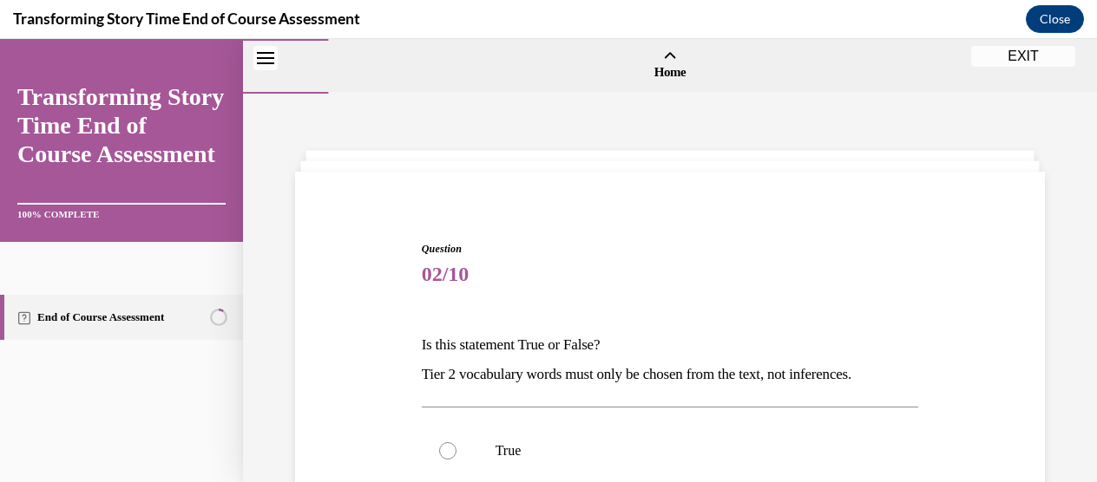
scroll to position [87, 0]
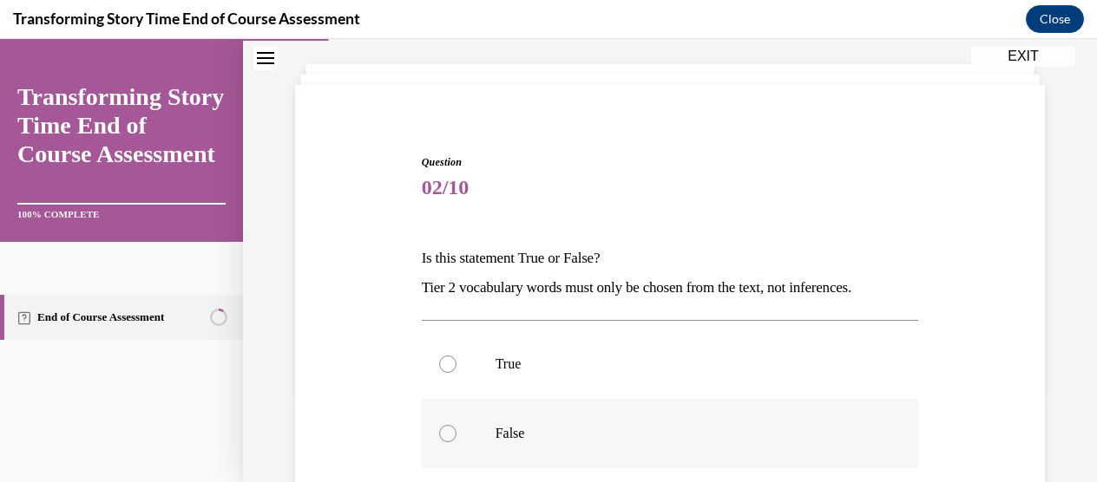
click at [552, 431] on p "False" at bounding box center [685, 433] width 380 height 17
click at [456, 431] on input "False" at bounding box center [447, 433] width 17 height 17
radio input "true"
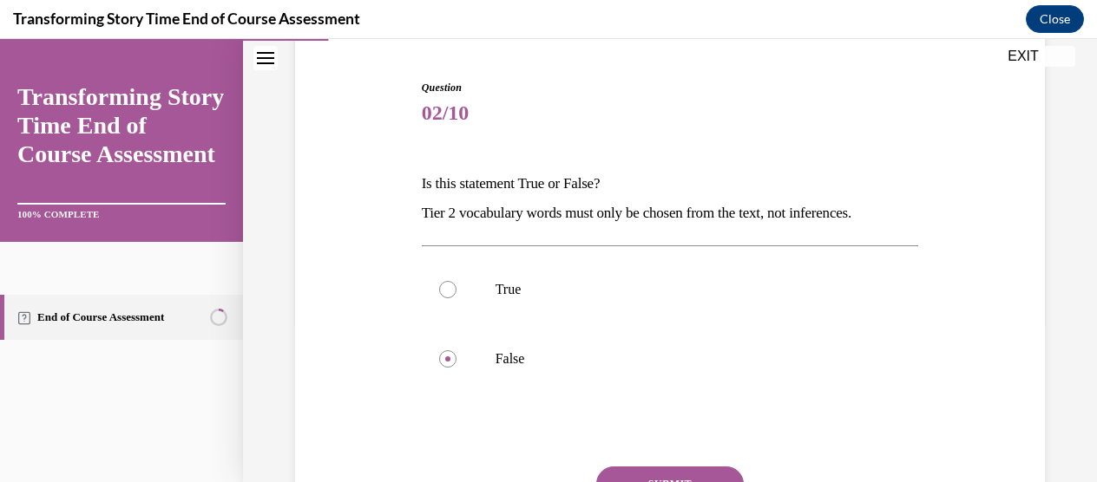
click at [623, 481] on button "SUBMIT" at bounding box center [669, 484] width 147 height 35
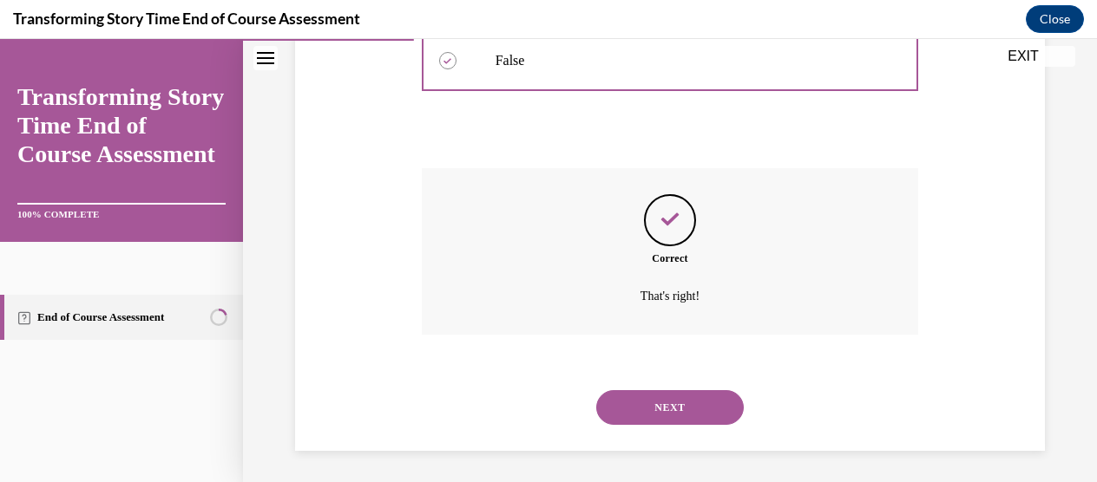
scroll to position [462, 0]
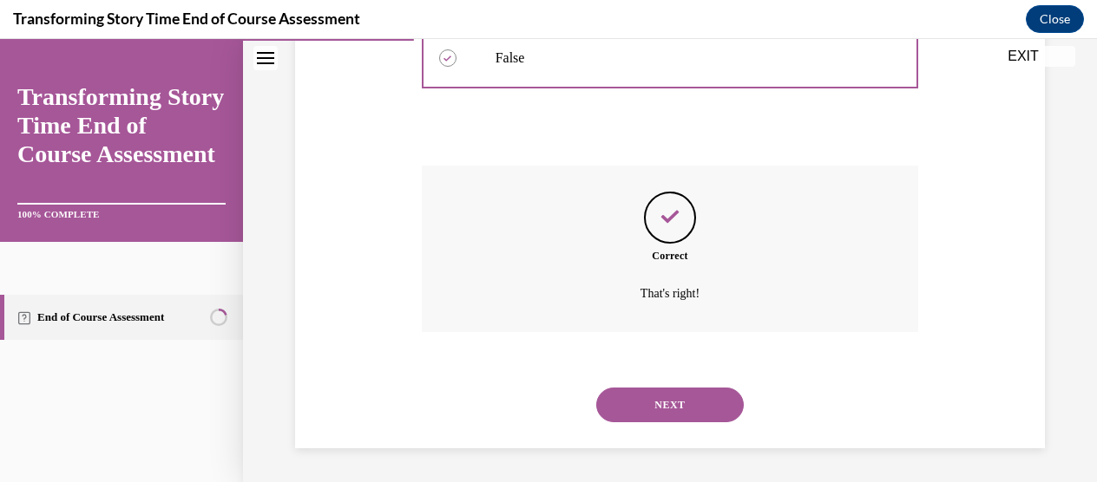
click at [625, 412] on button "NEXT" at bounding box center [669, 405] width 147 height 35
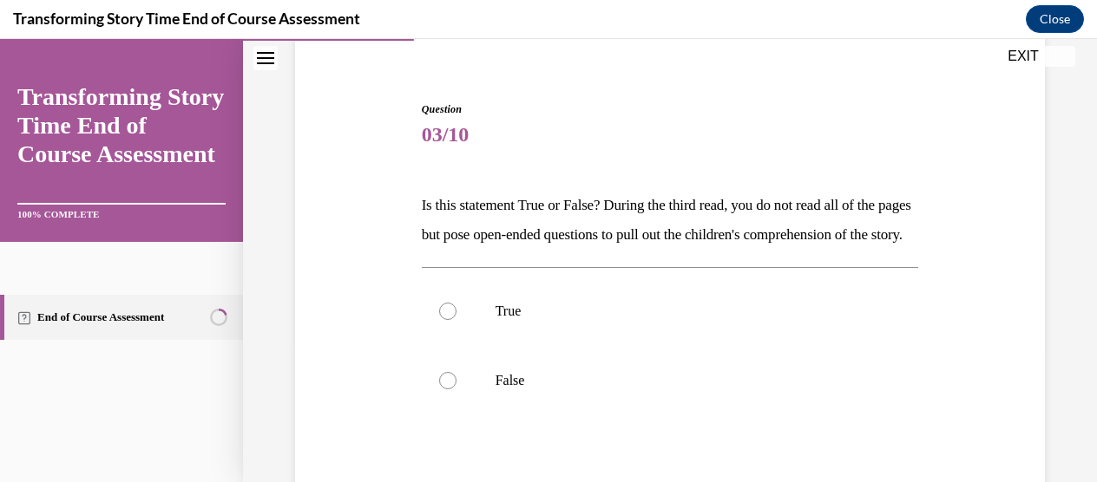
scroll to position [181, 0]
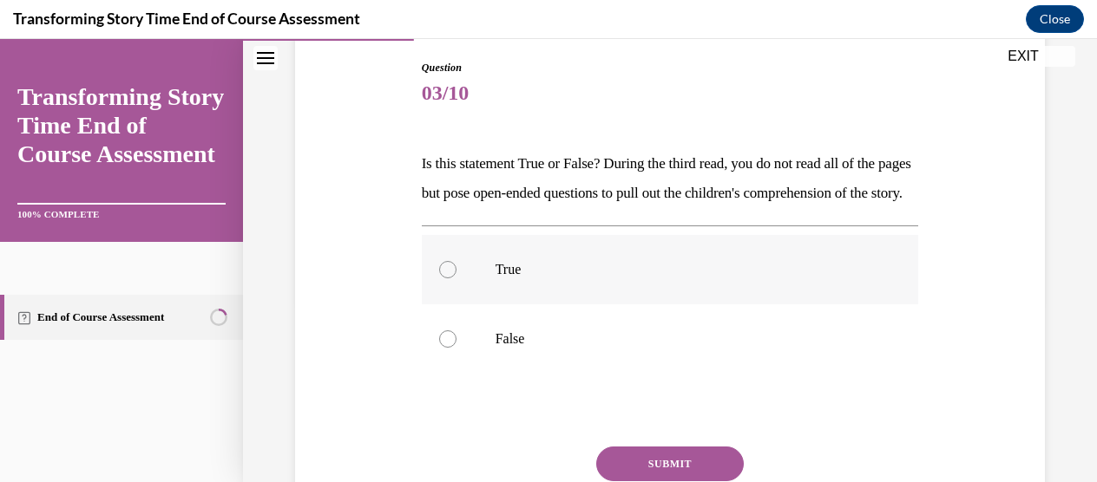
click at [548, 304] on label "True" at bounding box center [670, 269] width 497 height 69
click at [456, 278] on input "True" at bounding box center [447, 269] width 17 height 17
radio input "true"
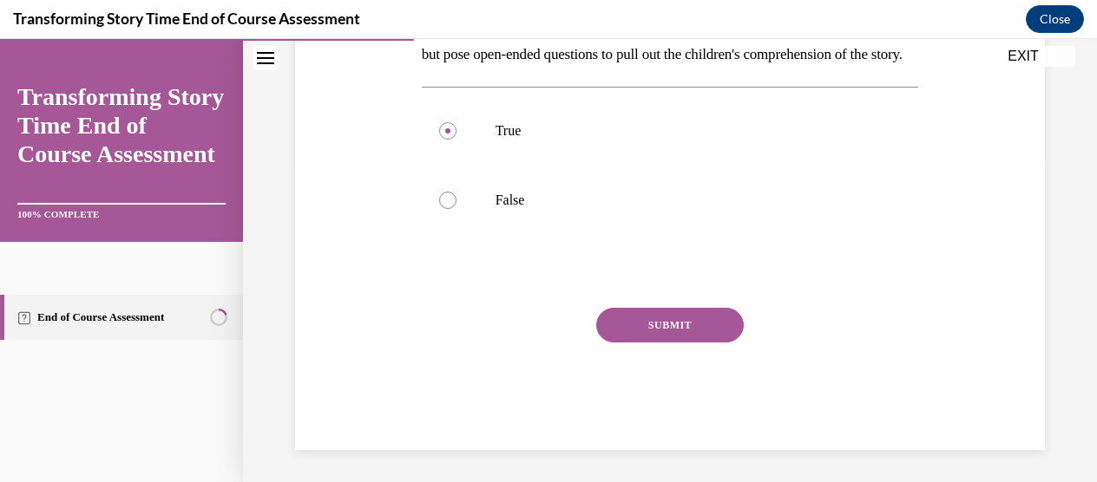
click at [614, 343] on button "SUBMIT" at bounding box center [669, 325] width 147 height 35
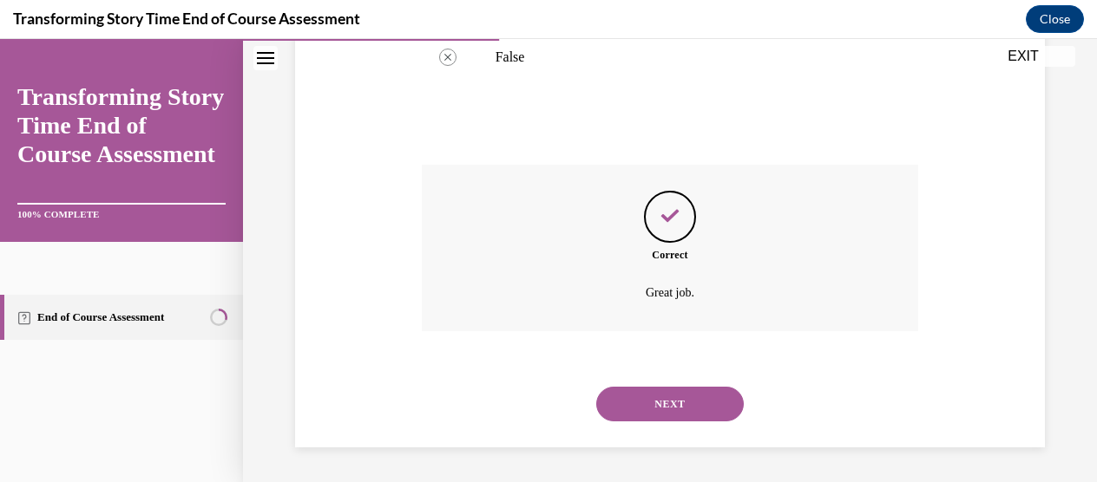
scroll to position [492, 0]
click at [651, 408] on button "NEXT" at bounding box center [669, 404] width 147 height 35
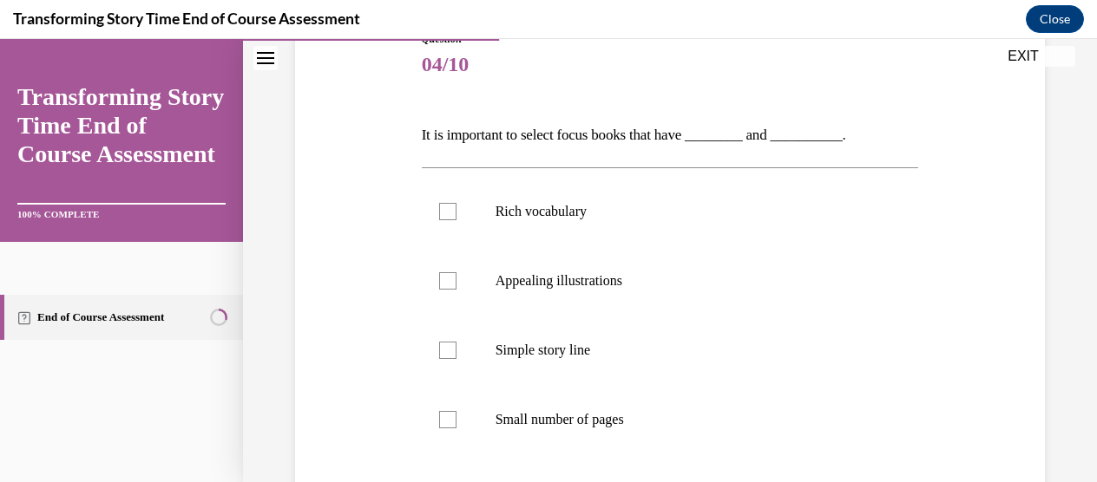
scroll to position [212, 0]
click at [577, 206] on p "Rich vocabulary" at bounding box center [685, 209] width 380 height 17
click at [456, 206] on input "Rich vocabulary" at bounding box center [447, 209] width 17 height 17
checkbox input "true"
click at [581, 280] on p "Appealing illustrations" at bounding box center [685, 279] width 380 height 17
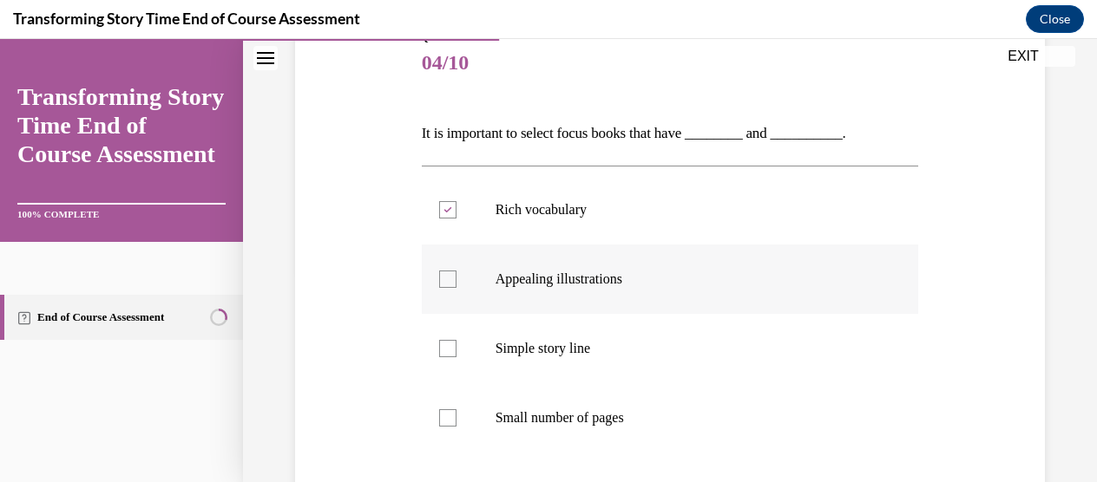
click at [456, 280] on input "Appealing illustrations" at bounding box center [447, 279] width 17 height 17
checkbox input "true"
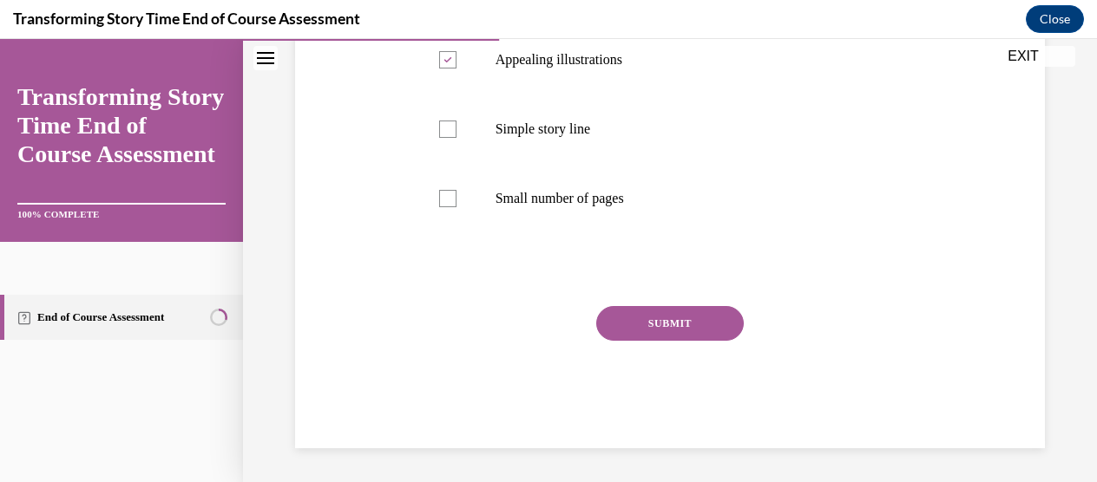
click at [642, 325] on button "SUBMIT" at bounding box center [669, 323] width 147 height 35
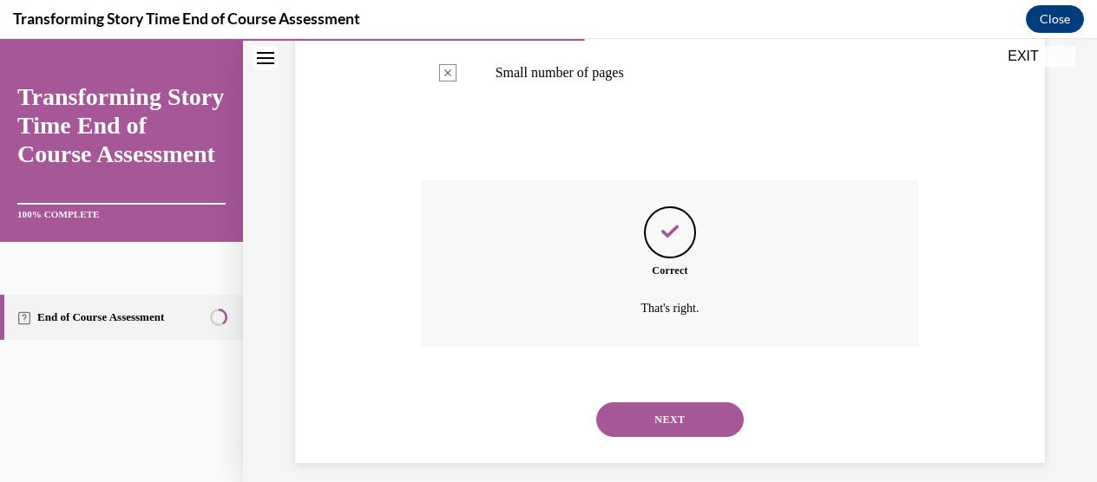
scroll to position [572, 0]
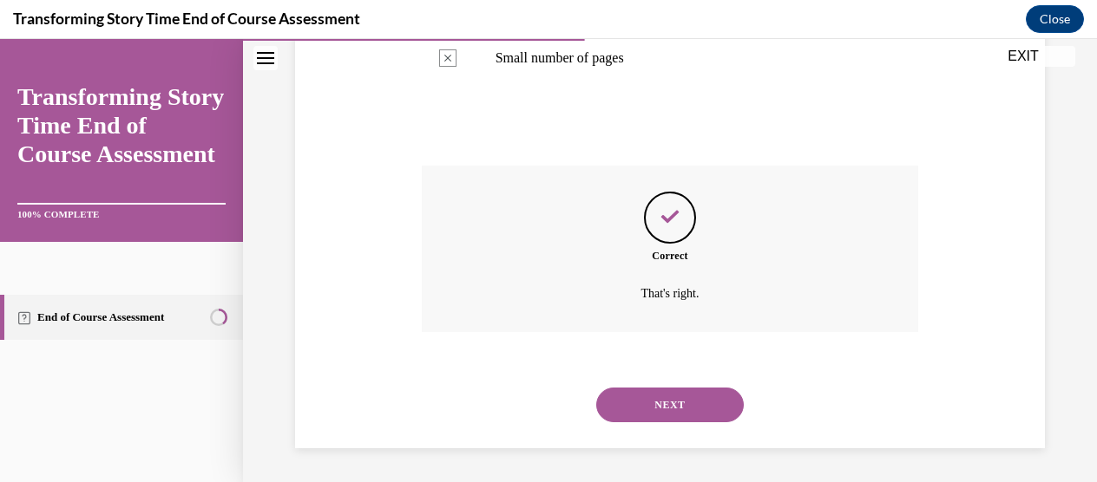
click at [640, 401] on button "NEXT" at bounding box center [669, 405] width 147 height 35
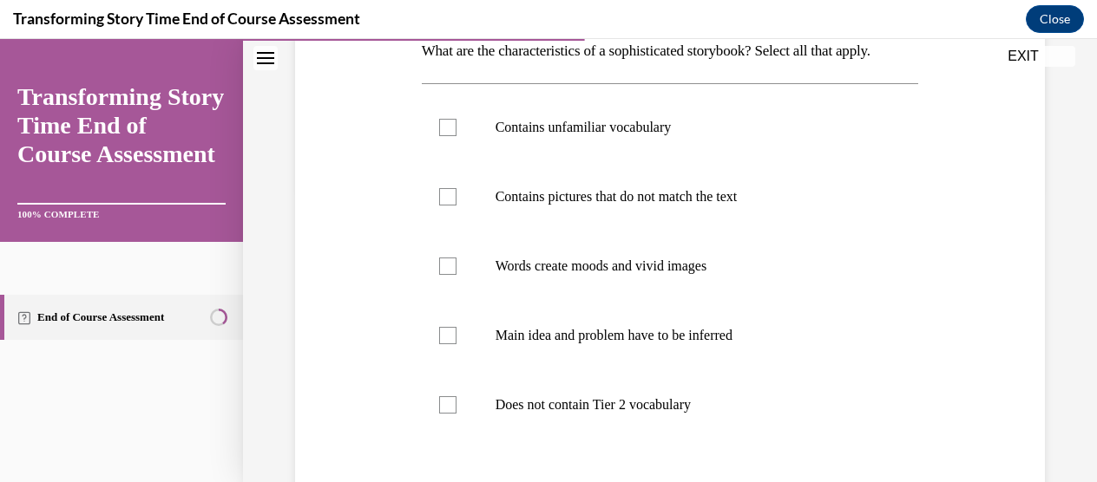
scroll to position [295, 0]
click at [651, 161] on label "Contains unfamiliar vocabulary" at bounding box center [670, 126] width 497 height 69
click at [456, 135] on input "Contains unfamiliar vocabulary" at bounding box center [447, 126] width 17 height 17
checkbox input "true"
click at [644, 274] on p "Words create moods and vivid images" at bounding box center [685, 265] width 380 height 17
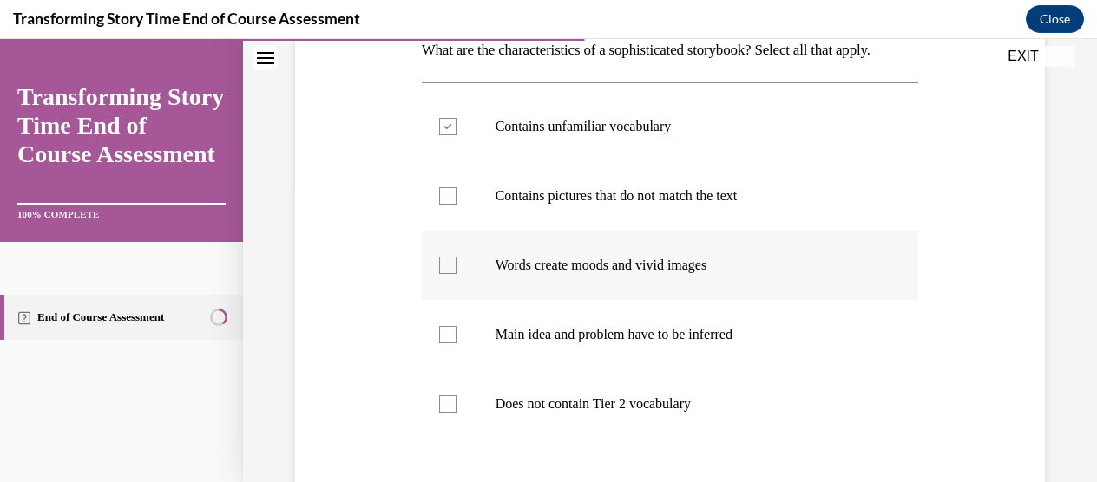
click at [456, 274] on input "Words create moods and vivid images" at bounding box center [447, 265] width 17 height 17
checkbox input "true"
click at [651, 344] on p "Main idea and problem have to be inferred" at bounding box center [685, 334] width 380 height 17
click at [456, 344] on input "Main idea and problem have to be inferred" at bounding box center [447, 334] width 17 height 17
checkbox input "true"
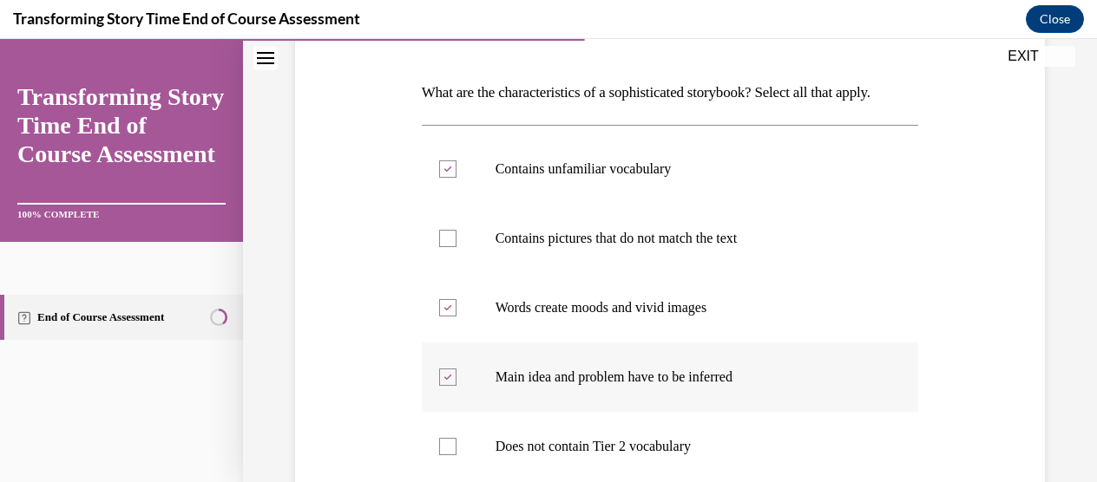
scroll to position [240, 0]
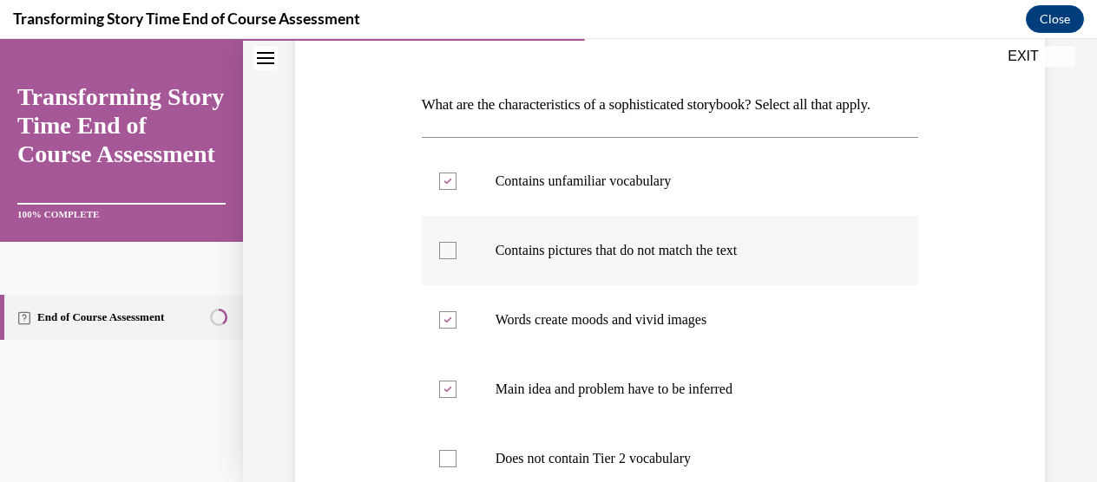
click at [648, 285] on label "Contains pictures that do not match the text" at bounding box center [670, 250] width 497 height 69
click at [456, 259] on input "Contains pictures that do not match the text" at bounding box center [447, 250] width 17 height 17
checkbox input "true"
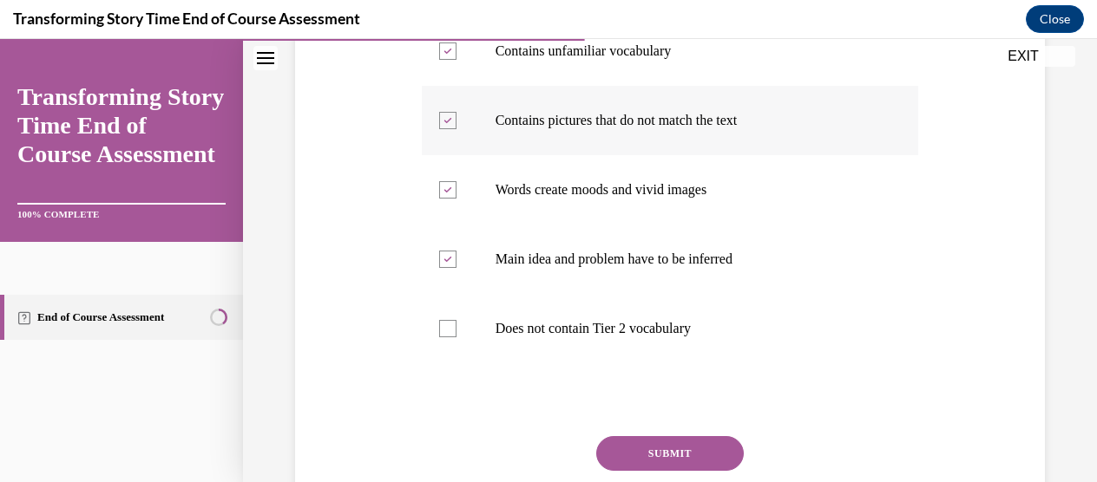
scroll to position [381, 0]
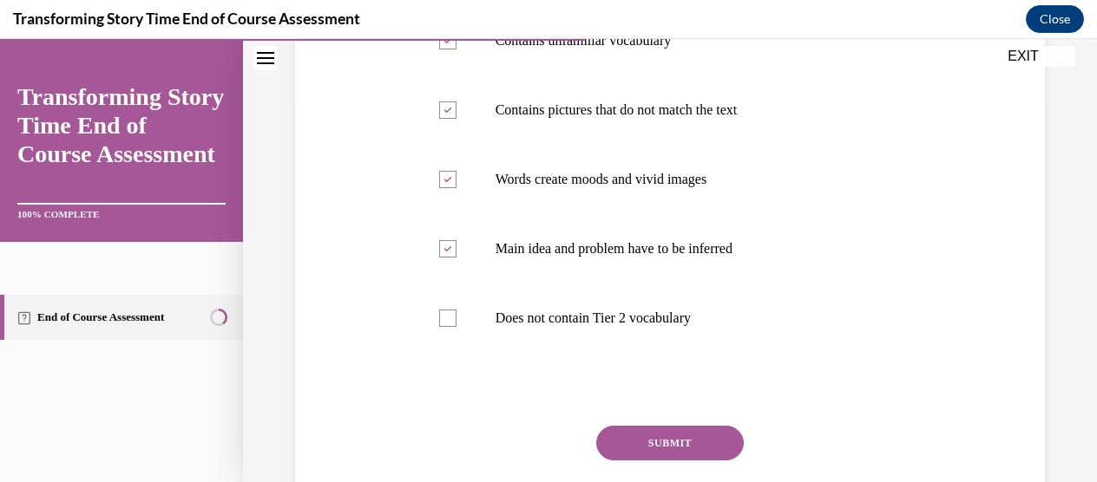
click at [651, 461] on button "SUBMIT" at bounding box center [669, 443] width 147 height 35
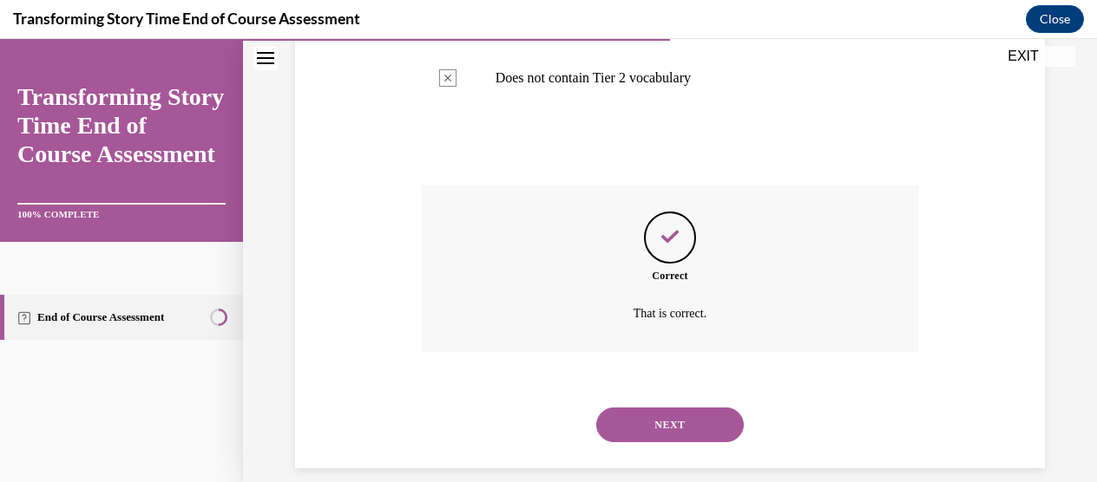
scroll to position [671, 0]
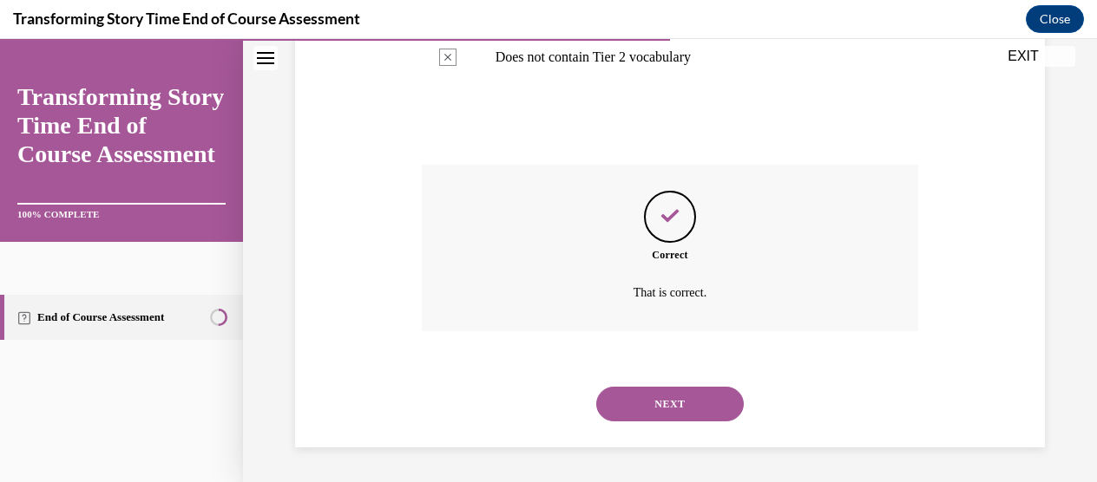
click at [658, 405] on button "NEXT" at bounding box center [669, 404] width 147 height 35
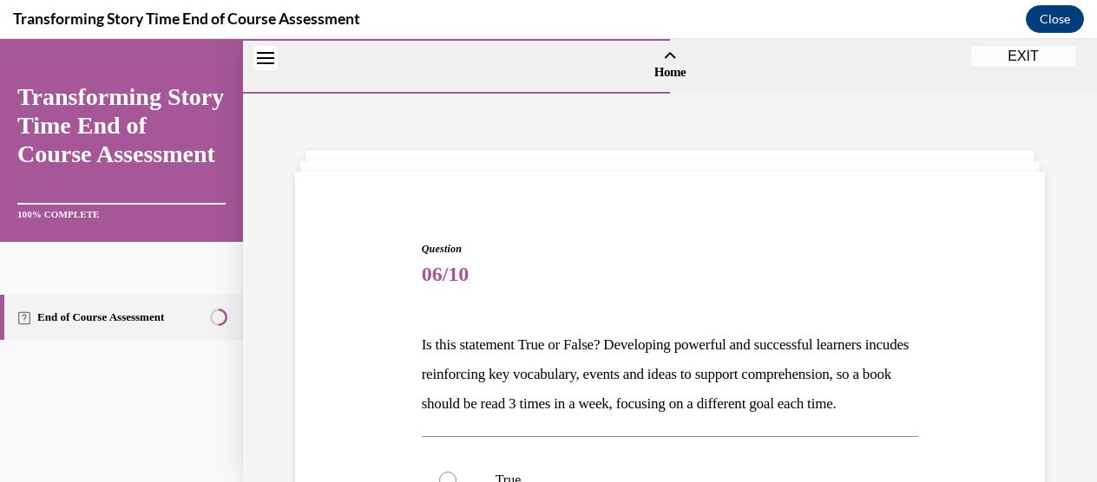
scroll to position [191, 0]
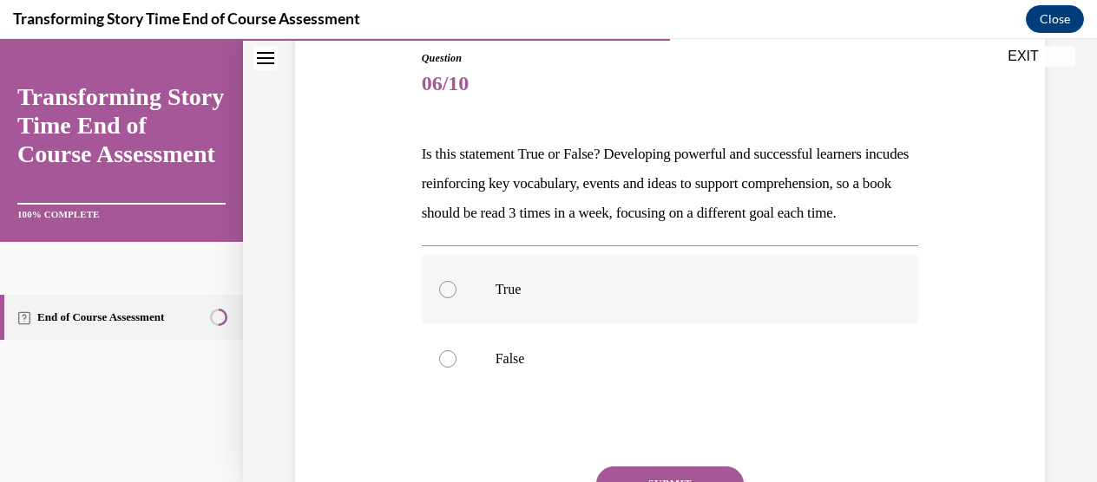
click at [649, 324] on label "True" at bounding box center [670, 289] width 497 height 69
click at [456, 298] on input "True" at bounding box center [447, 289] width 17 height 17
radio input "true"
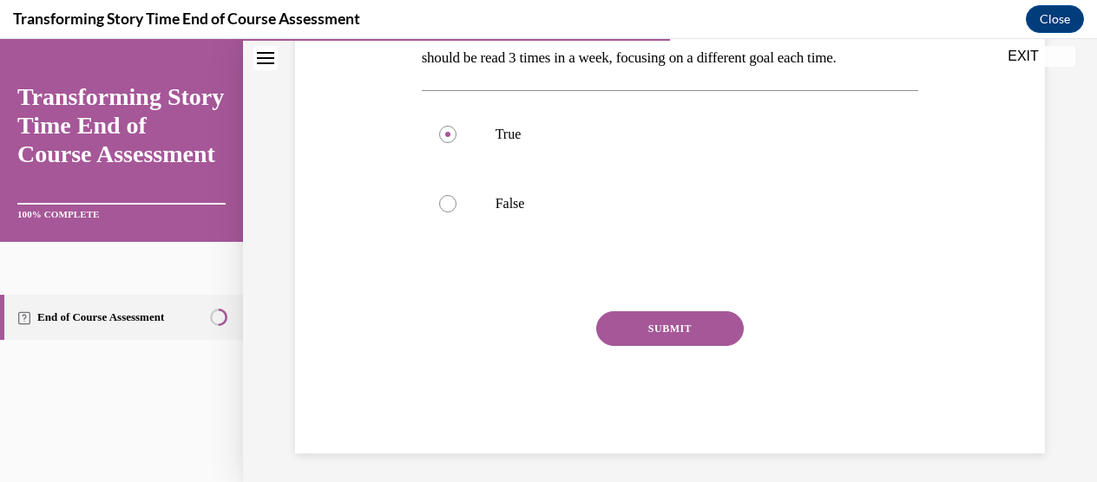
click at [649, 346] on button "SUBMIT" at bounding box center [669, 328] width 147 height 35
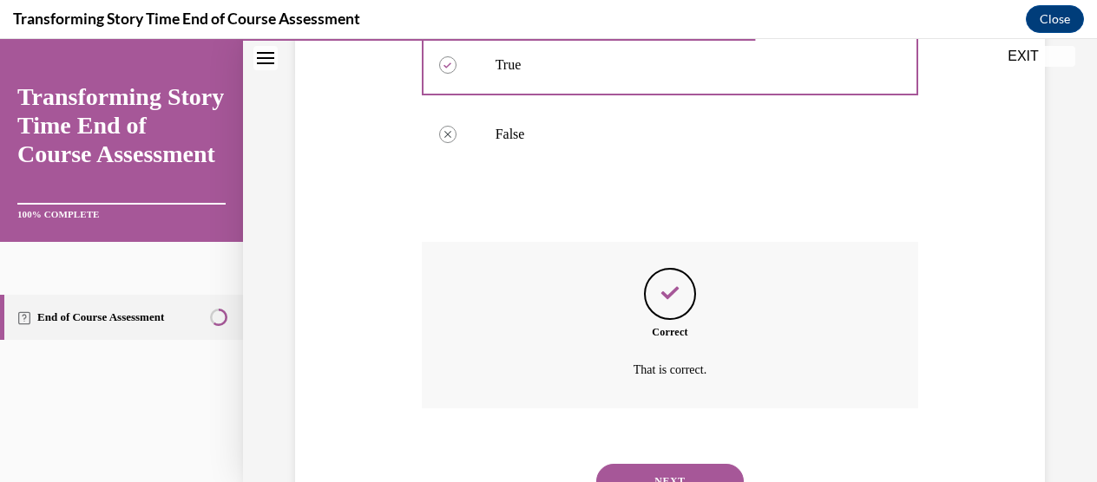
scroll to position [521, 0]
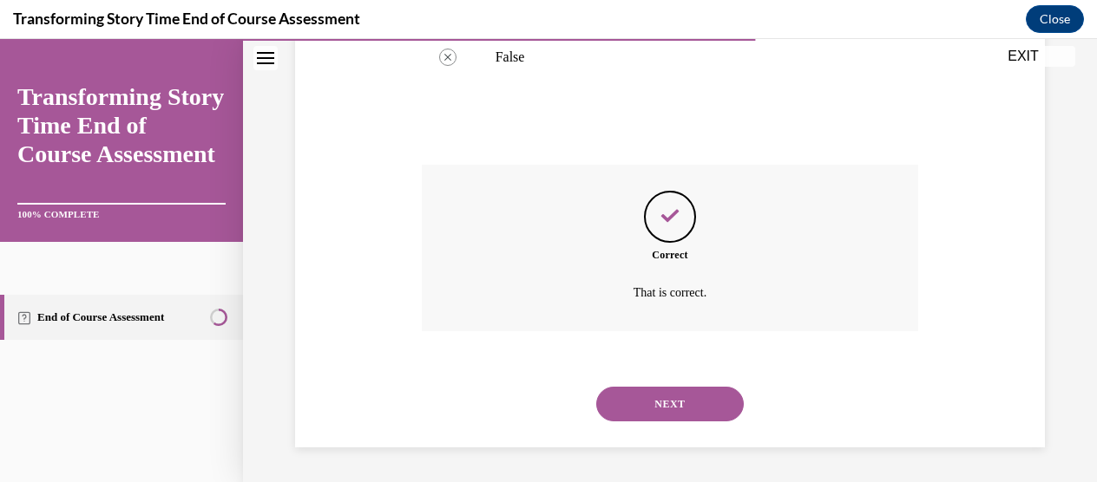
click at [647, 400] on button "NEXT" at bounding box center [669, 404] width 147 height 35
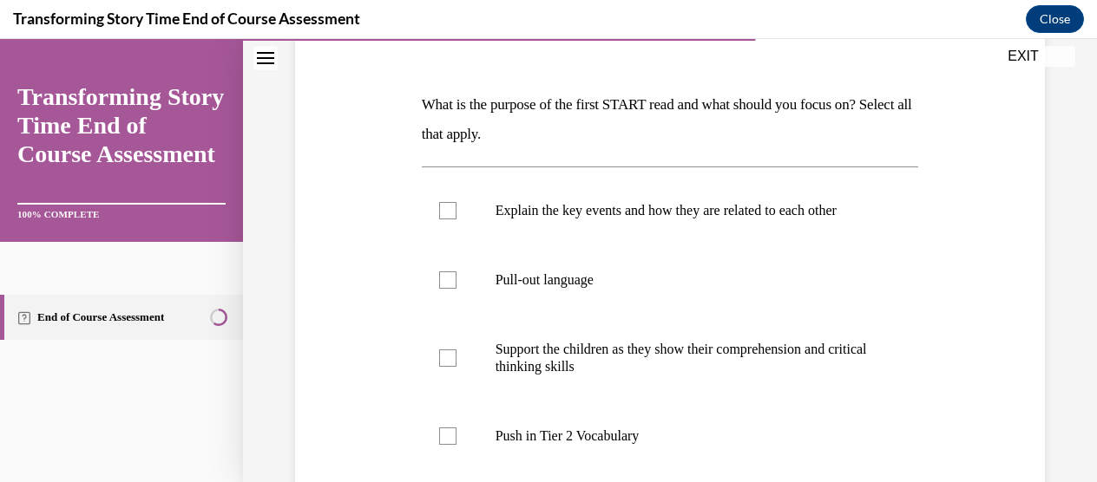
scroll to position [241, 0]
click at [670, 208] on p "Explain the key events and how they are related to each other" at bounding box center [685, 209] width 380 height 17
click at [456, 208] on input "Explain the key events and how they are related to each other" at bounding box center [447, 209] width 17 height 17
checkbox input "true"
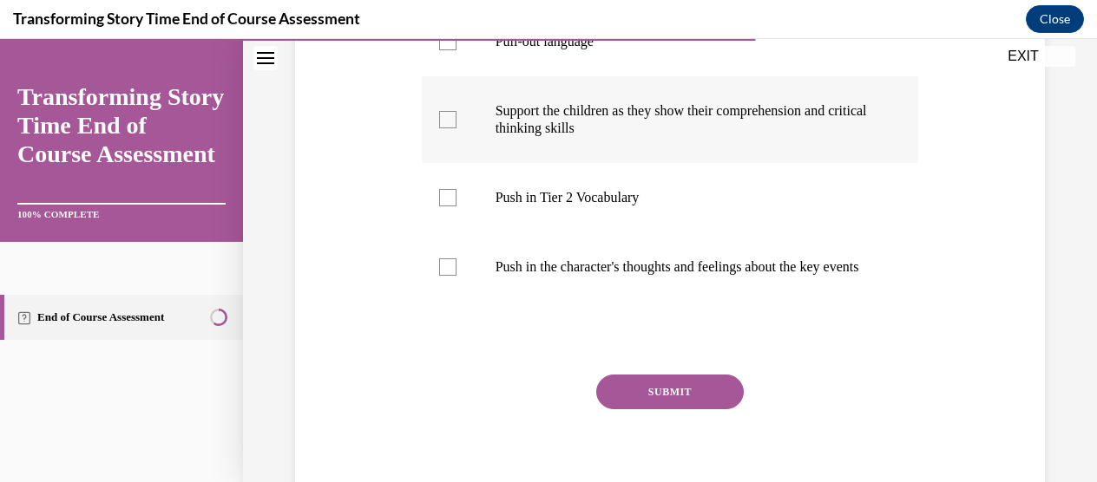
scroll to position [482, 0]
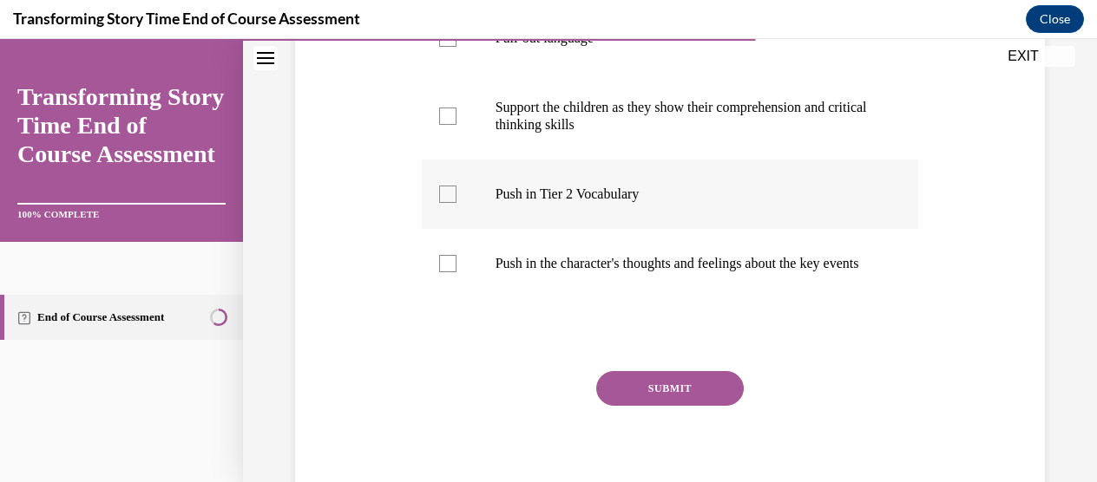
click at [603, 229] on label "Push in Tier 2 Vocabulary" at bounding box center [670, 194] width 497 height 69
click at [456, 203] on input "Push in Tier 2 Vocabulary" at bounding box center [447, 194] width 17 height 17
checkbox input "true"
click at [644, 406] on button "SUBMIT" at bounding box center [669, 388] width 147 height 35
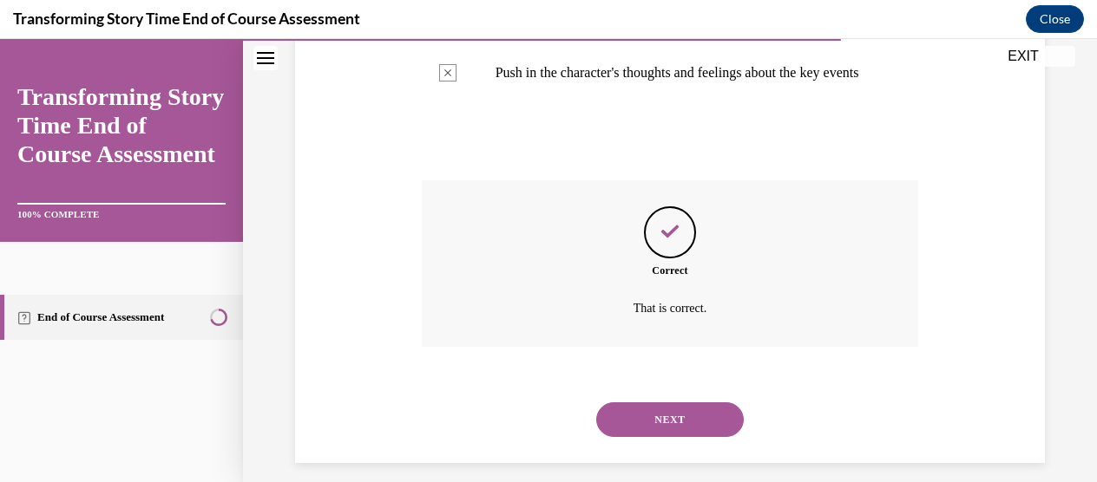
scroll to position [723, 0]
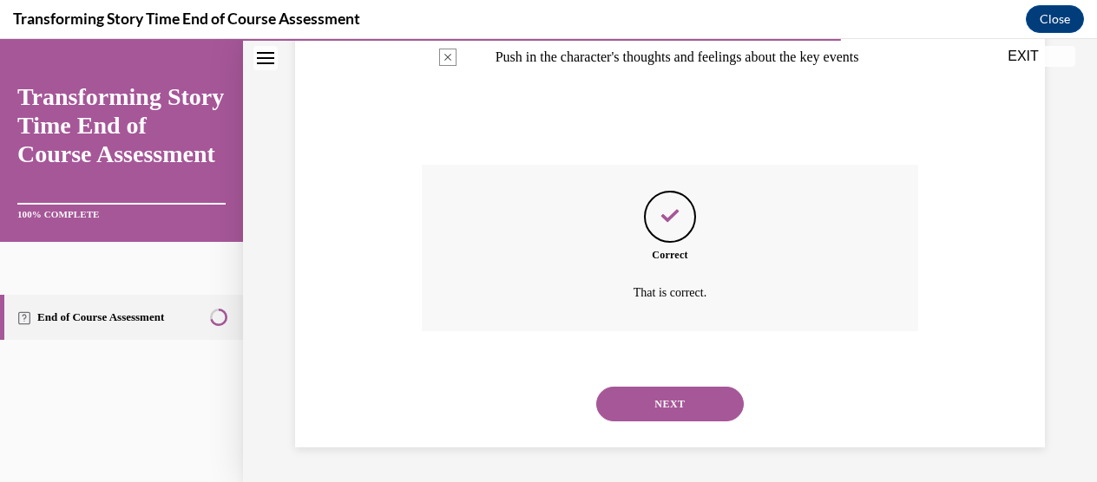
click at [660, 418] on button "NEXT" at bounding box center [669, 404] width 147 height 35
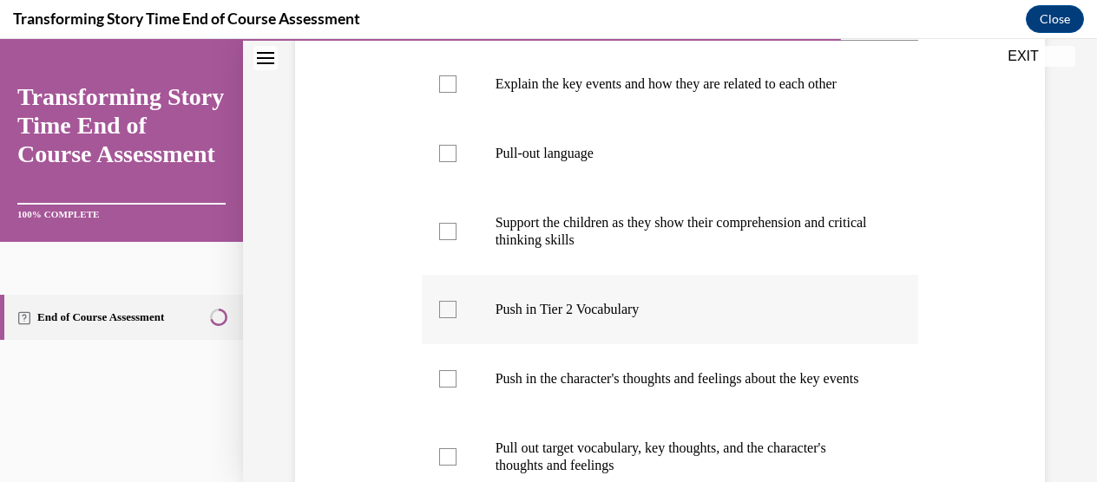
scroll to position [368, 0]
click at [610, 336] on label "Push in Tier 2 Vocabulary" at bounding box center [670, 308] width 497 height 69
click at [456, 318] on input "Push in Tier 2 Vocabulary" at bounding box center [447, 308] width 17 height 17
checkbox input "true"
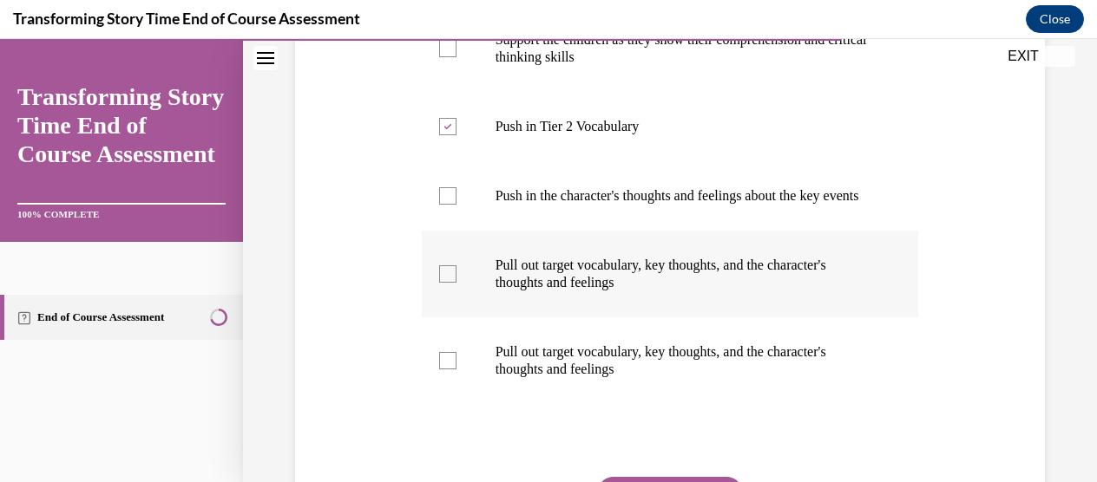
scroll to position [553, 0]
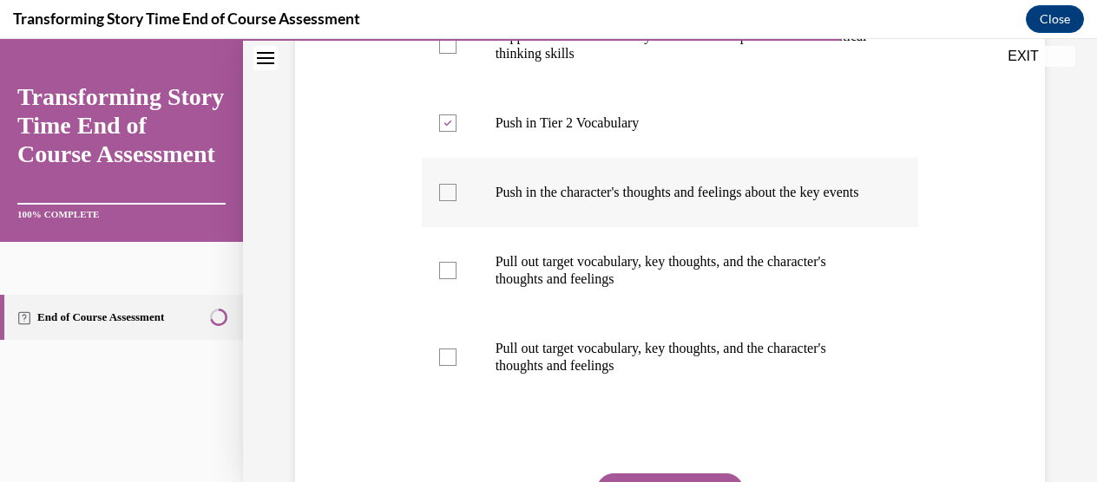
click at [592, 201] on p "Push in the character's thoughts and feelings about the key events" at bounding box center [685, 192] width 380 height 17
click at [456, 201] on input "Push in the character's thoughts and feelings about the key events" at bounding box center [447, 192] width 17 height 17
checkbox input "true"
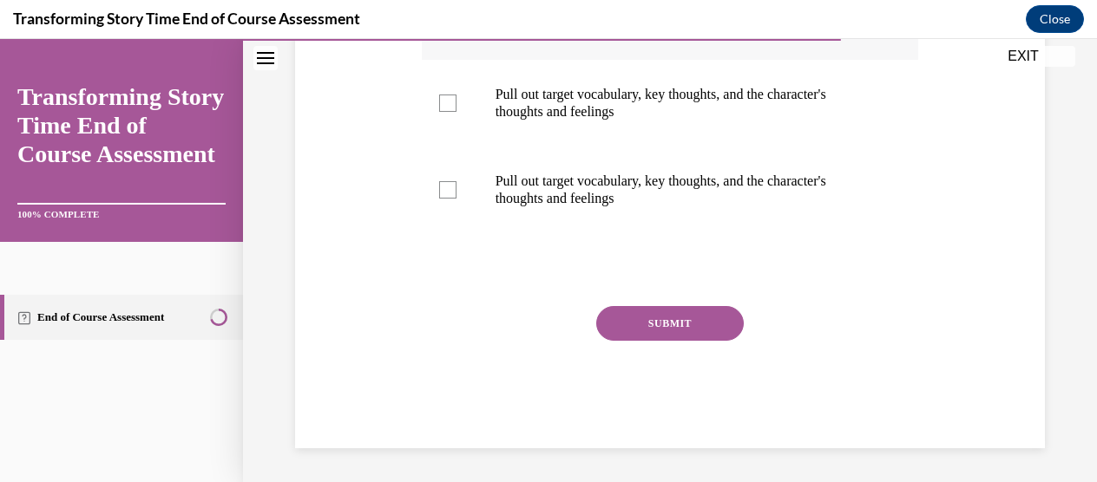
scroll to position [756, 0]
click at [606, 320] on button "SUBMIT" at bounding box center [669, 322] width 147 height 35
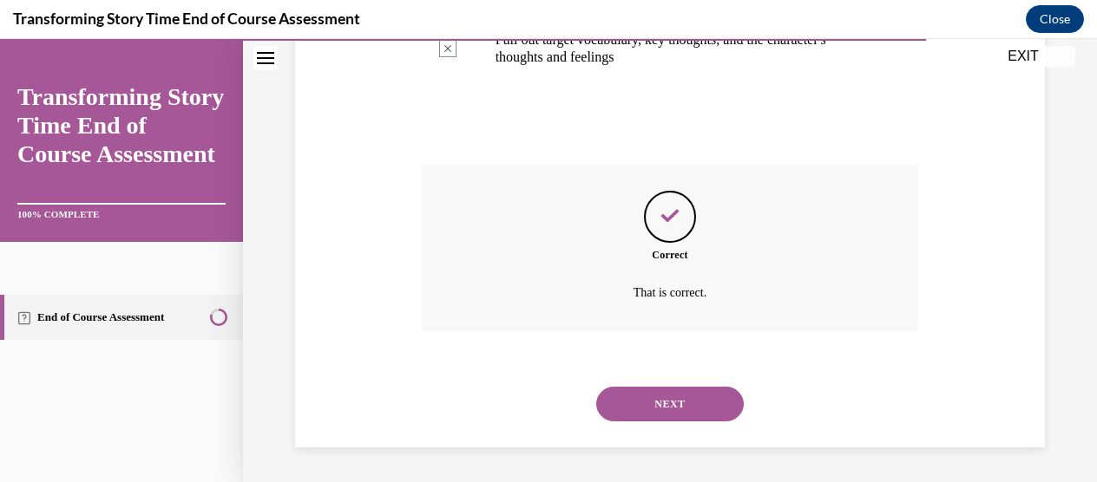
scroll to position [896, 0]
click at [622, 416] on button "NEXT" at bounding box center [669, 404] width 147 height 35
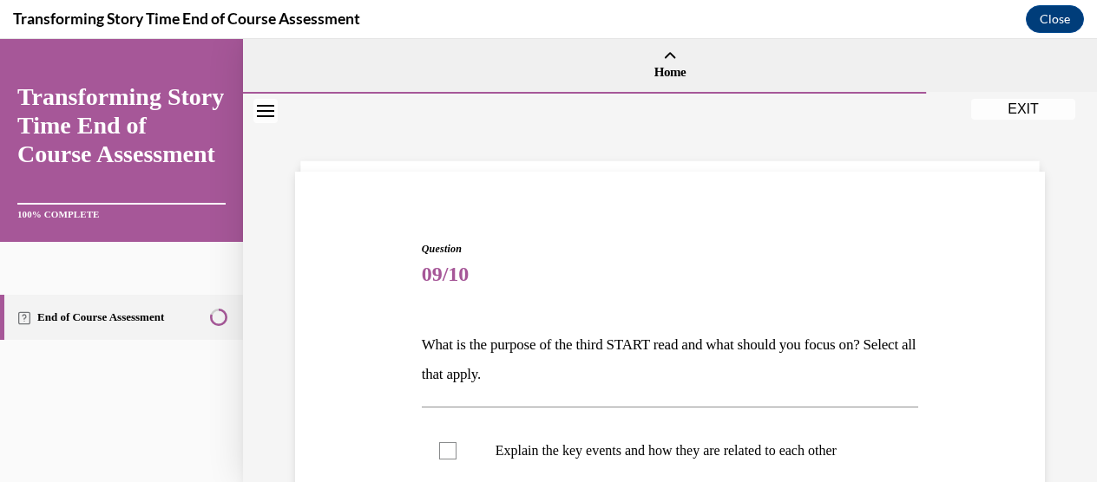
scroll to position [220, 0]
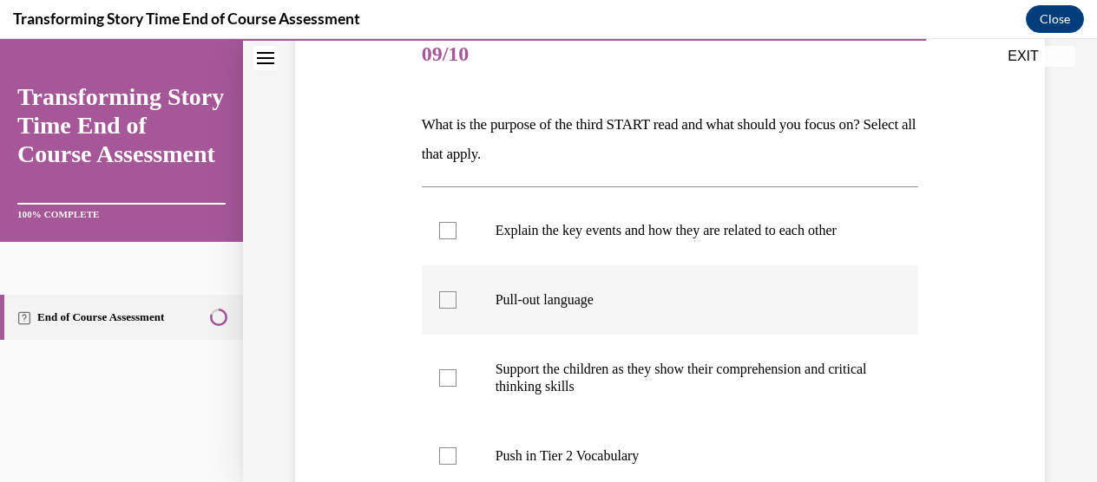
click at [582, 331] on label "Pull-out language" at bounding box center [670, 299] width 497 height 69
click at [456, 309] on input "Pull-out language" at bounding box center [447, 299] width 17 height 17
checkbox input "true"
click at [579, 370] on label "Support the children as they show their comprehension and critical thinking ski…" at bounding box center [670, 378] width 497 height 87
click at [456, 370] on input "Support the children as they show their comprehension and critical thinking ski…" at bounding box center [447, 378] width 17 height 17
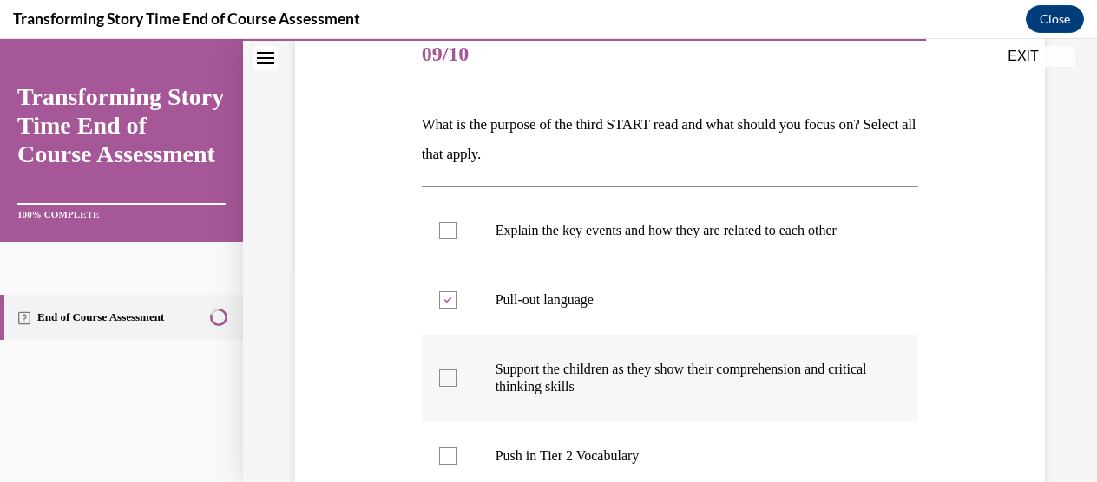
checkbox input "true"
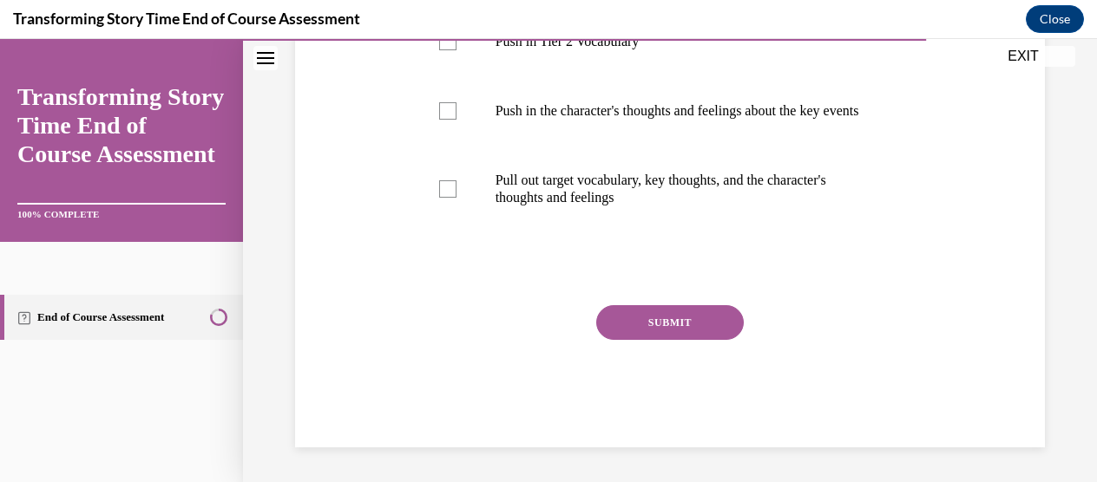
scroll to position [669, 0]
click at [545, 203] on p "Pull out target vocabulary, key thoughts, and the character's thoughts and feel…" at bounding box center [685, 189] width 380 height 35
click at [456, 198] on input "Pull out target vocabulary, key thoughts, and the character's thoughts and feel…" at bounding box center [447, 188] width 17 height 17
checkbox input "true"
click at [616, 325] on button "SUBMIT" at bounding box center [669, 322] width 147 height 35
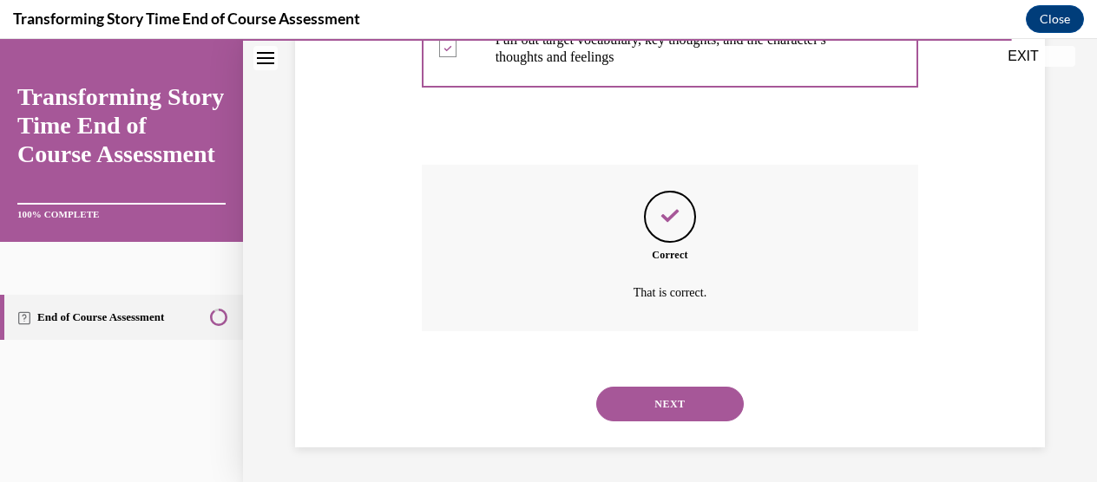
scroll to position [809, 0]
click at [653, 396] on button "NEXT" at bounding box center [669, 404] width 147 height 35
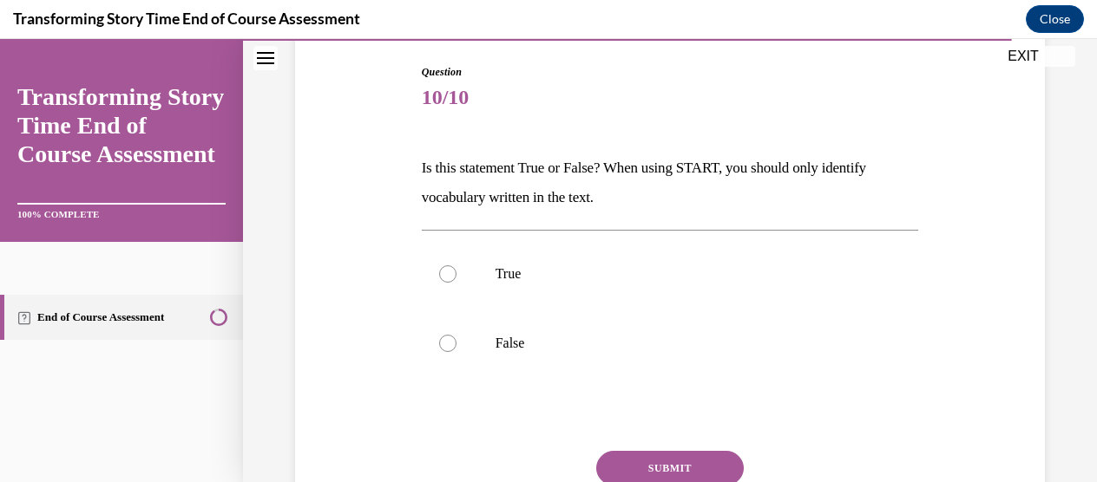
scroll to position [179, 0]
click at [527, 327] on label "False" at bounding box center [670, 341] width 497 height 69
click at [456, 333] on input "False" at bounding box center [447, 341] width 17 height 17
radio input "true"
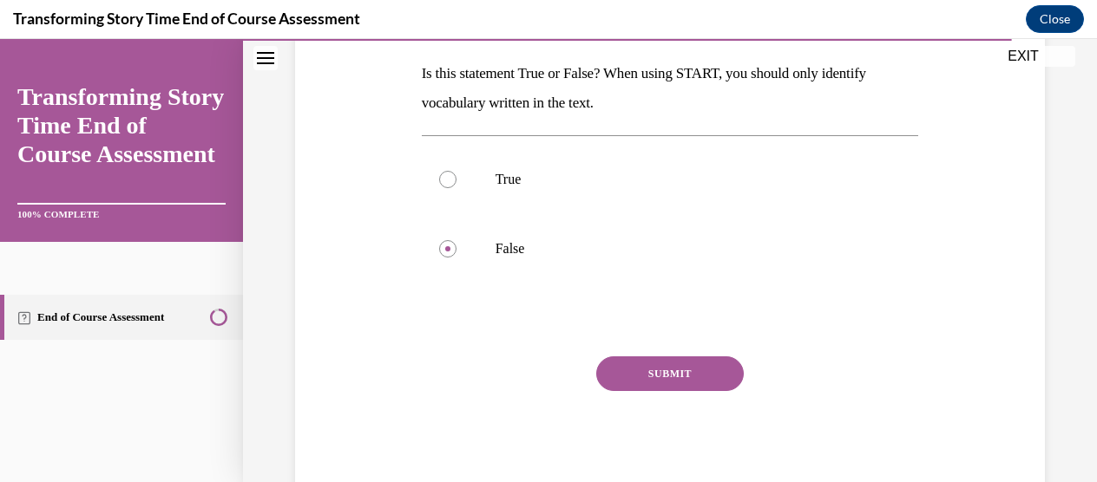
click at [615, 378] on button "SUBMIT" at bounding box center [669, 374] width 147 height 35
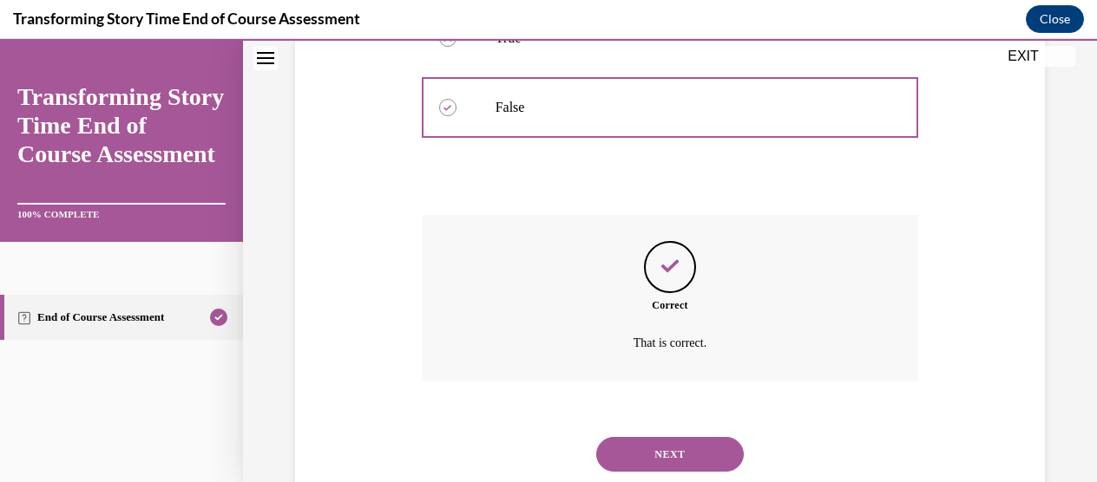
scroll to position [462, 0]
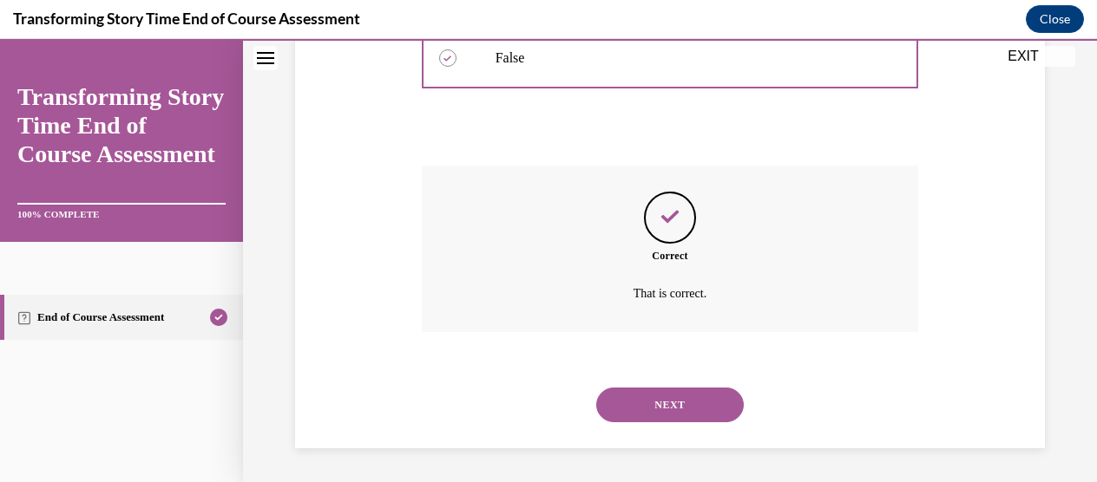
click at [665, 398] on button "NEXT" at bounding box center [669, 405] width 147 height 35
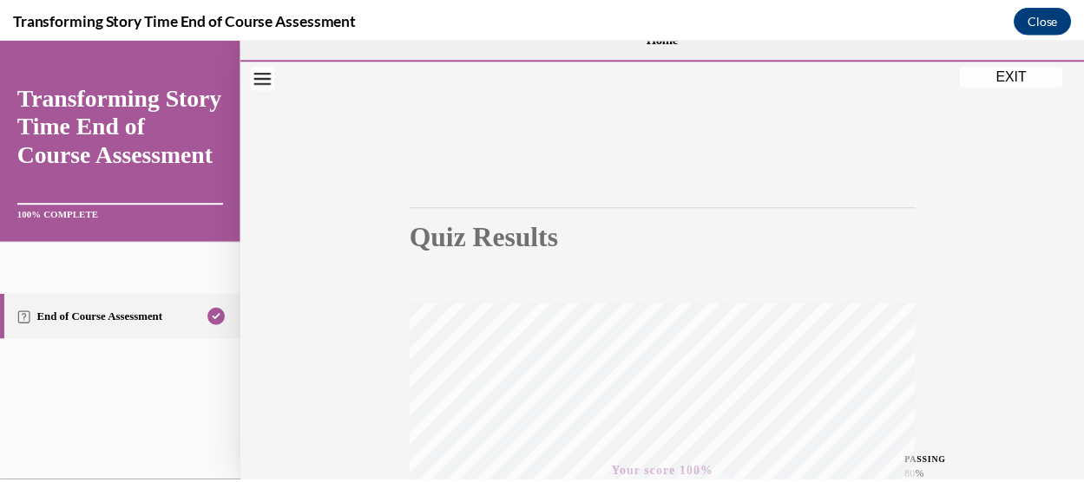
scroll to position [33, 0]
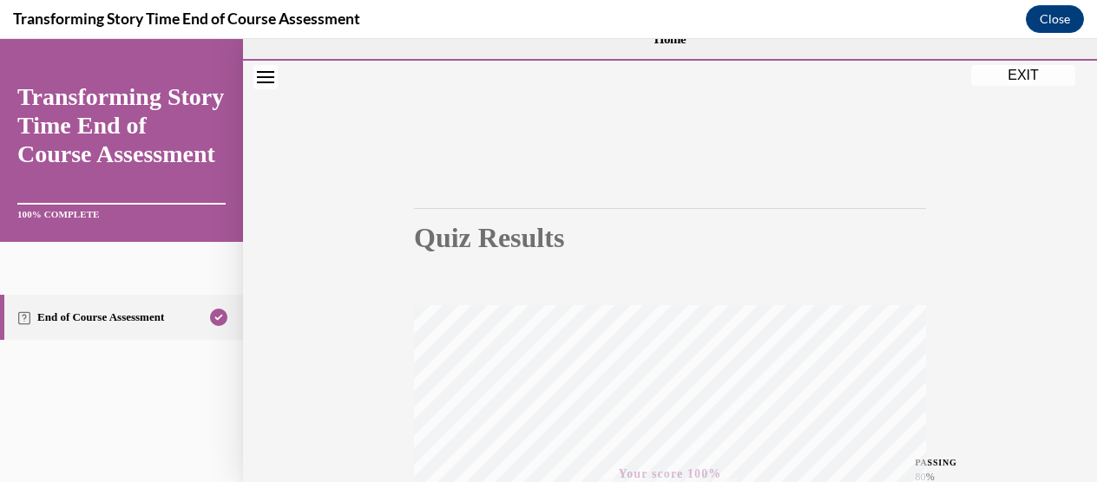
click at [1024, 74] on button "EXIT" at bounding box center [1023, 75] width 104 height 21
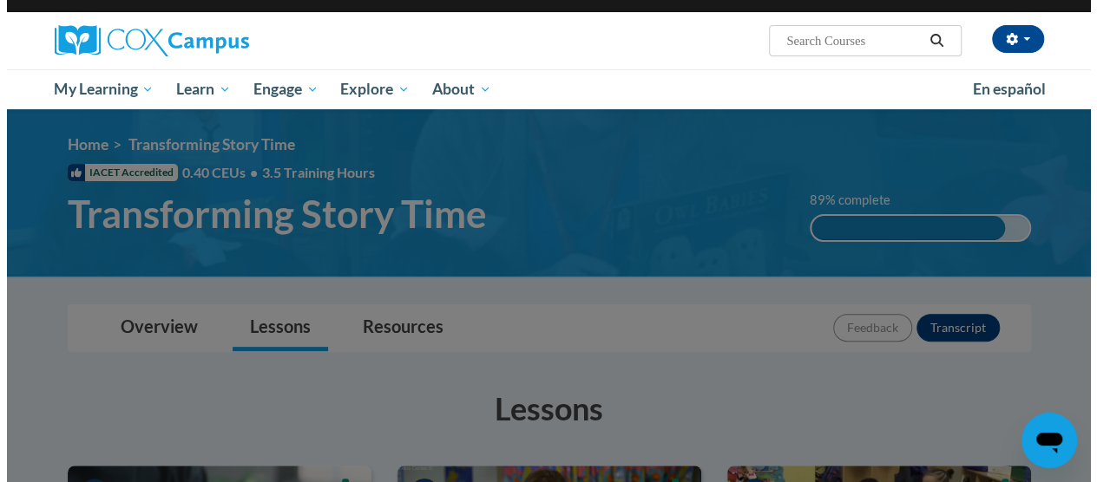
scroll to position [0, 0]
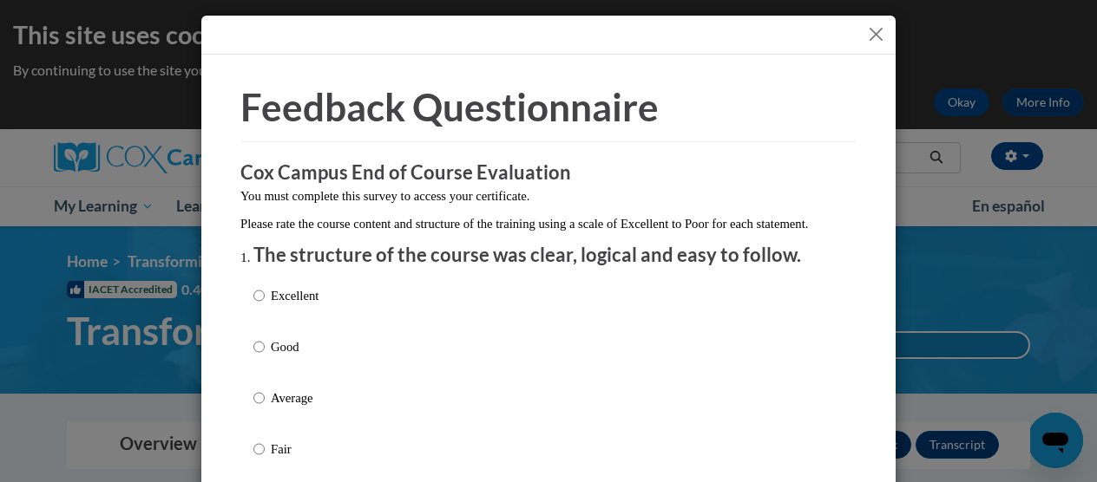
click at [297, 305] on p "Excellent" at bounding box center [295, 295] width 48 height 19
click at [265, 305] on input "Excellent" at bounding box center [258, 295] width 11 height 19
radio input "true"
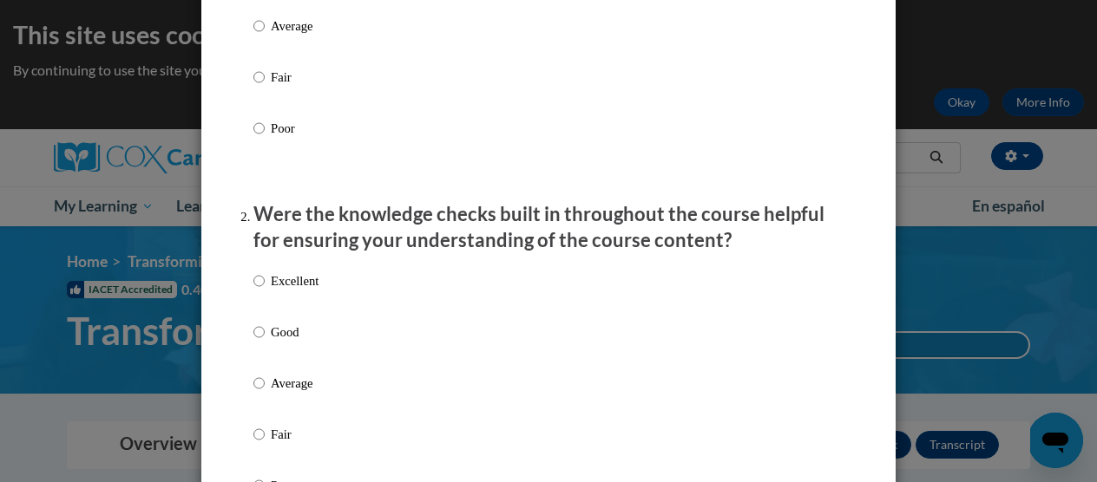
click at [299, 291] on p "Excellent" at bounding box center [295, 281] width 48 height 19
click at [265, 291] on input "Excellent" at bounding box center [258, 281] width 11 height 19
radio input "true"
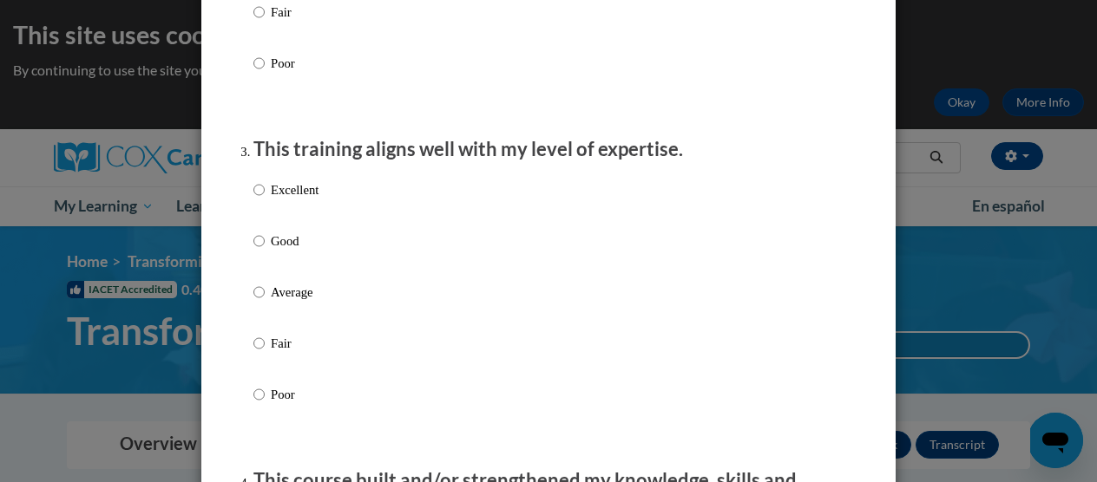
scroll to position [798, 0]
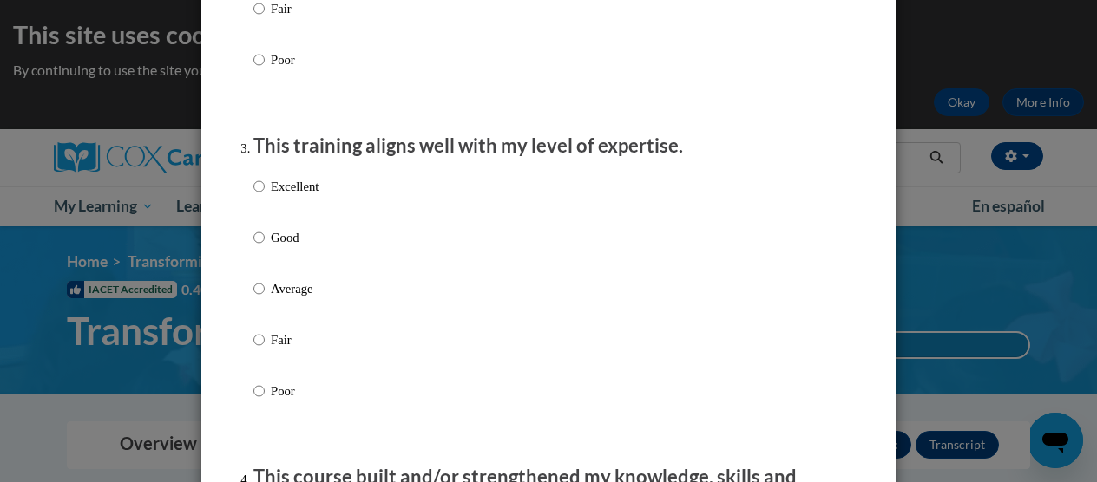
click at [289, 247] on p "Good" at bounding box center [295, 237] width 48 height 19
click at [265, 247] on input "Good" at bounding box center [258, 237] width 11 height 19
radio input "true"
click at [291, 219] on label "Excellent" at bounding box center [285, 200] width 65 height 47
click at [265, 196] on input "Excellent" at bounding box center [258, 186] width 11 height 19
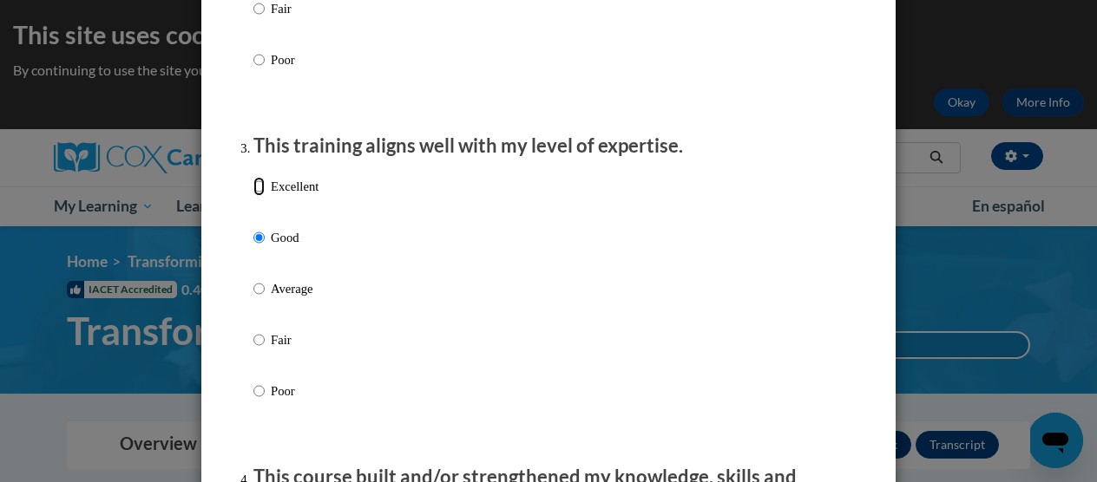
radio input "true"
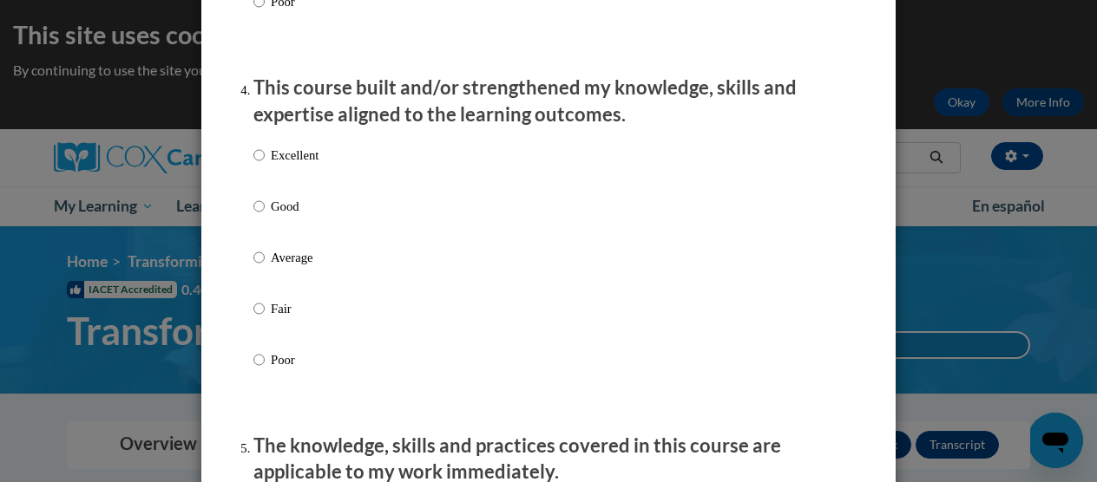
click at [290, 165] on p "Excellent" at bounding box center [295, 155] width 48 height 19
click at [265, 165] on input "Excellent" at bounding box center [258, 155] width 11 height 19
radio input "true"
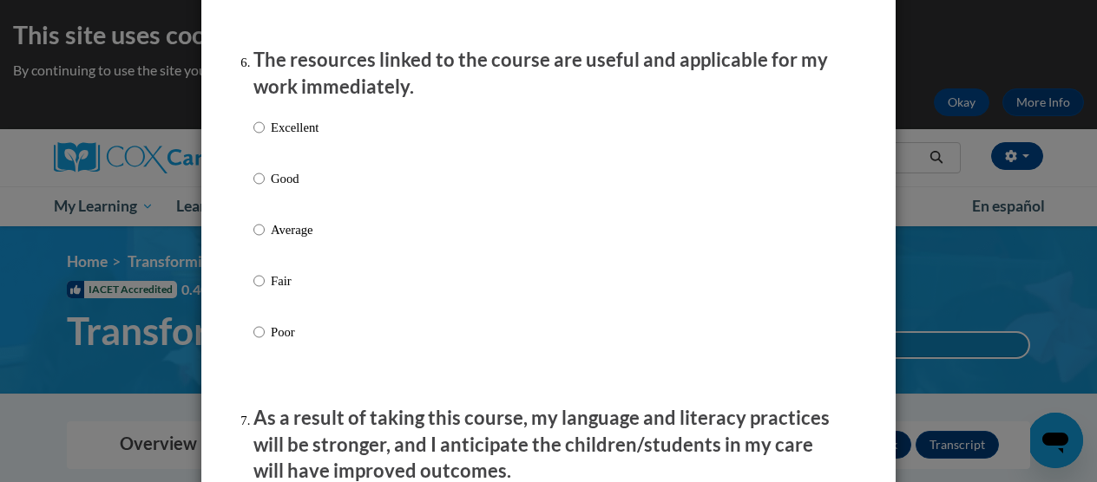
scroll to position [1933, 0]
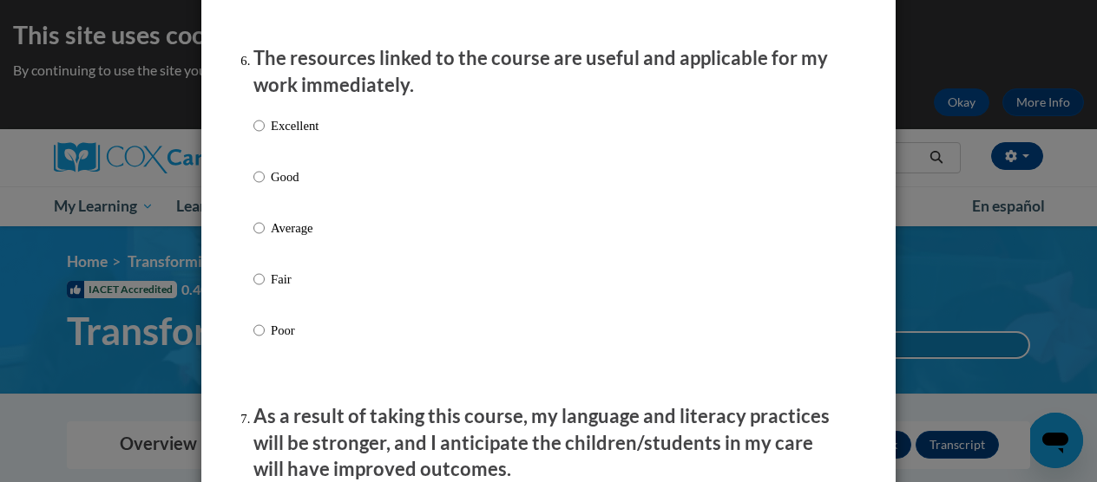
click at [295, 130] on div "Excellent Good Average Fair Poor" at bounding box center [285, 242] width 65 height 269
click at [292, 135] on p "Excellent" at bounding box center [295, 125] width 48 height 19
click at [265, 135] on input "Excellent" at bounding box center [258, 125] width 11 height 19
radio input "true"
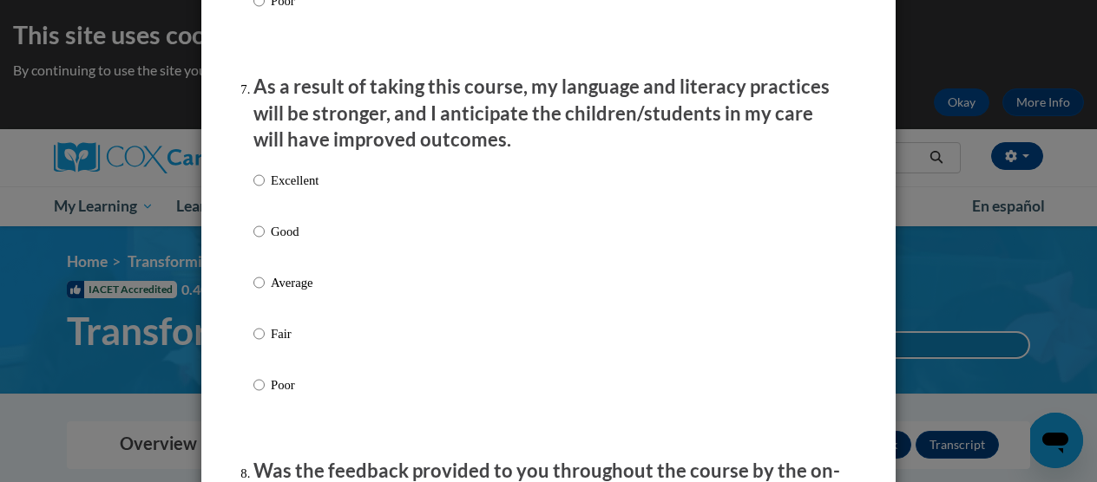
click at [291, 190] on p "Excellent" at bounding box center [295, 180] width 48 height 19
click at [265, 190] on input "Excellent" at bounding box center [258, 180] width 11 height 19
radio input "true"
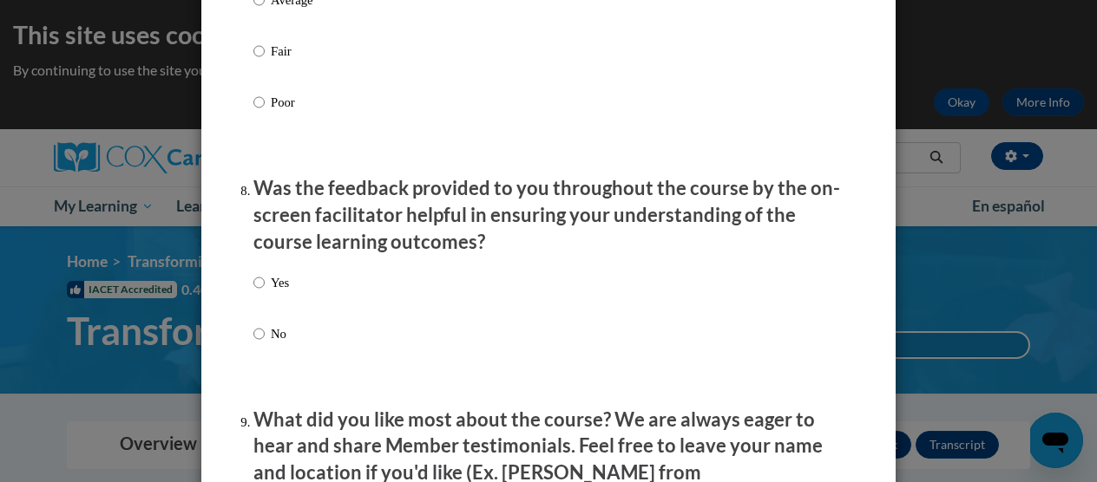
scroll to position [2641, 0]
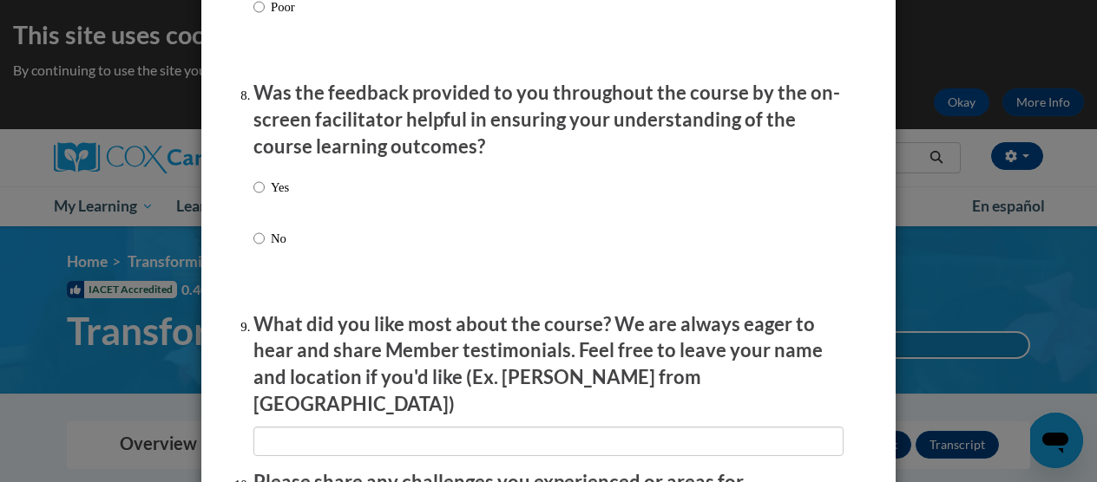
click at [275, 197] on p "Yes" at bounding box center [280, 187] width 18 height 19
click at [265, 197] on input "Yes" at bounding box center [258, 187] width 11 height 19
radio input "true"
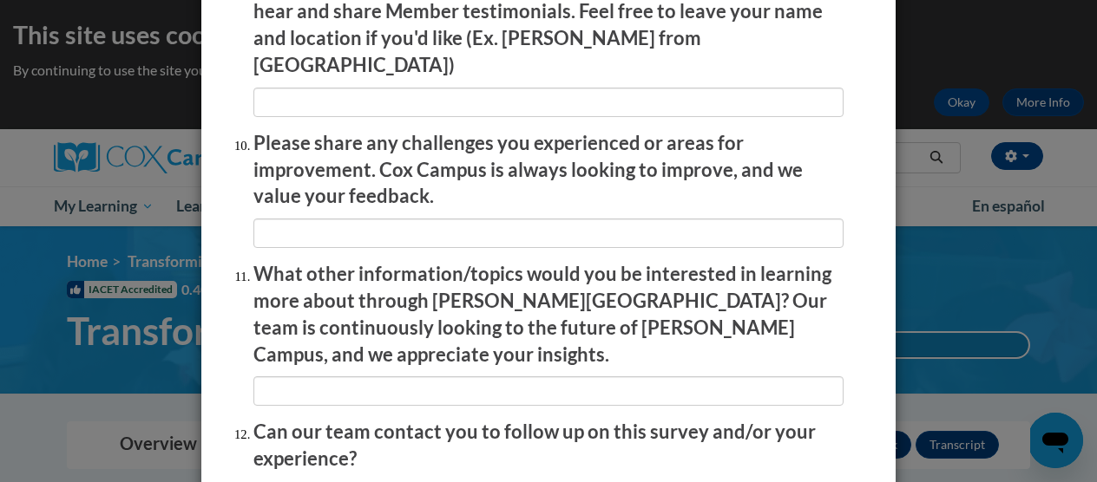
scroll to position [3125, 0]
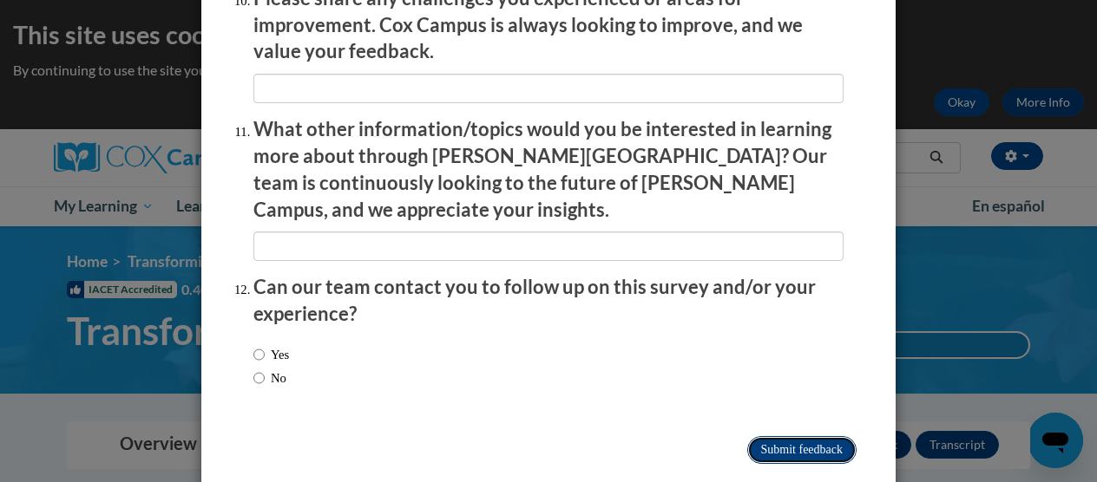
click at [815, 436] on input "Submit feedback" at bounding box center [801, 450] width 109 height 28
